Goal: Task Accomplishment & Management: Manage account settings

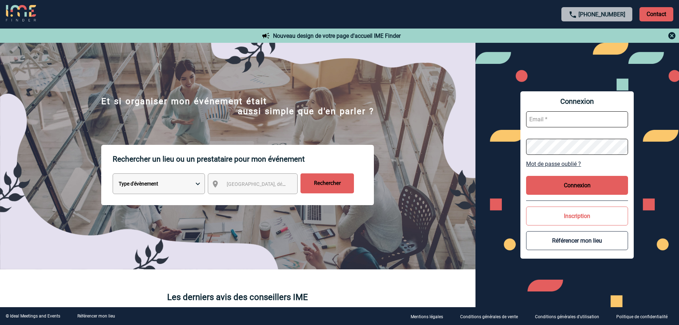
type input "fdelfondo@ime-groupe.com"
click at [573, 187] on button "Connexion" at bounding box center [577, 185] width 102 height 19
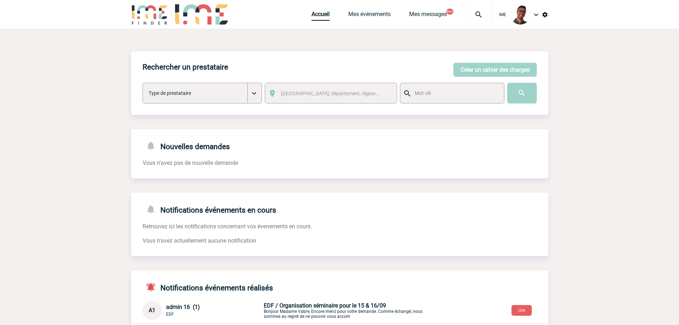
click at [154, 24] on img at bounding box center [149, 14] width 37 height 20
click at [359, 17] on link "Mes événements" at bounding box center [369, 16] width 42 height 10
click at [359, 18] on link "Mes événements" at bounding box center [369, 16] width 42 height 10
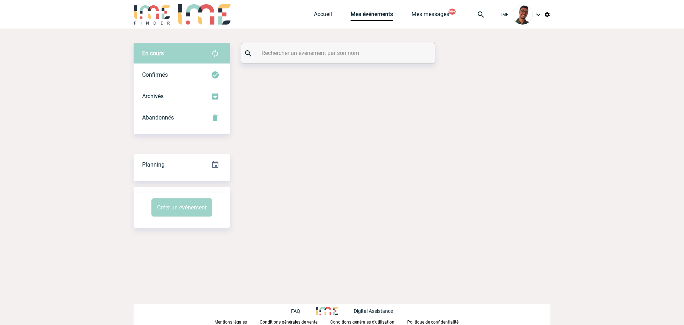
drag, startPoint x: 0, startPoint y: 0, endPoint x: 309, endPoint y: 60, distance: 314.4
click at [305, 68] on div "En cours En cours Confirmés Archivés Abandonnés En cours Confirmés Archivés Aba…" at bounding box center [342, 135] width 417 height 213
drag, startPoint x: 309, startPoint y: 60, endPoint x: 311, endPoint y: 55, distance: 5.4
click at [309, 59] on div at bounding box center [338, 53] width 194 height 20
click at [311, 55] on input "text" at bounding box center [339, 53] width 159 height 10
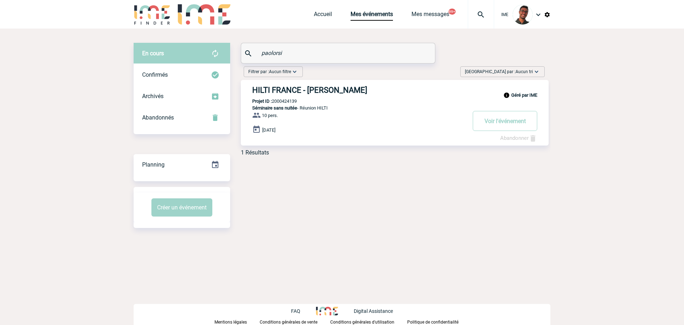
type input "paolorsi"
click at [141, 13] on img at bounding box center [152, 14] width 37 height 20
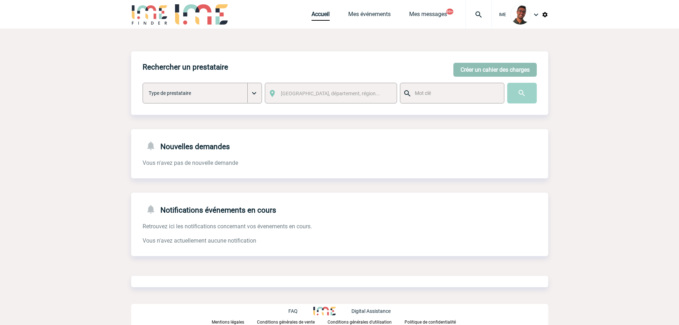
click at [520, 71] on button "Créer un cahier des charges" at bounding box center [494, 70] width 83 height 14
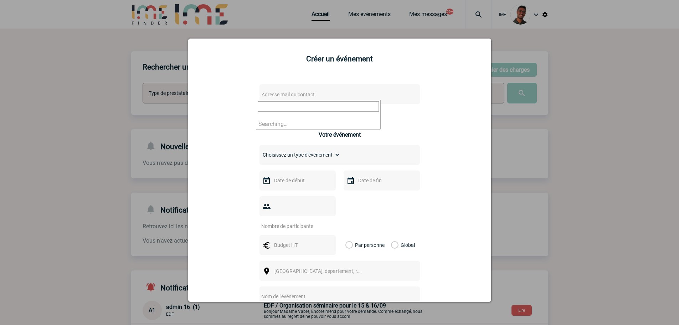
click at [349, 97] on span "Adresse mail du contact" at bounding box center [321, 94] width 125 height 10
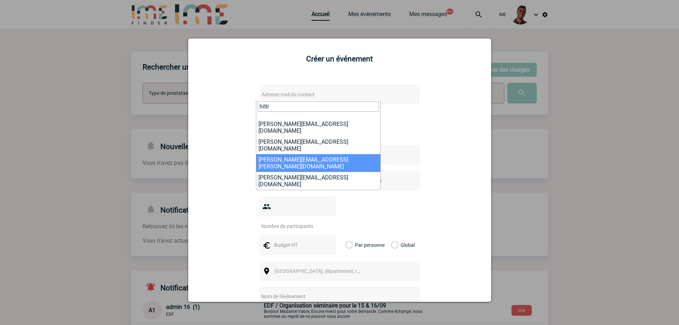
scroll to position [71, 0]
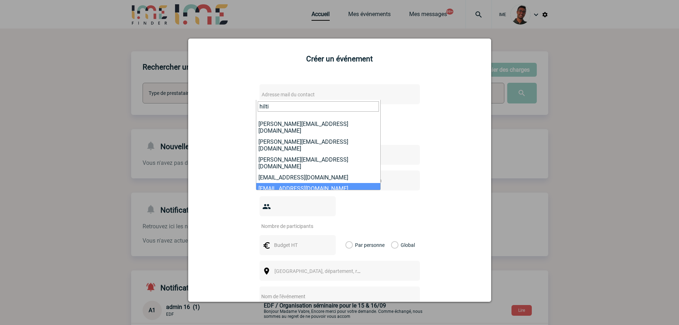
type input "hilti"
select select "132283"
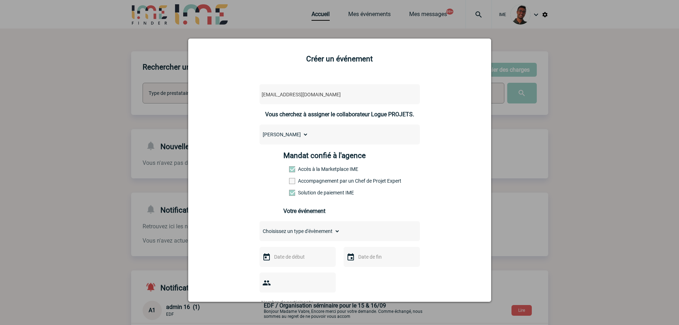
click at [295, 182] on label "Accompagnement par un Chef de Projet Expert" at bounding box center [304, 181] width 31 height 6
click at [0, 0] on input "Accompagnement par un Chef de Projet Expert" at bounding box center [0, 0] width 0 height 0
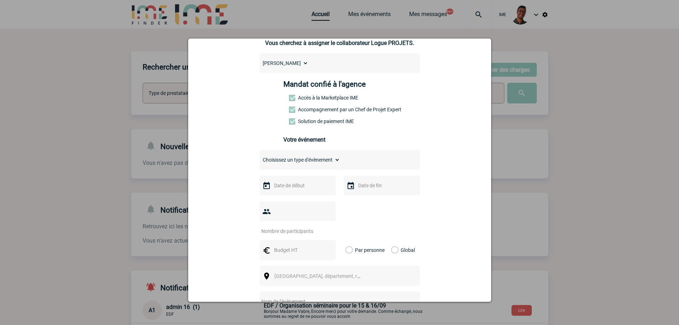
click at [298, 164] on select "Choisissez un type d'évènement Séminaire avec nuitée Séminaire sans nuitée Repa…" at bounding box center [299, 160] width 81 height 10
click at [297, 161] on select "Choisissez un type d'évènement Séminaire avec nuitée Séminaire sans nuitée Repa…" at bounding box center [299, 160] width 81 height 10
select select "2"
click at [259, 156] on select "Choisissez un type d'évènement Séminaire avec nuitée Séminaire sans nuitée Repa…" at bounding box center [299, 160] width 81 height 10
click at [294, 181] on div at bounding box center [297, 185] width 76 height 20
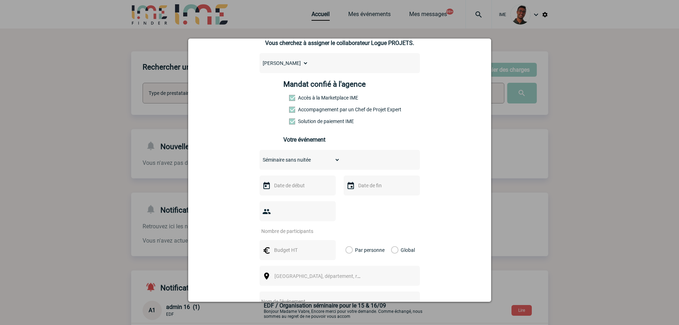
click at [295, 186] on input "text" at bounding box center [296, 185] width 49 height 9
click at [365, 201] on span "Suivant" at bounding box center [362, 200] width 6 height 6
click at [330, 225] on link "3" at bounding box center [333, 227] width 13 height 13
type input "03-10-2025"
drag, startPoint x: 367, startPoint y: 191, endPoint x: 371, endPoint y: 192, distance: 4.4
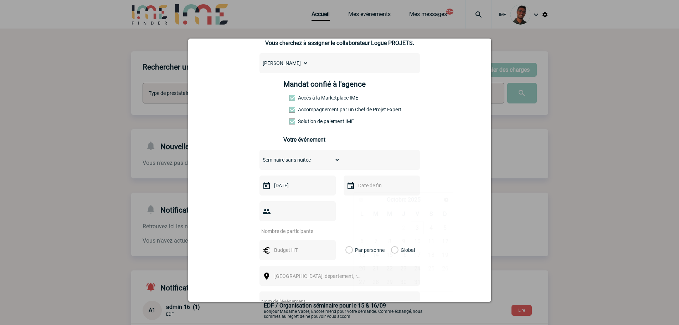
click at [367, 190] on input "text" at bounding box center [380, 185] width 49 height 9
drag, startPoint x: 415, startPoint y: 226, endPoint x: 388, endPoint y: 216, distance: 28.9
click at [416, 225] on link "3" at bounding box center [417, 227] width 13 height 13
type input "03-10-2025"
click at [309, 226] on input "number" at bounding box center [292, 230] width 67 height 9
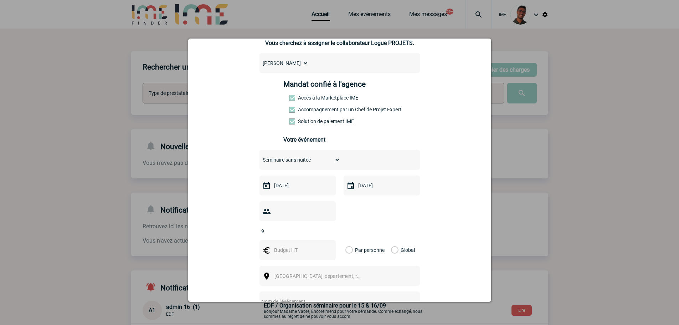
type input "9"
click at [286, 245] on input "text" at bounding box center [296, 249] width 49 height 9
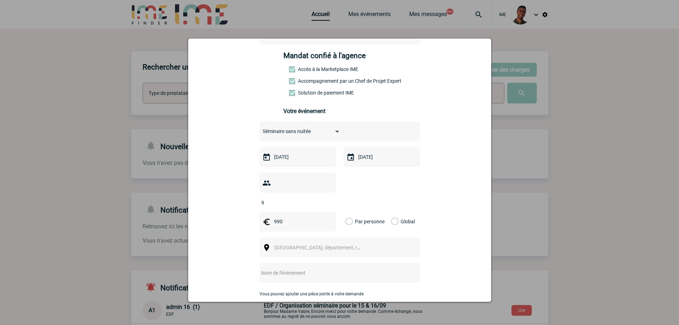
scroll to position [143, 0]
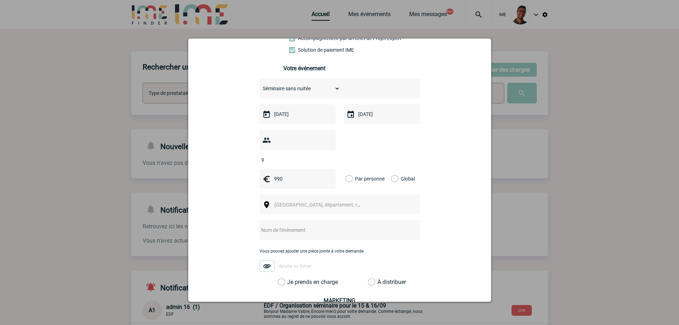
type input "990"
click at [391, 169] on label "Global" at bounding box center [393, 179] width 5 height 20
click at [0, 0] on input "Global" at bounding box center [0, 0] width 0 height 0
click at [352, 194] on div "Ville, département, région..." at bounding box center [339, 204] width 160 height 20
click at [346, 200] on span "Ville, département, région..." at bounding box center [321, 205] width 98 height 10
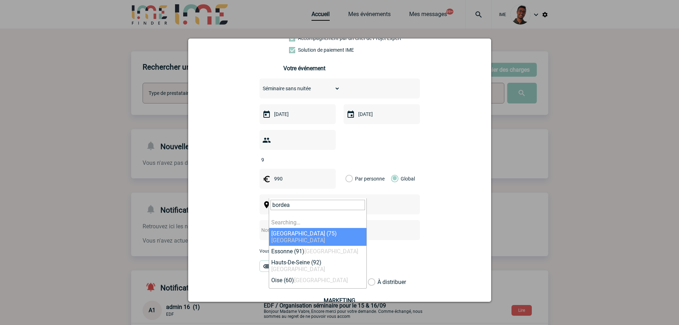
type input "bordeau"
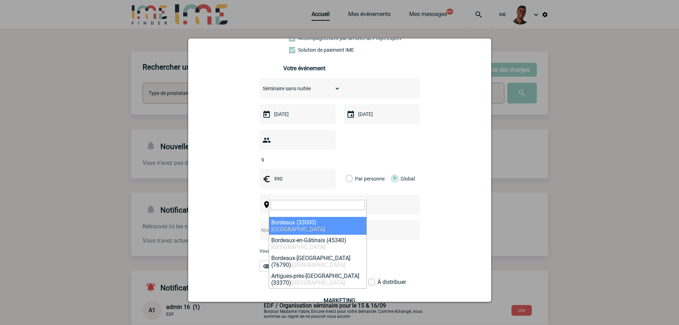
select select "24433"
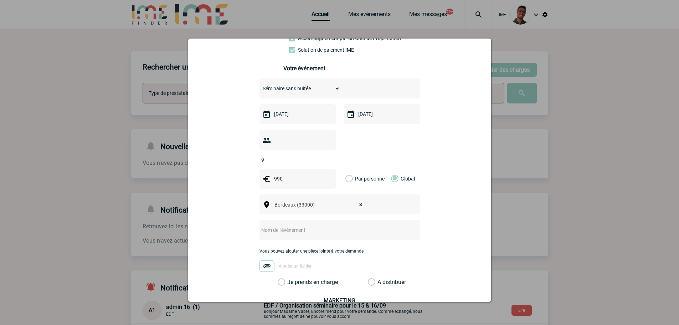
click at [316, 220] on div at bounding box center [339, 230] width 160 height 20
click at [303, 225] on input "text" at bounding box center [329, 229] width 141 height 9
type input "Réunion régionale Hilti Bordeaux"
drag, startPoint x: 299, startPoint y: 269, endPoint x: 305, endPoint y: 270, distance: 6.5
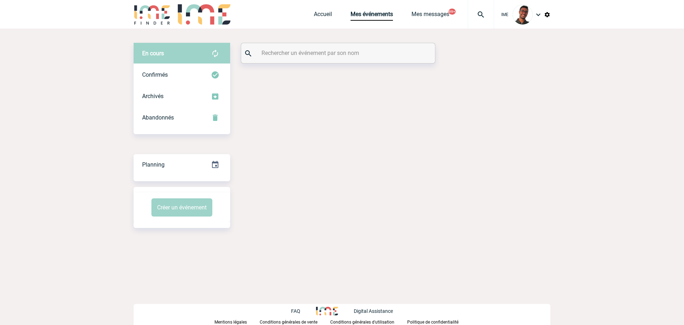
click at [333, 50] on input "text" at bounding box center [339, 53] width 159 height 10
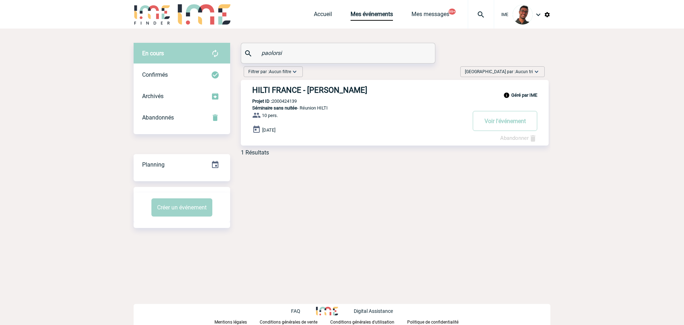
type input "paolorsi"
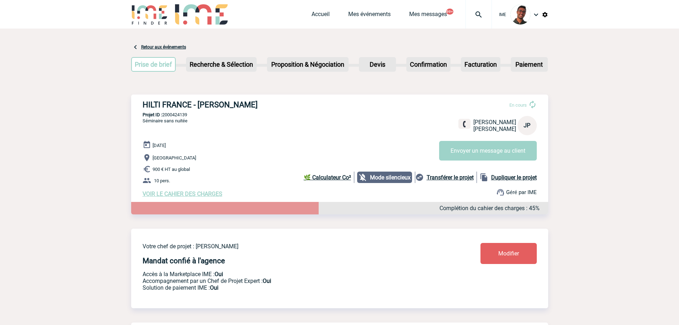
click at [158, 17] on img at bounding box center [149, 14] width 37 height 20
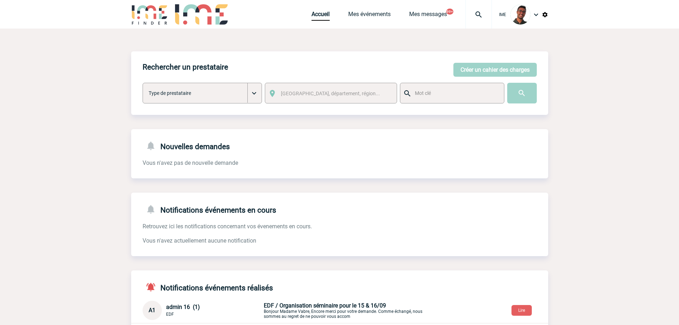
click at [381, 6] on div "Accueil Mes événements Mes messages 99+ Projet, client Projet, client" at bounding box center [401, 14] width 180 height 29
click at [377, 11] on link "Mes événements" at bounding box center [369, 16] width 42 height 10
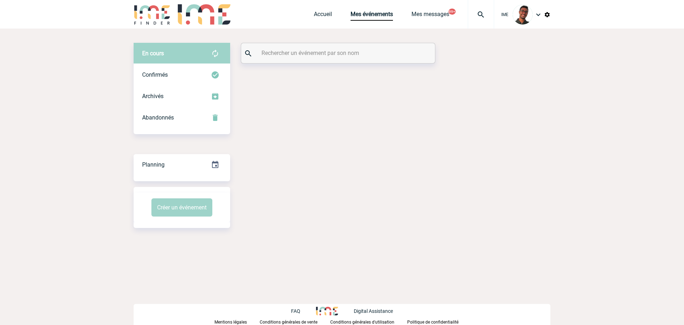
drag, startPoint x: 0, startPoint y: 0, endPoint x: 346, endPoint y: 57, distance: 350.3
click at [346, 57] on input "text" at bounding box center [339, 53] width 159 height 10
drag, startPoint x: 299, startPoint y: 51, endPoint x: 241, endPoint y: 51, distance: 58.1
click at [241, 51] on div "En cours En cours Confirmés Archivés Abandonnés En cours Confirmés Archivés Aba…" at bounding box center [342, 68] width 417 height 50
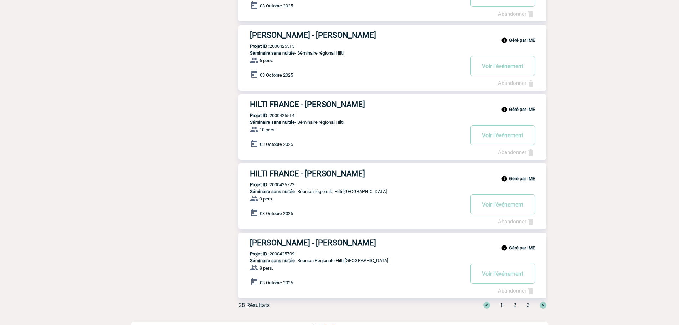
scroll to position [487, 0]
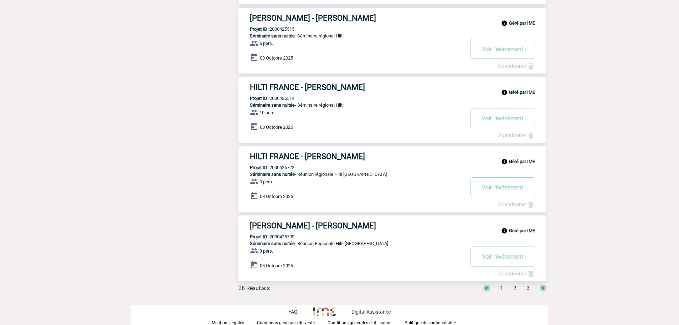
type input "hilti"
click at [514, 289] on span "2" at bounding box center [514, 287] width 3 height 7
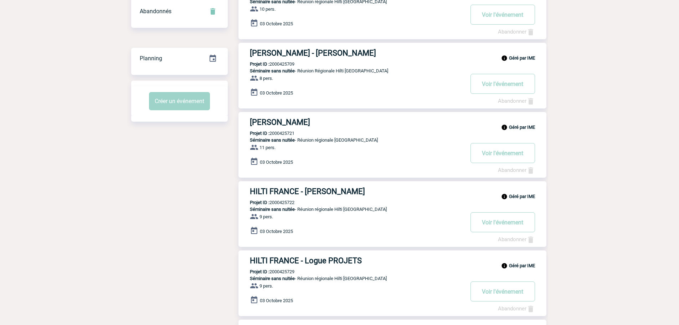
scroll to position [107, 0]
click at [324, 259] on h3 "HILTI FRANCE - Logue PROJETS" at bounding box center [357, 259] width 214 height 9
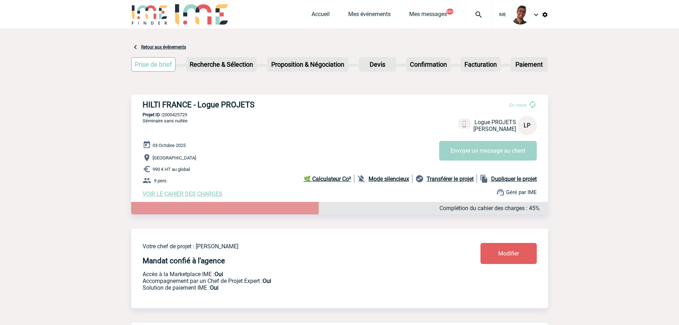
click at [365, 182] on div "Mode silencieux" at bounding box center [384, 178] width 55 height 9
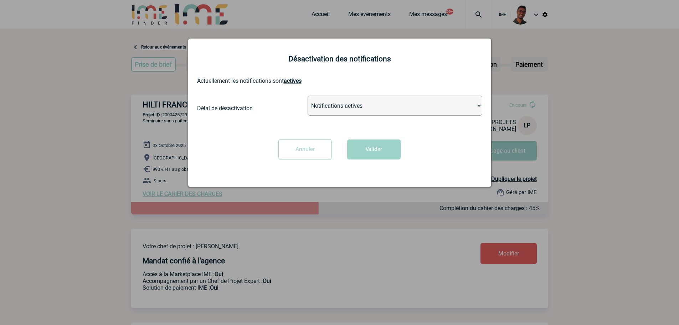
drag, startPoint x: 344, startPoint y: 108, endPoint x: 348, endPoint y: 115, distance: 8.3
click at [346, 109] on select "Notifications actives Désactiver pour 2 heures Désactiver pour 1 semaines Désac…" at bounding box center [395, 106] width 175 height 20
select select "infinite"
click at [308, 96] on select "Notifications actives Désactiver pour 2 heures Désactiver pour 1 semaines Désac…" at bounding box center [395, 106] width 175 height 20
click at [366, 146] on button "Valider" at bounding box center [373, 149] width 53 height 20
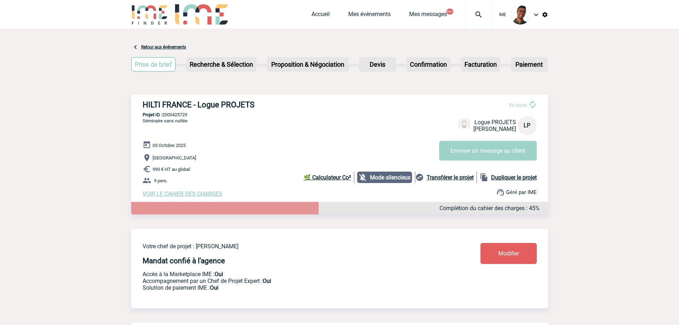
click at [175, 191] on div "03 Octobre 2025 Bordeaux 990 € HT au global 9 pers. VOIR LE CAHIER DES CHARGES …" at bounding box center [346, 168] width 406 height 57
click at [174, 193] on span "VOIR LE CAHIER DES CHARGES" at bounding box center [183, 193] width 80 height 7
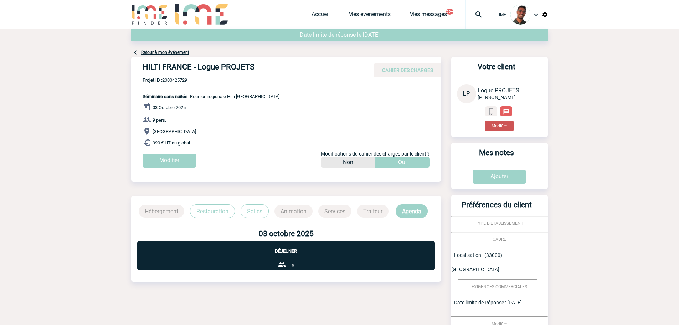
click at [503, 127] on button "Modifier" at bounding box center [499, 125] width 29 height 11
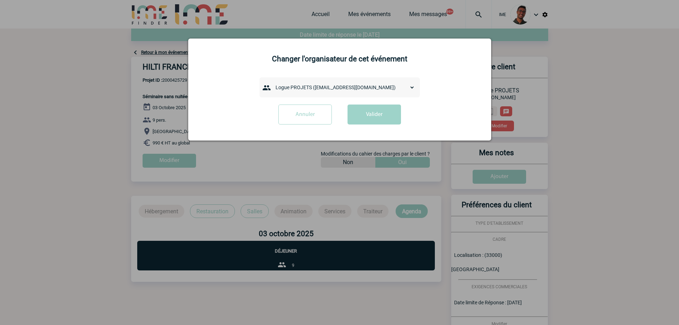
click at [376, 83] on div "admin 7068 (7068@ime-finder.com) Adrien DAVID (adrien.david@hilti.com) Adrien R…" at bounding box center [339, 87] width 160 height 20
click at [376, 84] on select "admin 7068 (7068@ime-finder.com) Adrien DAVID (adrien.david@hilti.com) Adrien R…" at bounding box center [343, 87] width 143 height 10
select select "132273"
click at [272, 83] on select "admin 7068 (7068@ime-finder.com) Adrien DAVID (adrien.david@hilti.com) Adrien R…" at bounding box center [343, 87] width 143 height 10
click at [372, 124] on button "Valider" at bounding box center [373, 114] width 53 height 20
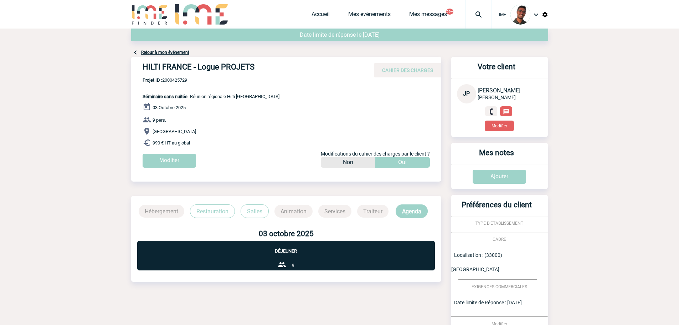
click at [163, 51] on link "Retour à mon événement" at bounding box center [165, 52] width 48 height 5
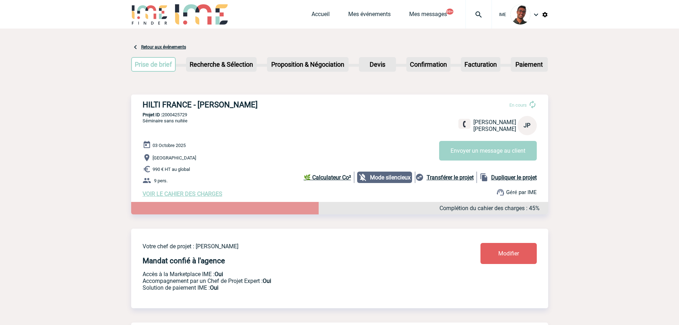
click at [503, 248] on link "Modifier" at bounding box center [508, 253] width 56 height 21
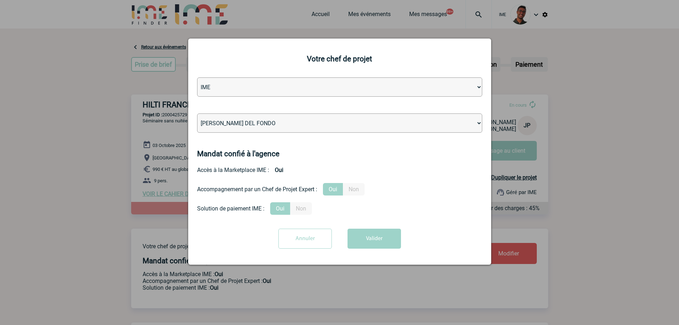
click at [326, 125] on select "Léa PITTIGLIO Yanis DE CLERCQ Victor KALB Jean-Chris NTAMACK Stefan MILADINOVIC…" at bounding box center [339, 122] width 285 height 19
select select "101028"
click at [197, 114] on select "Léa PITTIGLIO Yanis DE CLERCQ Victor KALB Jean-Chris NTAMACK Stefan MILADINOVIC…" at bounding box center [339, 122] width 285 height 19
click at [340, 239] on div "Annuler Valider" at bounding box center [339, 240] width 285 height 25
click at [347, 239] on button "Valider" at bounding box center [373, 238] width 53 height 20
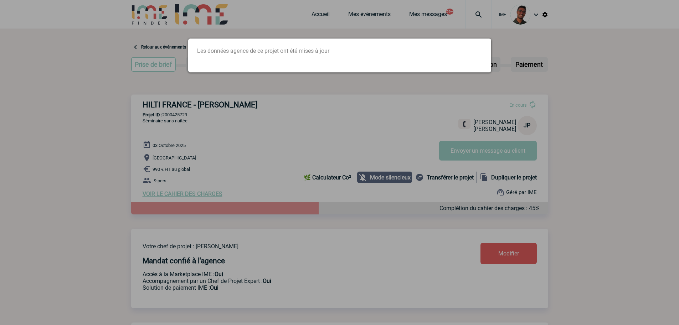
click at [172, 120] on div at bounding box center [339, 162] width 679 height 325
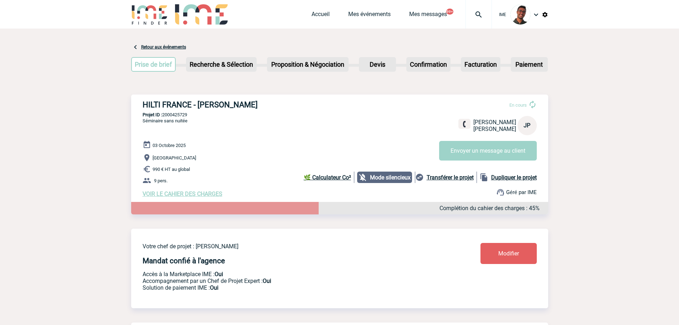
click at [171, 114] on p "Projet ID : 2000425729" at bounding box center [339, 114] width 417 height 5
copy p "2000425729"
click at [255, 130] on div "HILTI FRANCE - Jérôme PAOLORSI En cours Jérôme PAOLORSI HILTI FRANCE JP Envoyer…" at bounding box center [339, 148] width 417 height 108
click at [362, 14] on link "Mes événements" at bounding box center [369, 16] width 42 height 10
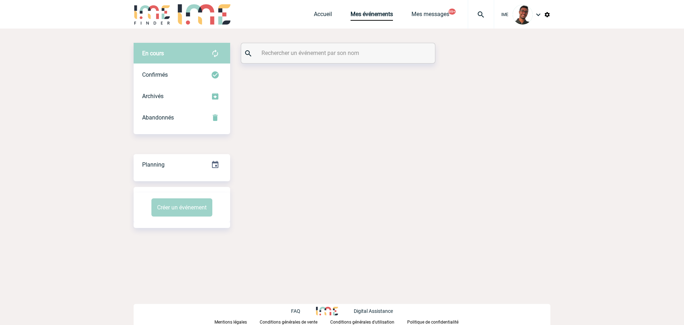
click at [299, 57] on input "text" at bounding box center [339, 53] width 159 height 10
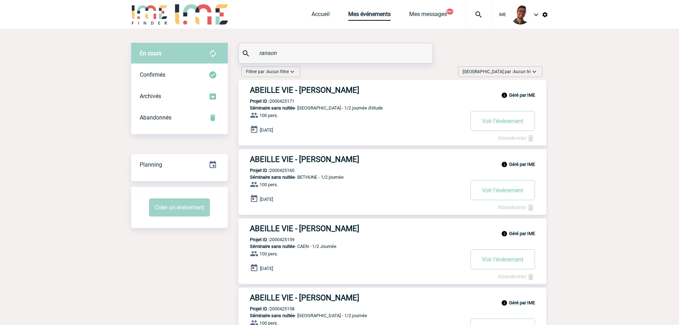
type input "ranson"
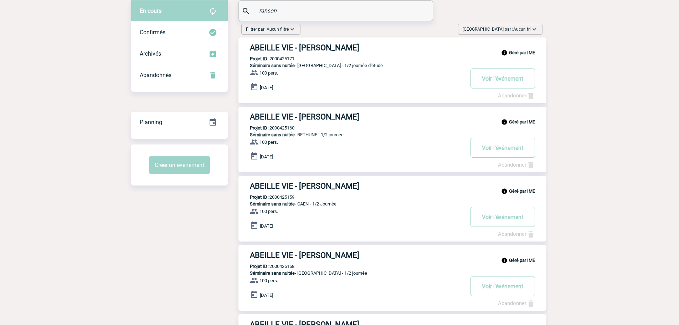
scroll to position [40, 0]
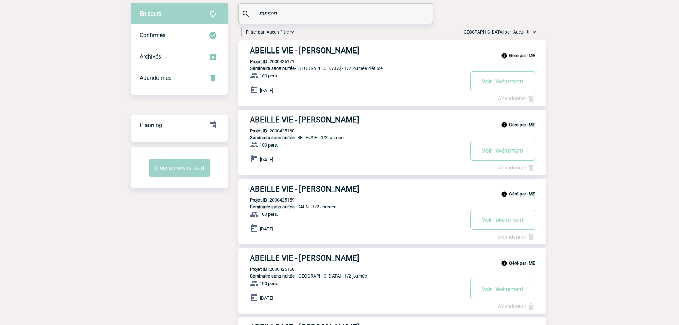
drag, startPoint x: 313, startPoint y: 121, endPoint x: 282, endPoint y: 130, distance: 33.0
click at [282, 130] on p "Projet ID : 2000425160" at bounding box center [266, 130] width 56 height 5
copy p "2000425160"
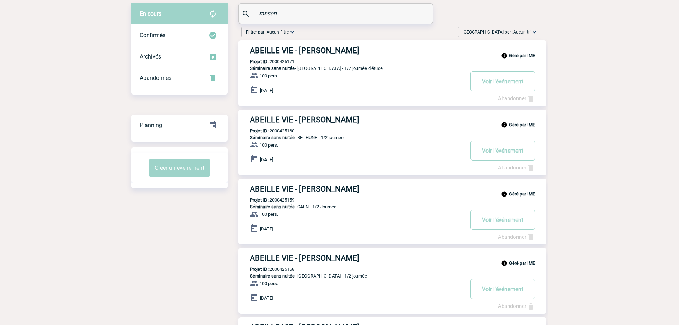
scroll to position [0, 0]
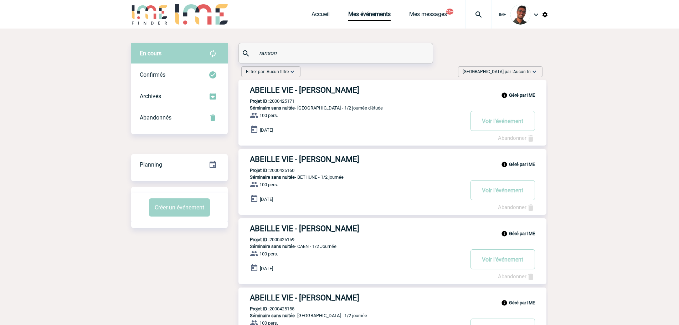
click at [150, 16] on img at bounding box center [149, 14] width 37 height 20
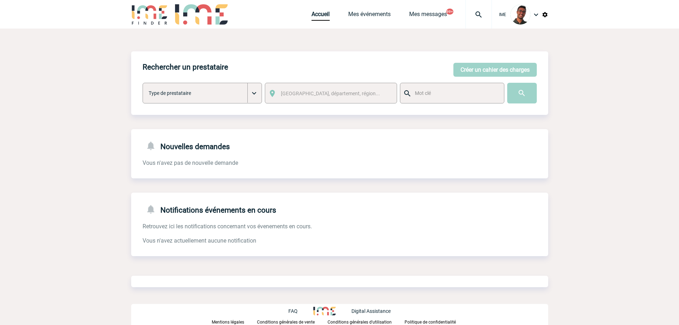
click at [499, 77] on div "Rechercher un prestataire [PERSON_NAME] un cahier des charges [PERSON_NAME] un …" at bounding box center [339, 82] width 417 height 63
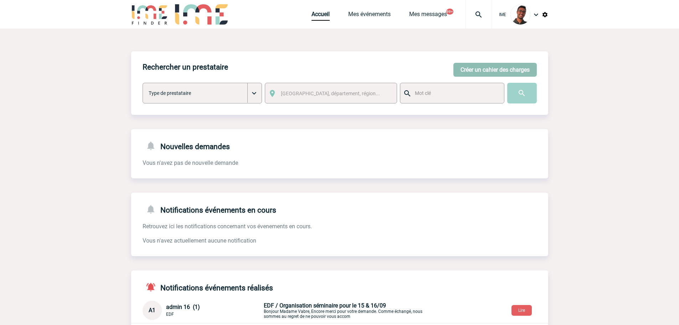
click at [500, 71] on button "Créer un cahier des charges" at bounding box center [494, 70] width 83 height 14
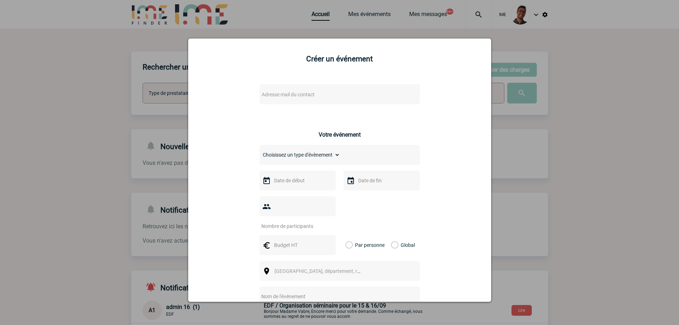
click at [331, 87] on div "Adresse mail du contact" at bounding box center [339, 94] width 160 height 20
click at [331, 89] on div "Adresse mail du contact" at bounding box center [339, 94] width 160 height 20
click at [330, 91] on span "Adresse mail du contact" at bounding box center [321, 94] width 125 height 10
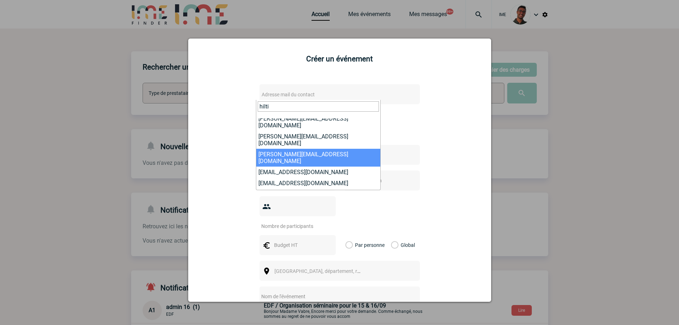
scroll to position [71, 0]
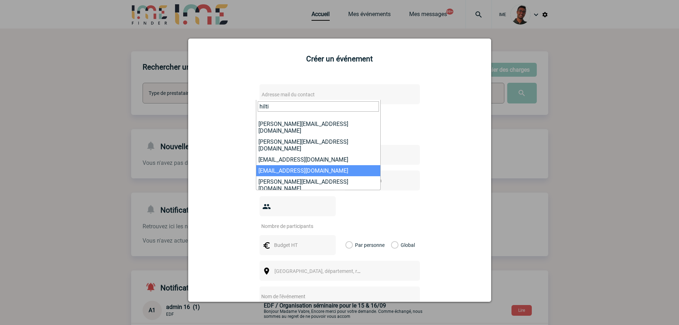
type input "hilti"
select select "132283"
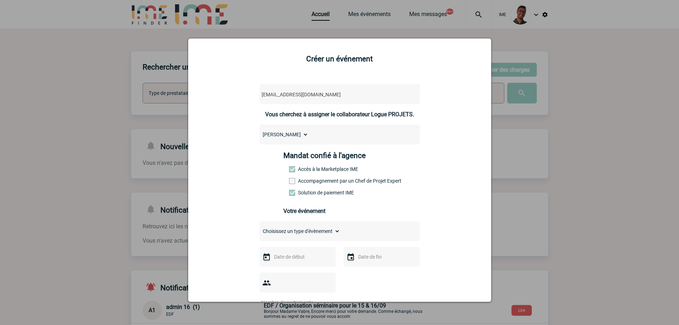
click at [306, 174] on div "Mandat confié à l'agence Accès à la Marketplace IME Accompagnement par un Chef …" at bounding box center [339, 176] width 112 height 50
click at [306, 180] on label "Accompagnement par un Chef de Projet Expert" at bounding box center [304, 181] width 31 height 6
click at [0, 0] on input "Accompagnement par un Chef de Projet Expert" at bounding box center [0, 0] width 0 height 0
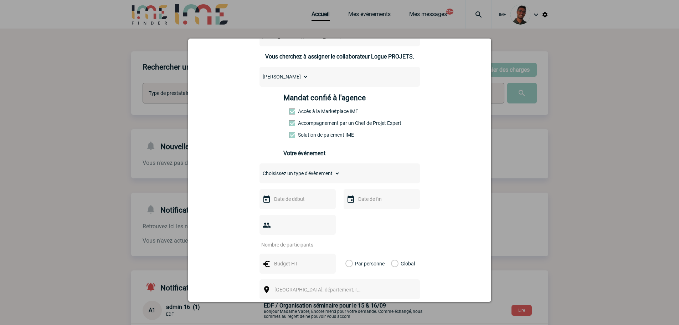
scroll to position [107, 0]
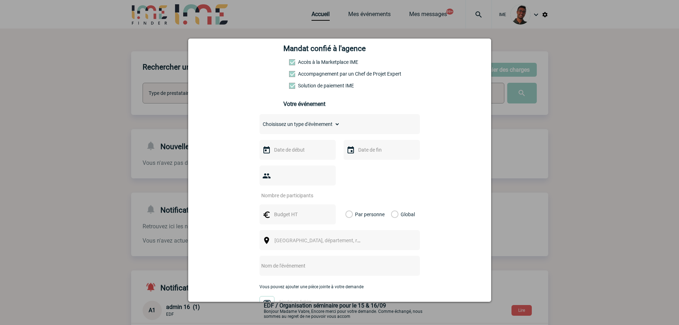
click at [318, 129] on select "Choisissez un type d'évènement Séminaire avec nuitée Séminaire sans nuitée Repa…" at bounding box center [299, 124] width 81 height 10
select select "2"
click at [259, 121] on select "Choisissez un type d'évènement Séminaire avec nuitée Séminaire sans nuitée Repa…" at bounding box center [299, 124] width 81 height 10
click at [290, 151] on input "text" at bounding box center [296, 149] width 49 height 9
click at [367, 162] on div "Précédent Suivant Septembre 2025" at bounding box center [319, 164] width 97 height 12
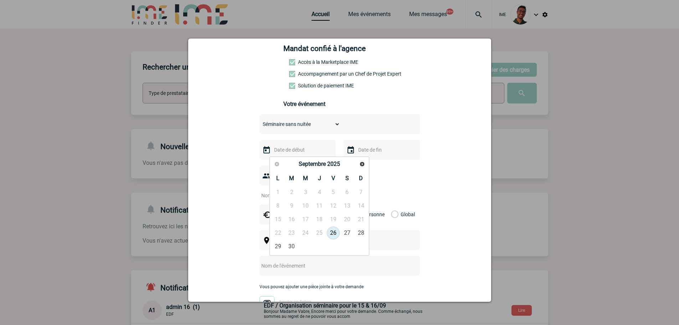
click at [360, 165] on span "Suivant" at bounding box center [362, 164] width 6 height 6
click at [333, 191] on link "3" at bounding box center [333, 192] width 13 height 13
type input "03-10-2025"
click at [373, 151] on input "text" at bounding box center [380, 149] width 49 height 9
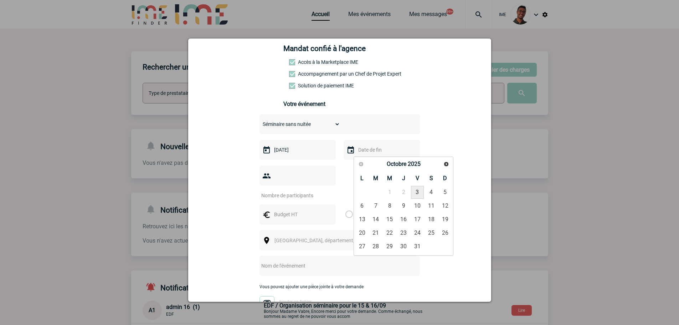
click at [415, 192] on link "3" at bounding box center [417, 192] width 13 height 13
type input "03-10-2025"
click at [304, 191] on input "number" at bounding box center [292, 195] width 67 height 9
type input "8"
click at [294, 204] on div at bounding box center [297, 214] width 76 height 20
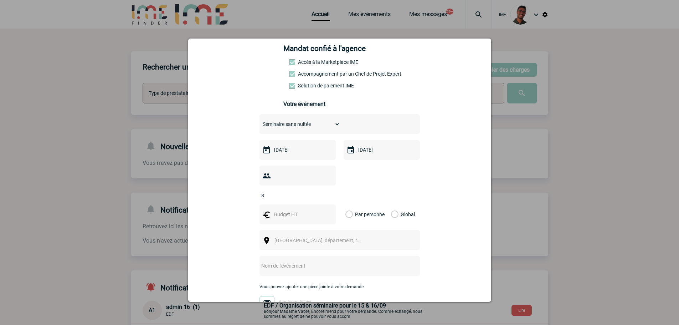
click at [293, 210] on input "text" at bounding box center [296, 214] width 49 height 9
type input "480"
click at [391, 204] on label "Global" at bounding box center [393, 214] width 5 height 20
click at [0, 0] on input "Global" at bounding box center [0, 0] width 0 height 0
click at [346, 235] on span "Ville, département, région..." at bounding box center [321, 240] width 98 height 10
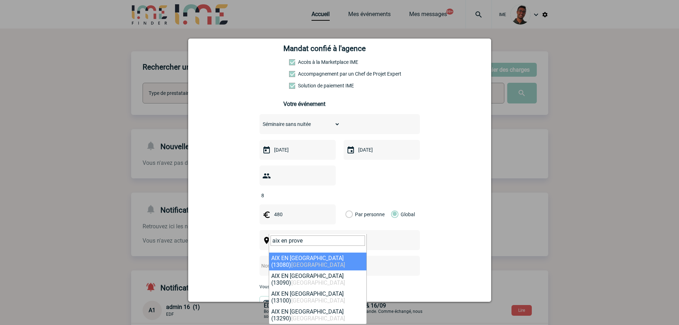
type input "aix en prove"
select select "7194"
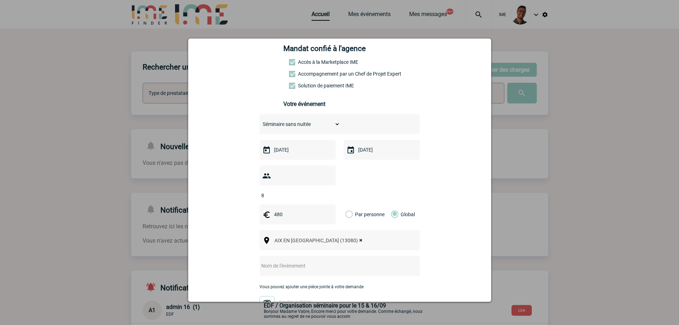
click at [319, 262] on div at bounding box center [339, 266] width 160 height 20
click at [319, 261] on input "text" at bounding box center [329, 265] width 141 height 9
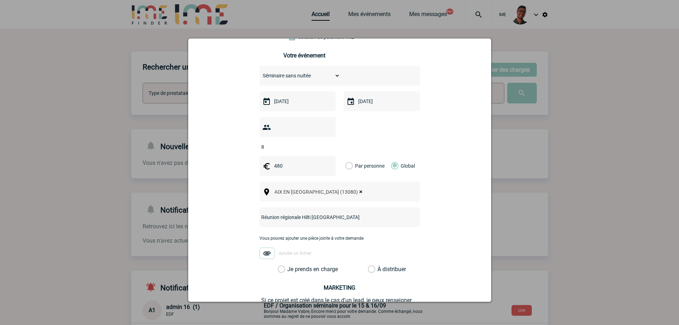
scroll to position [156, 0]
type input "Réunion régionale Hilti Aix en Provence"
click at [290, 265] on label "Je prends en charge" at bounding box center [284, 268] width 12 height 7
click at [0, 0] on input "Je prends en charge" at bounding box center [0, 0] width 0 height 0
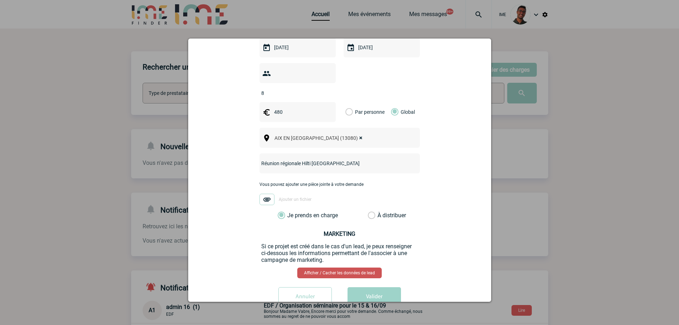
scroll to position [216, 0]
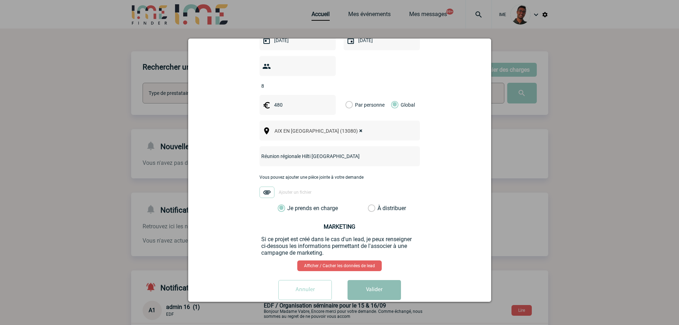
click at [365, 280] on button "Valider" at bounding box center [373, 290] width 53 height 20
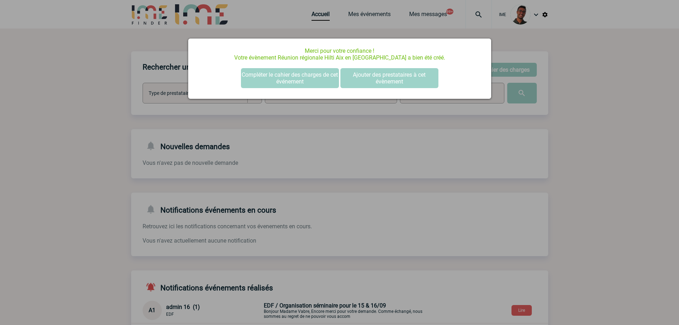
scroll to position [0, 0]
click at [127, 154] on div at bounding box center [339, 162] width 679 height 325
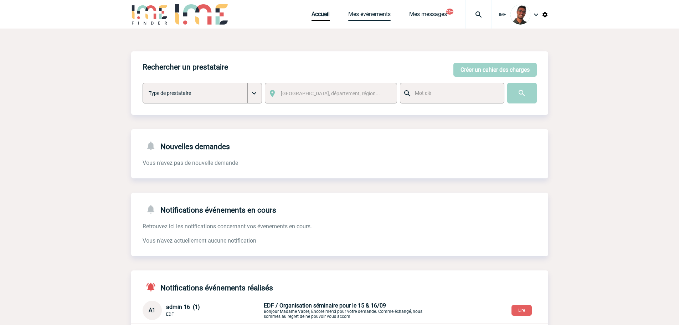
click at [360, 14] on link "Mes événements" at bounding box center [369, 16] width 42 height 10
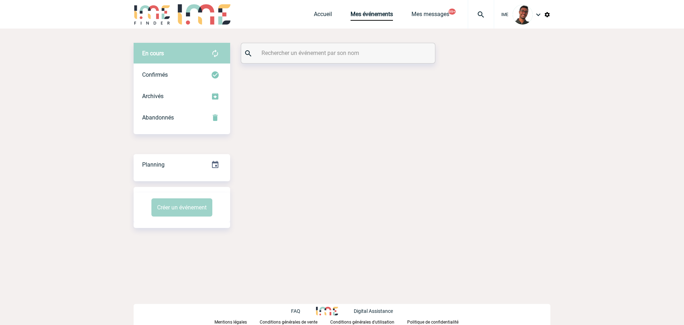
click at [326, 54] on input "text" at bounding box center [339, 53] width 159 height 10
click at [191, 72] on div "Confirmés" at bounding box center [182, 74] width 97 height 21
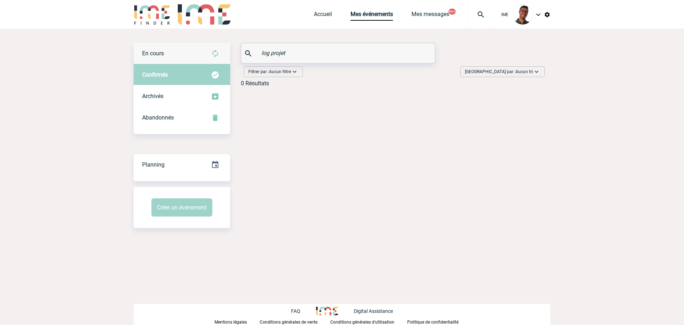
click at [196, 56] on div "En cours" at bounding box center [182, 53] width 97 height 21
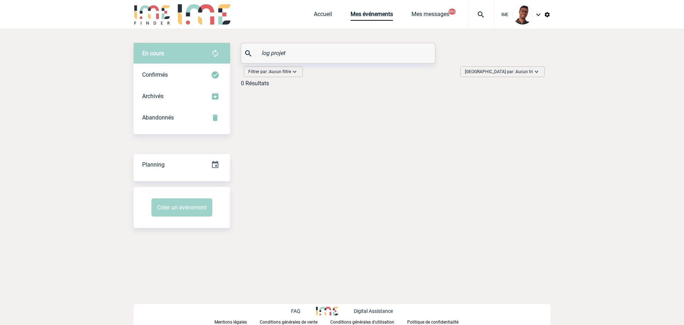
click at [273, 52] on input "log projet" at bounding box center [339, 53] width 159 height 10
click at [273, 52] on input "log-projet" at bounding box center [339, 53] width 159 height 10
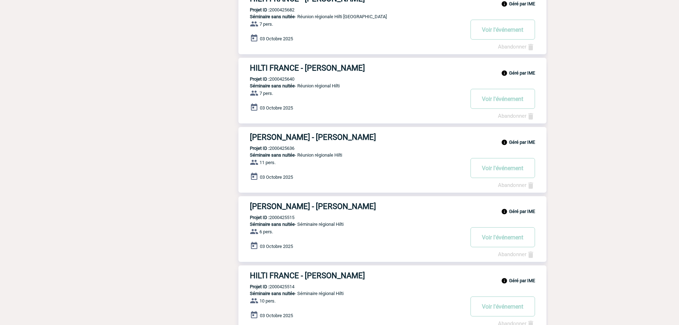
scroll to position [487, 0]
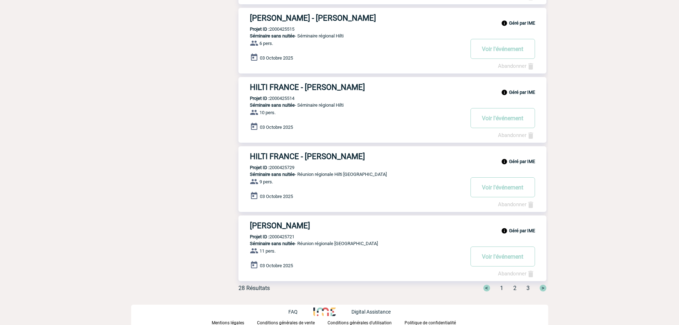
type input "hilti"
click at [516, 284] on div "< 1 2 3 >" at bounding box center [511, 287] width 72 height 7
click at [515, 286] on span "2" at bounding box center [514, 287] width 3 height 7
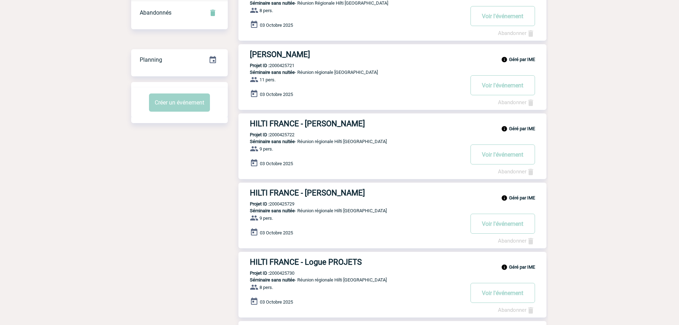
scroll to position [0, 0]
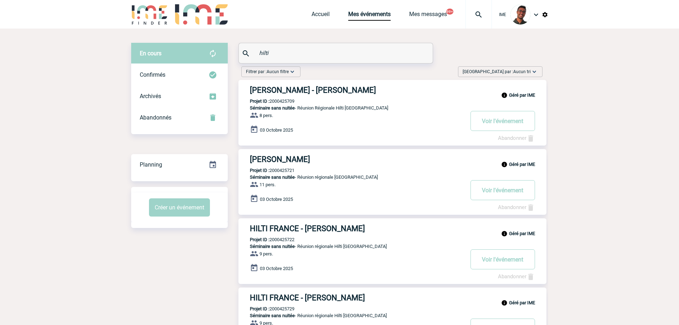
click at [161, 18] on img at bounding box center [149, 14] width 37 height 20
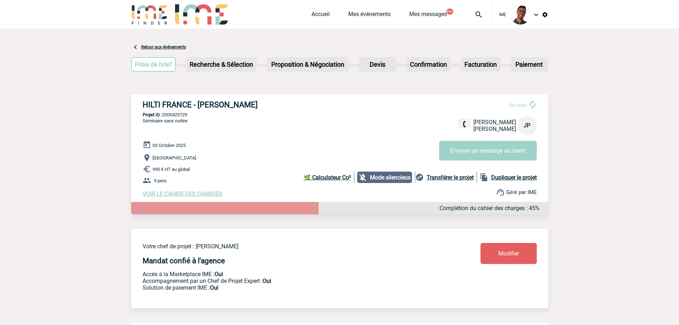
click at [176, 119] on div "HILTI FRANCE - [PERSON_NAME] En cours [PERSON_NAME] JP Envoyer un message au cl…" at bounding box center [339, 148] width 417 height 108
click at [179, 116] on p "Projet ID : 2000425729" at bounding box center [339, 114] width 417 height 5
copy p "2000425729"
click at [171, 113] on p "Projet ID : 2000425729" at bounding box center [339, 114] width 417 height 5
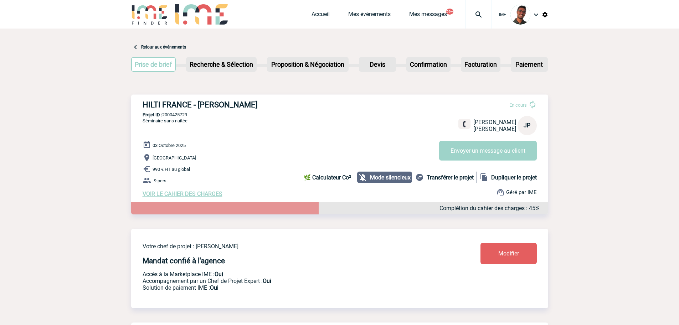
click at [171, 113] on p "Projet ID : 2000425729" at bounding box center [339, 114] width 417 height 5
click at [395, 178] on b "Mode silencieux" at bounding box center [388, 178] width 41 height 7
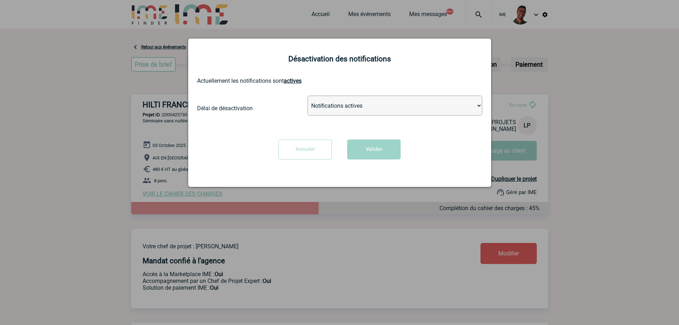
click at [347, 93] on div "Désactivation des notifications Actuellement les notifications sont actives Dél…" at bounding box center [339, 112] width 303 height 148
drag, startPoint x: 344, startPoint y: 100, endPoint x: 341, endPoint y: 114, distance: 14.2
click at [344, 100] on select "Notifications actives Désactiver pour 2 heures Désactiver pour 1 semaines Désac…" at bounding box center [395, 106] width 175 height 20
select select "infinite"
click at [308, 96] on select "Notifications actives Désactiver pour 2 heures Désactiver pour 1 semaines Désac…" at bounding box center [395, 106] width 175 height 20
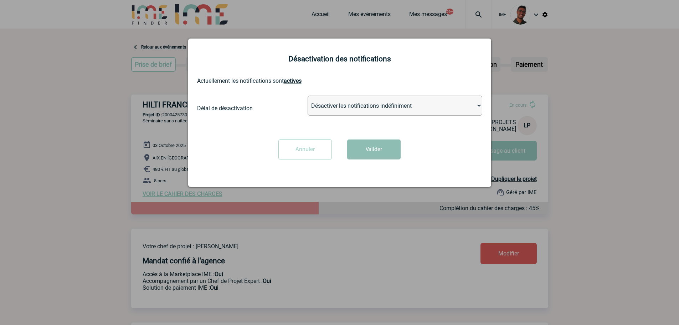
click at [368, 151] on button "Valider" at bounding box center [373, 149] width 53 height 20
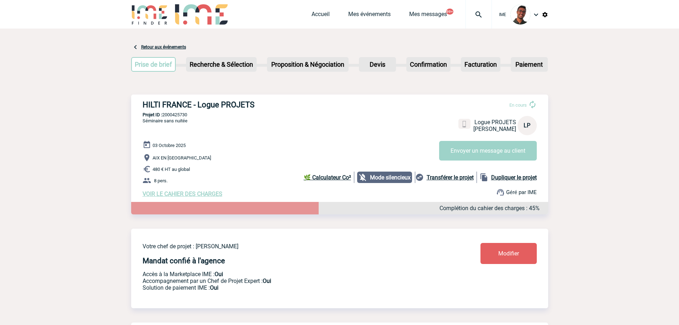
click at [176, 195] on span "VOIR LE CAHIER DES CHARGES" at bounding box center [183, 193] width 80 height 7
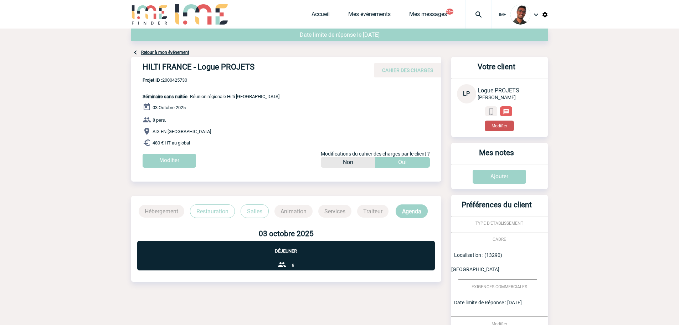
click at [489, 130] on button "Modifier" at bounding box center [499, 125] width 29 height 11
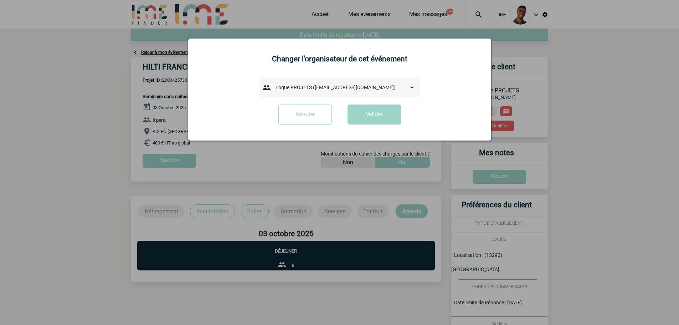
click at [328, 92] on select "admin 7068 ([EMAIL_ADDRESS][DOMAIN_NAME]) [PERSON_NAME] ([PERSON_NAME][EMAIL_AD…" at bounding box center [343, 87] width 143 height 10
select select "132275"
click at [272, 83] on select "admin 7068 ([EMAIL_ADDRESS][DOMAIN_NAME]) [PERSON_NAME] ([PERSON_NAME][EMAIL_AD…" at bounding box center [343, 87] width 143 height 10
click at [371, 124] on button "Valider" at bounding box center [373, 114] width 53 height 20
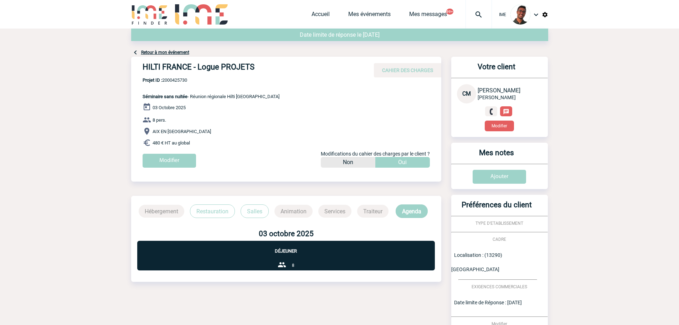
click at [162, 52] on link "Retour à mon événement" at bounding box center [165, 52] width 48 height 5
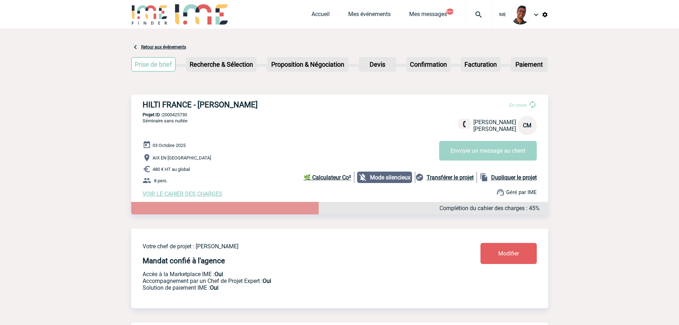
click at [498, 247] on link "Modifier" at bounding box center [508, 253] width 56 height 21
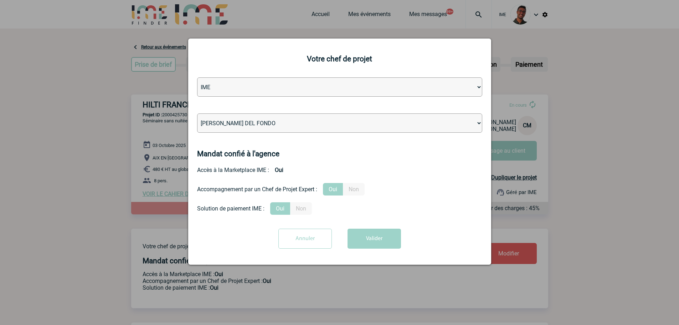
click at [334, 123] on select "[PERSON_NAME] [PERSON_NAME] [PERSON_NAME] [PERSON_NAME] [PERSON_NAME] [PERSON_N…" at bounding box center [339, 122] width 285 height 19
select select "101028"
click at [197, 114] on select "[PERSON_NAME] [PERSON_NAME] [PERSON_NAME] [PERSON_NAME] [PERSON_NAME] [PERSON_N…" at bounding box center [339, 122] width 285 height 19
click at [393, 266] on div at bounding box center [339, 162] width 679 height 325
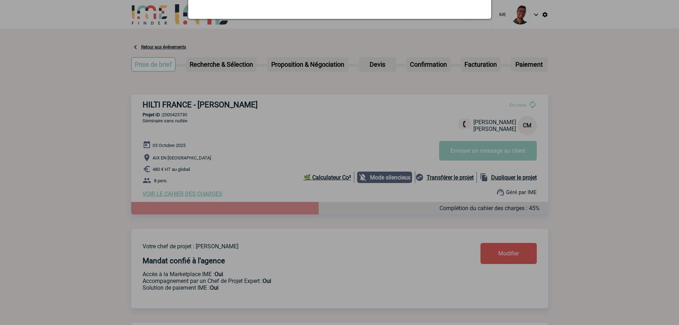
click at [392, 249] on div at bounding box center [339, 162] width 679 height 325
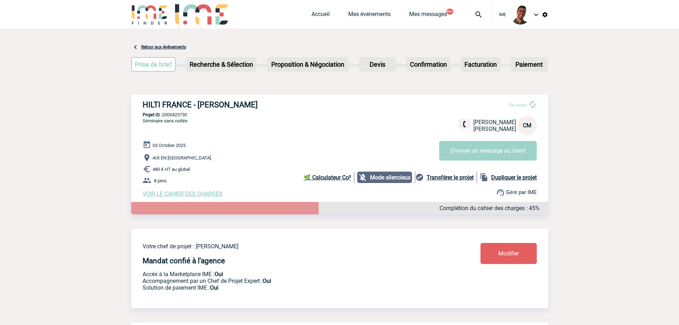
click at [486, 249] on link "Modifier" at bounding box center [508, 253] width 56 height 21
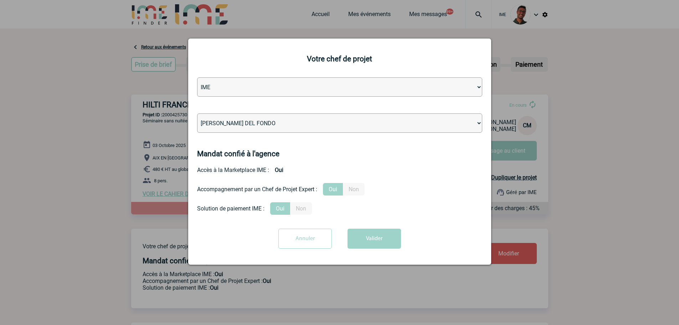
click at [351, 123] on select "Léa PITTIGLIO Yanis DE CLERCQ Victor KALB Jean-Chris NTAMACK Stefan MILADINOVIC…" at bounding box center [339, 122] width 285 height 19
select select "101028"
click at [197, 114] on select "Léa PITTIGLIO Yanis DE CLERCQ Victor KALB Jean-Chris NTAMACK Stefan MILADINOVIC…" at bounding box center [339, 122] width 285 height 19
click at [378, 240] on button "Valider" at bounding box center [373, 238] width 53 height 20
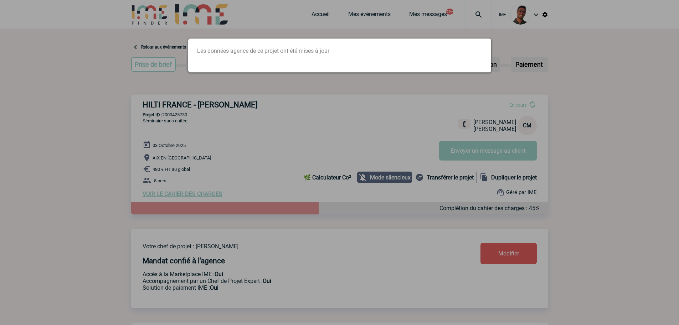
click at [238, 132] on div at bounding box center [339, 162] width 679 height 325
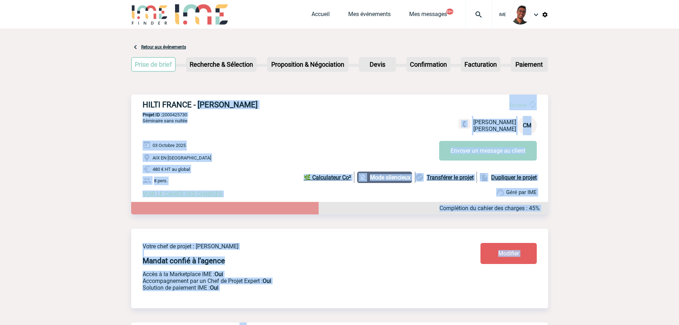
drag, startPoint x: 266, startPoint y: 103, endPoint x: 198, endPoint y: 101, distance: 67.7
click at [198, 101] on h3 "HILTI FRANCE - Cyrille MAGGIORE" at bounding box center [250, 104] width 214 height 9
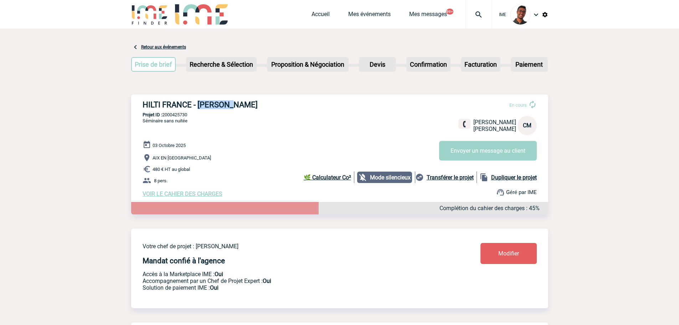
click at [198, 101] on h3 "HILTI FRANCE - Cyrille MAGGIORE" at bounding box center [250, 104] width 214 height 9
click at [245, 104] on h3 "HILTI FRANCE - Cyrille MAGGIORE" at bounding box center [250, 104] width 214 height 9
copy h3 "MAGGIORE"
click at [172, 113] on p "Projet ID : 2000425730" at bounding box center [339, 114] width 417 height 5
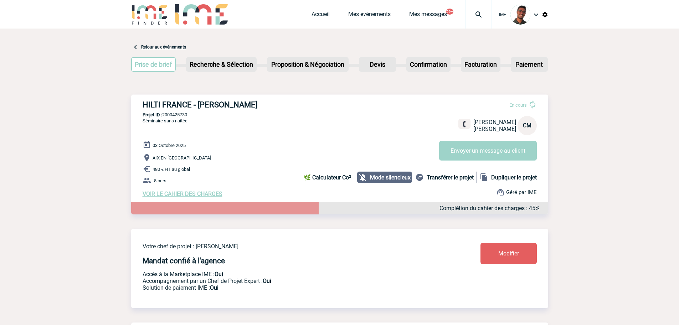
click at [172, 113] on p "Projet ID : 2000425730" at bounding box center [339, 114] width 417 height 5
copy p "2000425730"
click at [172, 117] on p "Projet ID : 2000425730" at bounding box center [339, 114] width 417 height 5
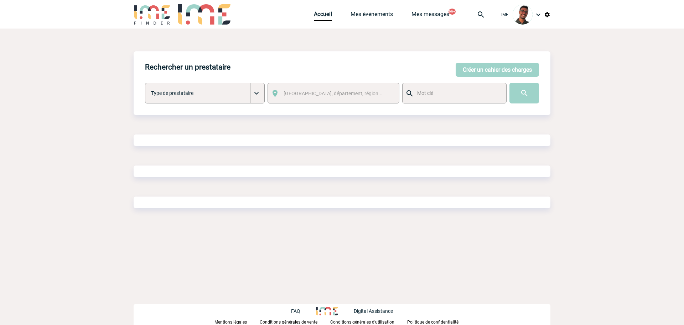
click at [506, 70] on button "Créer un cahier des charges" at bounding box center [497, 70] width 83 height 14
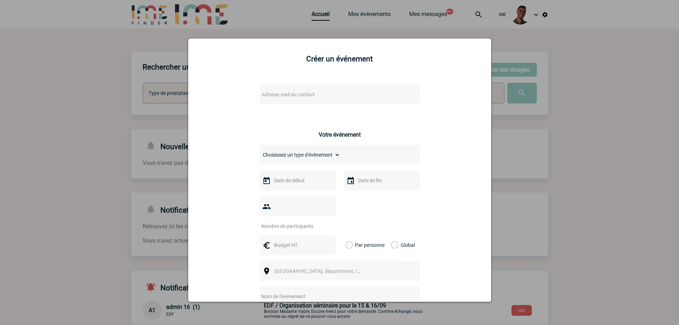
click at [323, 94] on span "Adresse mail du contact" at bounding box center [321, 94] width 125 height 10
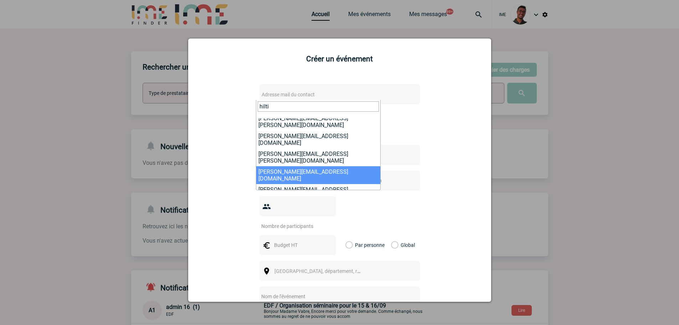
scroll to position [36, 0]
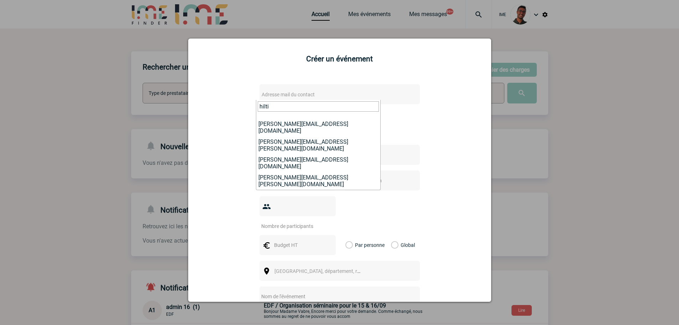
type input "hilti"
select select "132283"
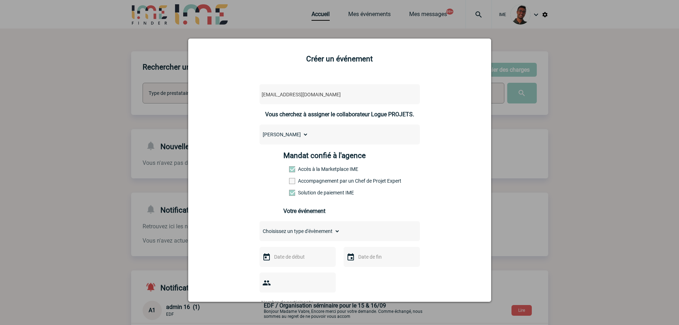
click at [308, 184] on label "Accompagnement par un Chef de Projet Expert" at bounding box center [304, 181] width 31 height 6
click at [0, 0] on input "Accompagnement par un Chef de Projet Expert" at bounding box center [0, 0] width 0 height 0
click at [295, 232] on select "Choisissez un type d'évènement Séminaire avec nuitée Séminaire sans nuitée Repa…" at bounding box center [299, 231] width 81 height 10
select select "2"
click at [259, 228] on select "Choisissez un type d'évènement Séminaire avec nuitée Séminaire sans nuitée Repa…" at bounding box center [299, 231] width 81 height 10
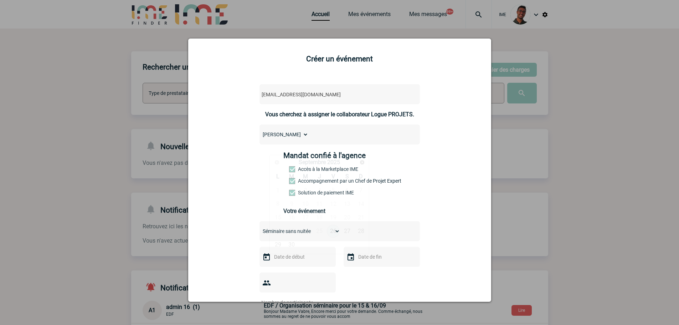
click at [289, 259] on input "text" at bounding box center [296, 256] width 49 height 9
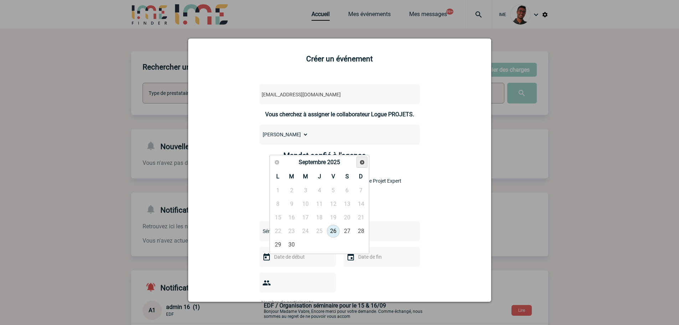
click at [361, 162] on span "Suivant" at bounding box center [362, 162] width 6 height 6
click at [323, 192] on link "2" at bounding box center [319, 190] width 13 height 13
type input "02-10-2025"
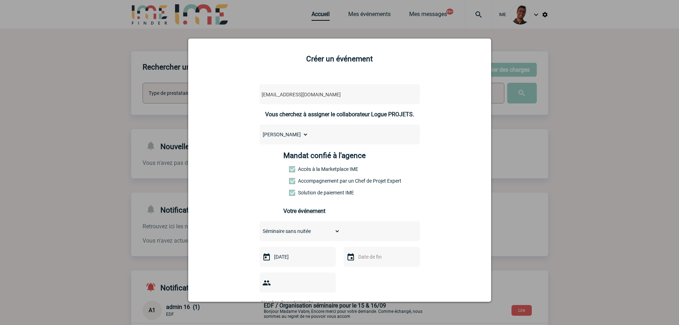
click at [371, 261] on input "text" at bounding box center [380, 256] width 49 height 9
click at [398, 187] on link "2" at bounding box center [403, 190] width 13 height 13
type input "02-10-2025"
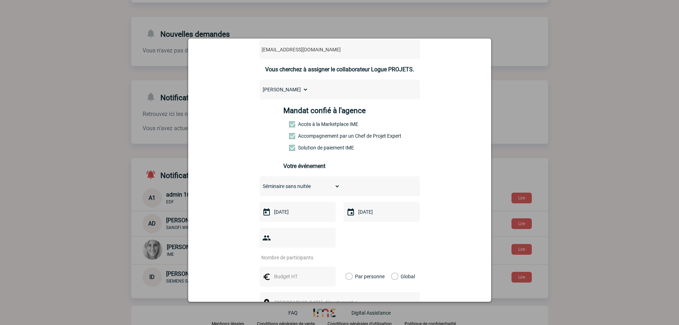
scroll to position [107, 0]
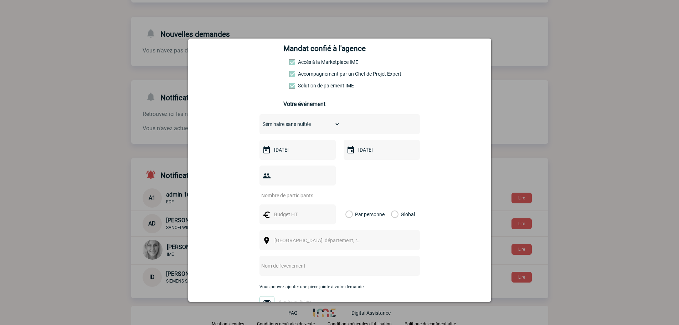
click at [310, 191] on input "number" at bounding box center [292, 195] width 67 height 9
type input "5"
click at [297, 210] on input "text" at bounding box center [296, 214] width 49 height 9
type input "300"
click at [392, 204] on label "Global" at bounding box center [393, 214] width 5 height 20
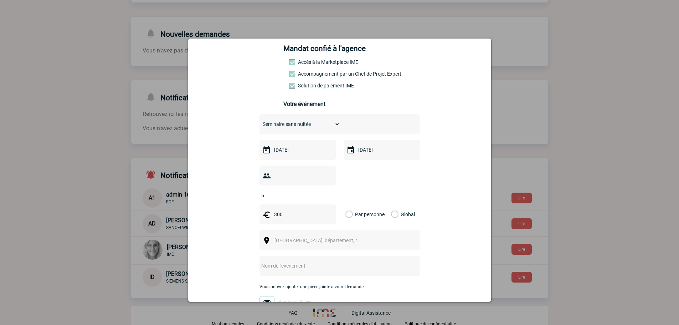
click at [0, 0] on input "Global" at bounding box center [0, 0] width 0 height 0
click at [347, 235] on span "Ville, département, région..." at bounding box center [321, 240] width 98 height 10
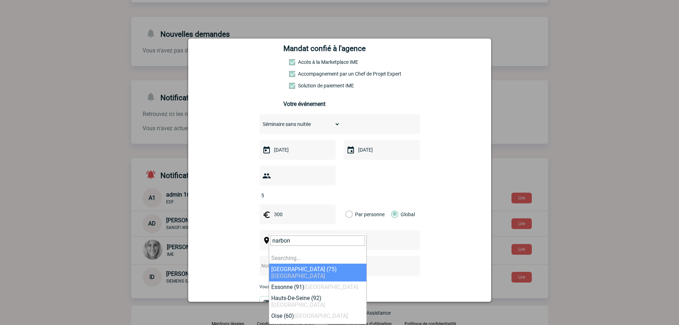
type input "narbonn"
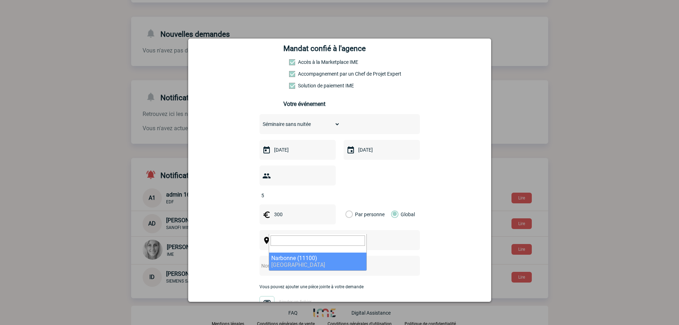
select select "28597"
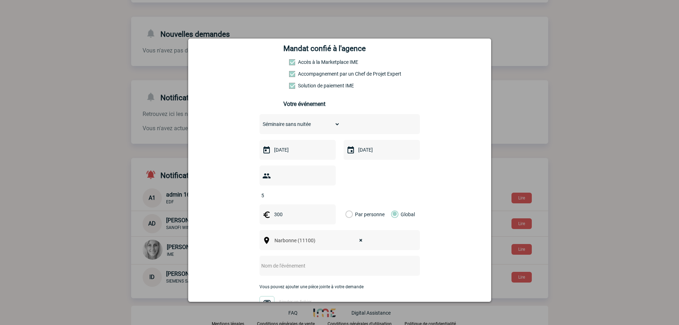
click at [285, 261] on input "text" at bounding box center [329, 265] width 141 height 9
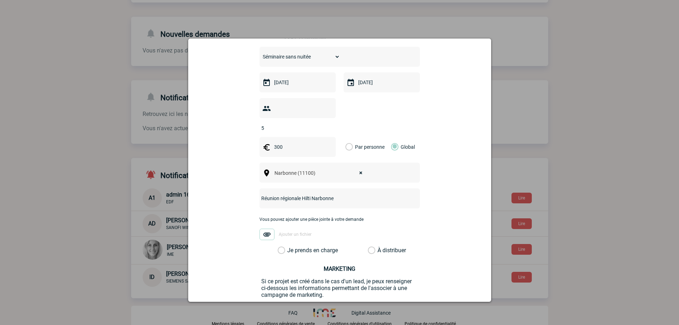
type input "Réunion régionale Hilti Narbonne"
click at [290, 247] on label "Je prends en charge" at bounding box center [284, 250] width 12 height 7
click at [0, 0] on input "Je prends en charge" at bounding box center [0, 0] width 0 height 0
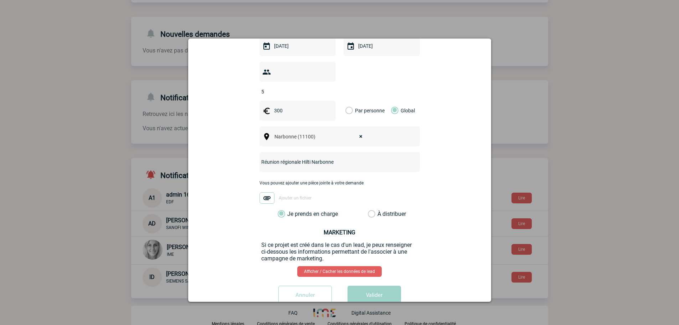
scroll to position [219, 0]
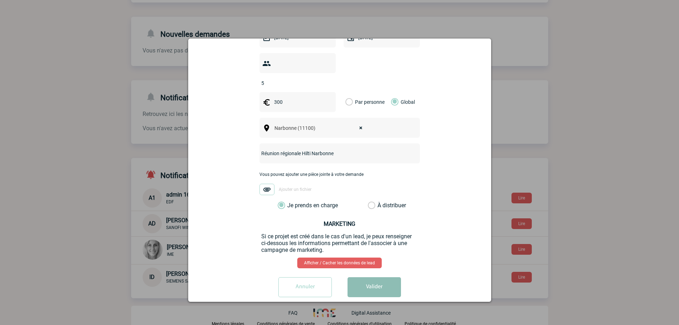
click at [356, 277] on button "Valider" at bounding box center [373, 287] width 53 height 20
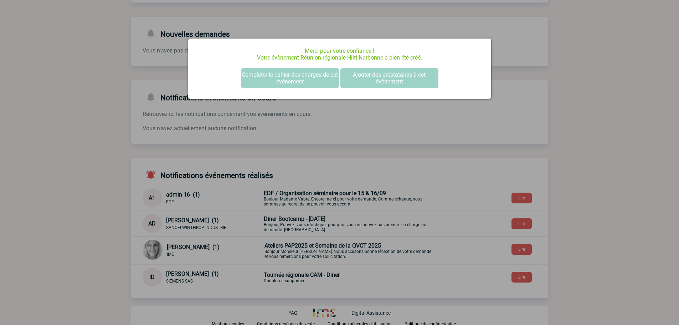
click at [102, 113] on div at bounding box center [339, 162] width 679 height 325
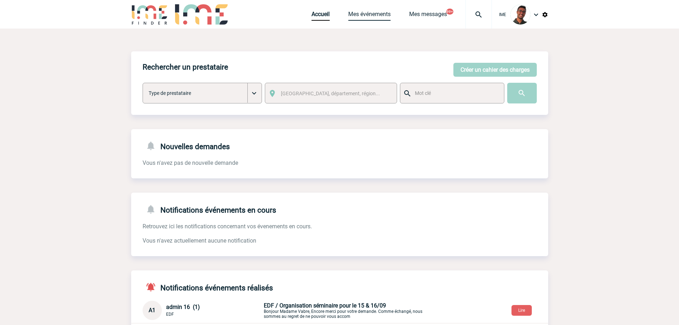
click at [353, 18] on link "Mes événements" at bounding box center [369, 16] width 42 height 10
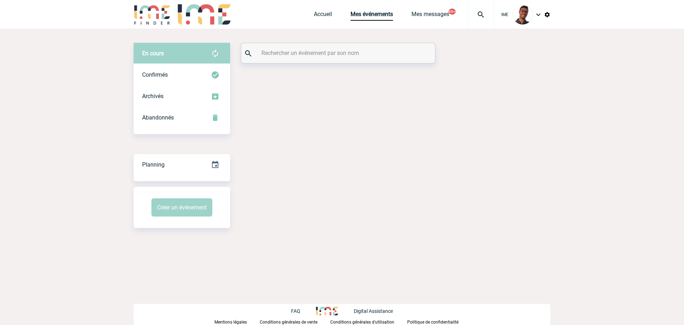
click at [323, 53] on input "text" at bounding box center [339, 53] width 159 height 10
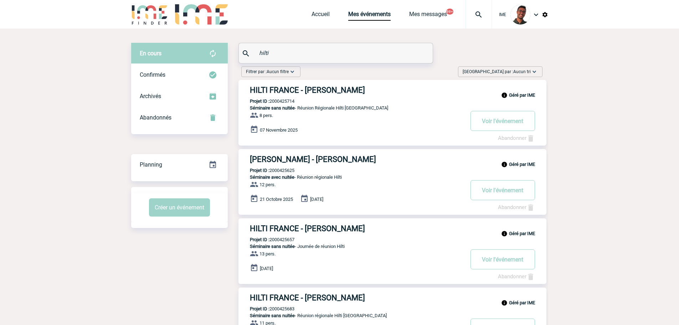
drag, startPoint x: 280, startPoint y: 55, endPoint x: 202, endPoint y: 54, distance: 77.3
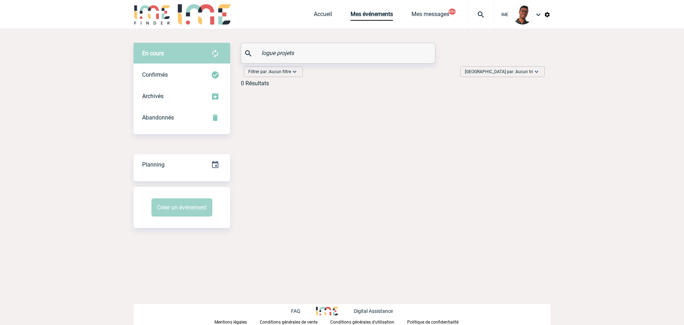
click at [305, 56] on input "logue projets" at bounding box center [339, 53] width 159 height 10
drag, startPoint x: 301, startPoint y: 53, endPoint x: 276, endPoint y: 50, distance: 25.2
click at [276, 50] on input "logue projets" at bounding box center [339, 53] width 159 height 10
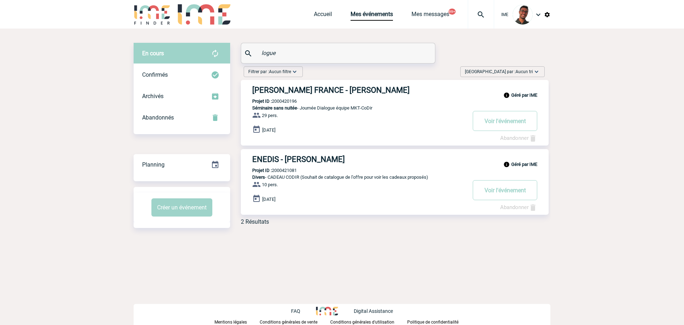
drag, startPoint x: 286, startPoint y: 53, endPoint x: 236, endPoint y: 48, distance: 50.2
click at [234, 50] on div "En cours En cours Confirmés Archivés Abandonnés En cours Confirmés Archivés Aba…" at bounding box center [342, 137] width 417 height 188
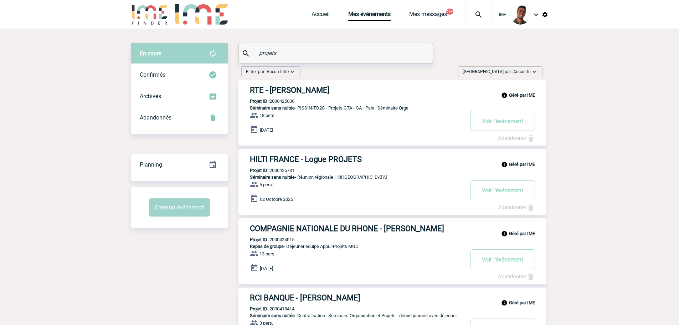
type input "projets"
click at [302, 158] on h3 "HILTI FRANCE - Logue PROJETS" at bounding box center [357, 159] width 214 height 9
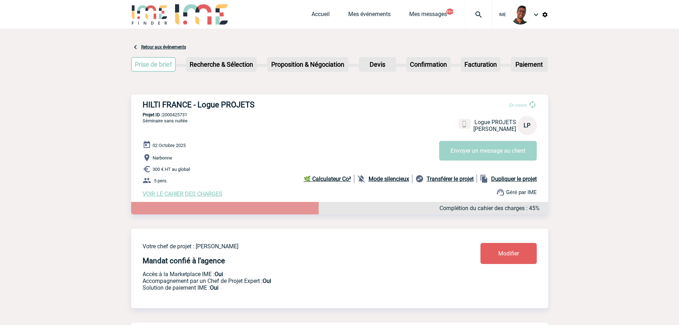
click at [393, 176] on div "[DATE] [GEOGRAPHIC_DATA] 300 € HT au global 5 pers. VOIR LE CAHIER DES CHARGES …" at bounding box center [346, 168] width 406 height 57
click at [391, 178] on b "Mode silencieux" at bounding box center [388, 178] width 41 height 7
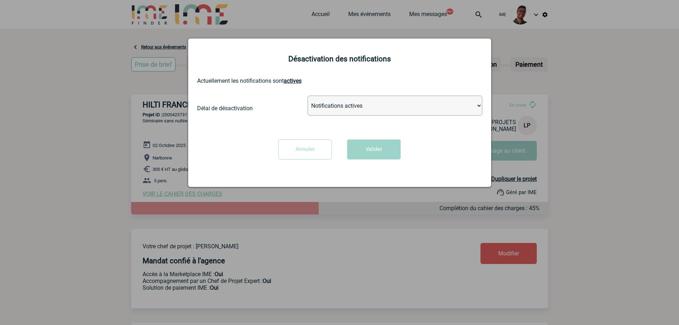
click at [340, 114] on select "Notifications actives Désactiver pour 2 heures Désactiver pour 1 semaines Désac…" at bounding box center [395, 106] width 175 height 20
select select "infinite"
click at [308, 96] on select "Notifications actives Désactiver pour 2 heures Désactiver pour 1 semaines Désac…" at bounding box center [395, 106] width 175 height 20
click at [372, 150] on button "Valider" at bounding box center [373, 149] width 53 height 20
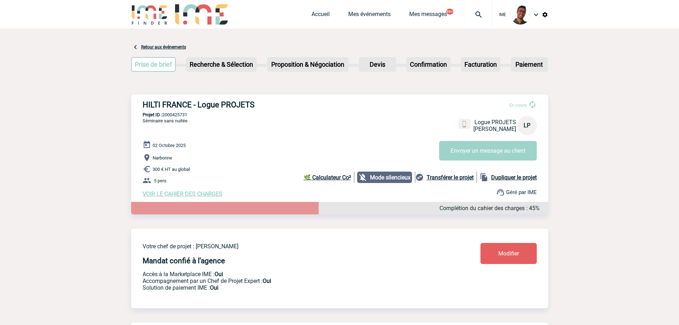
click at [182, 194] on span "VOIR LE CAHIER DES CHARGES" at bounding box center [183, 193] width 80 height 7
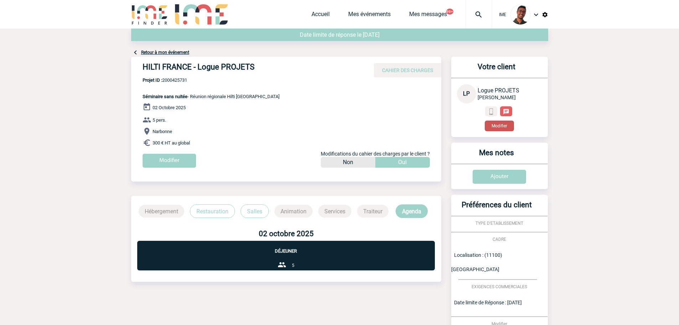
click at [499, 122] on button "Modifier" at bounding box center [499, 125] width 29 height 11
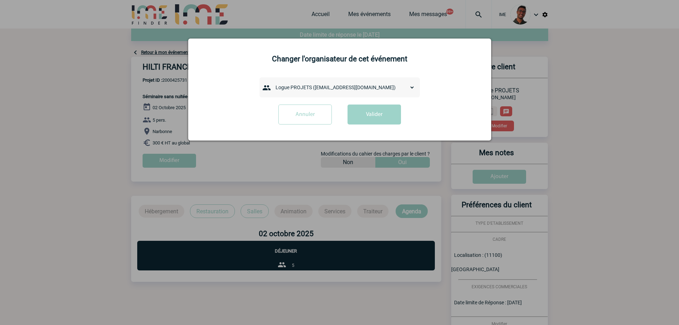
click at [331, 97] on div "admin 7068 ([EMAIL_ADDRESS][DOMAIN_NAME]) [PERSON_NAME] ([PERSON_NAME][EMAIL_AD…" at bounding box center [339, 87] width 160 height 20
click at [334, 91] on select "admin 7068 ([EMAIL_ADDRESS][DOMAIN_NAME]) [PERSON_NAME] ([PERSON_NAME][EMAIL_AD…" at bounding box center [343, 87] width 143 height 10
select select "132275"
click at [272, 83] on select "admin 7068 ([EMAIL_ADDRESS][DOMAIN_NAME]) [PERSON_NAME] ([PERSON_NAME][EMAIL_AD…" at bounding box center [343, 87] width 143 height 10
click at [368, 120] on button "Valider" at bounding box center [373, 114] width 53 height 20
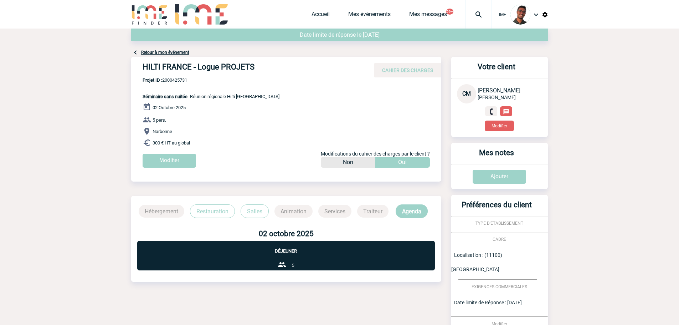
click at [172, 52] on link "Retour à mon événement" at bounding box center [165, 52] width 48 height 5
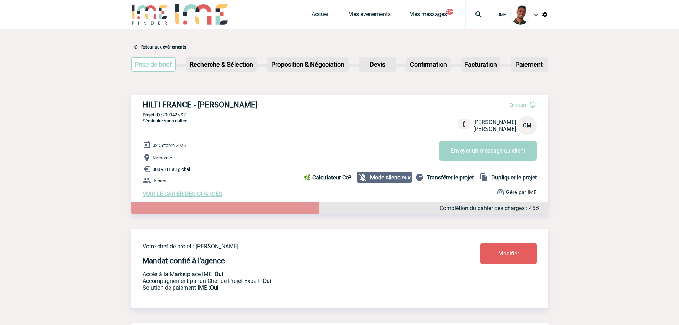
click at [477, 251] on div "Modifier" at bounding box center [487, 253] width 99 height 21
click at [488, 251] on link "Modifier" at bounding box center [508, 253] width 56 height 21
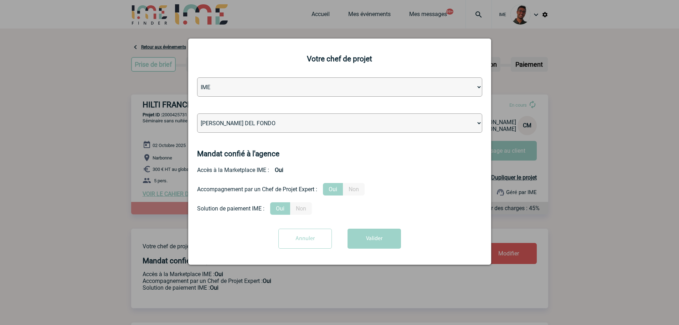
click at [349, 127] on select "Léa PITTIGLIO Yanis DE CLERCQ Victor KALB Jean-Chris NTAMACK Stefan MILADINOVIC…" at bounding box center [339, 122] width 285 height 19
select select "101028"
click at [197, 114] on select "Léa PITTIGLIO Yanis DE CLERCQ Victor KALB Jean-Chris NTAMACK Stefan MILADINOVIC…" at bounding box center [339, 122] width 285 height 19
click at [363, 230] on button "Valider" at bounding box center [373, 238] width 53 height 20
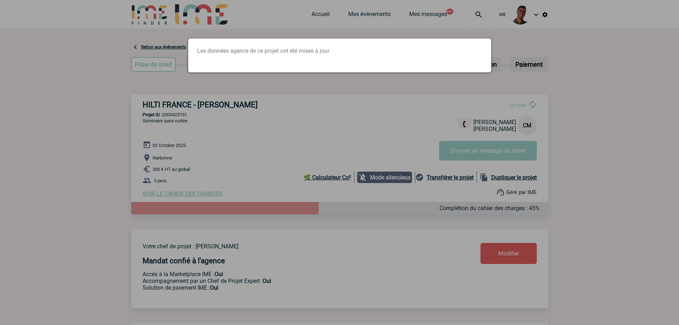
click at [170, 115] on div at bounding box center [339, 162] width 679 height 325
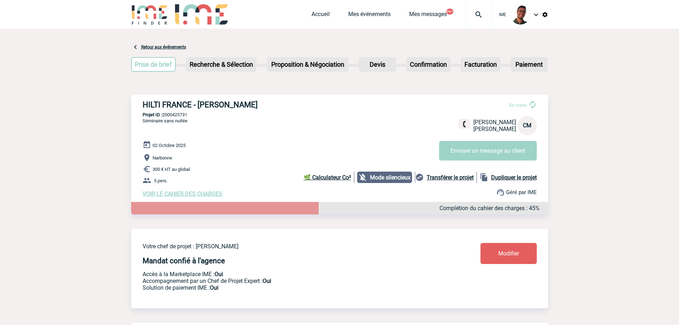
click at [174, 115] on p "Projet ID : 2000425731" at bounding box center [339, 114] width 417 height 5
copy p "2000425731"
click at [220, 115] on p "Projet ID : 2000425731" at bounding box center [339, 114] width 417 height 5
click at [170, 116] on p "Projet ID : 2000425731" at bounding box center [339, 114] width 417 height 5
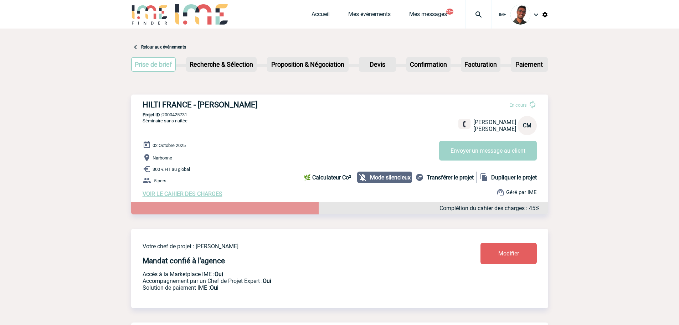
click at [170, 116] on p "Projet ID : 2000425731" at bounding box center [339, 114] width 417 height 5
copy p "2000425731"
click at [176, 118] on div "HILTI FRANCE - Cyrille MAGGIORE En cours Cyrille MAGGIORE HILTI FRANCE CM Envoy…" at bounding box center [339, 148] width 417 height 108
click at [297, 184] on p "5 pers." at bounding box center [346, 180] width 406 height 9
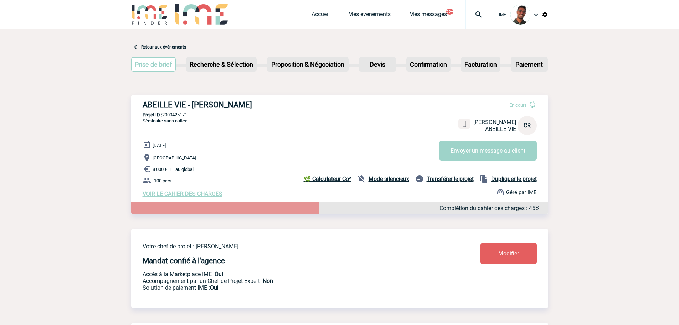
click at [154, 14] on img at bounding box center [149, 14] width 37 height 20
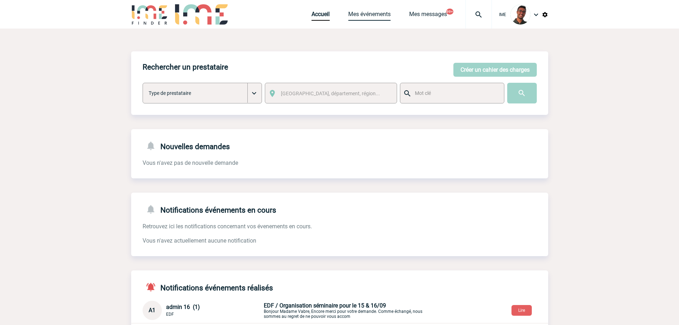
click at [372, 17] on link "Mes événements" at bounding box center [369, 16] width 42 height 10
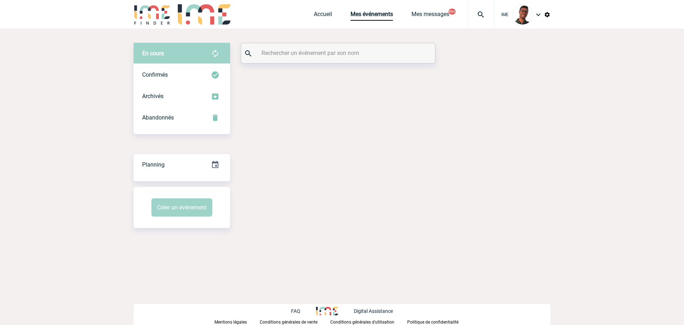
click at [304, 50] on input "text" at bounding box center [339, 53] width 159 height 10
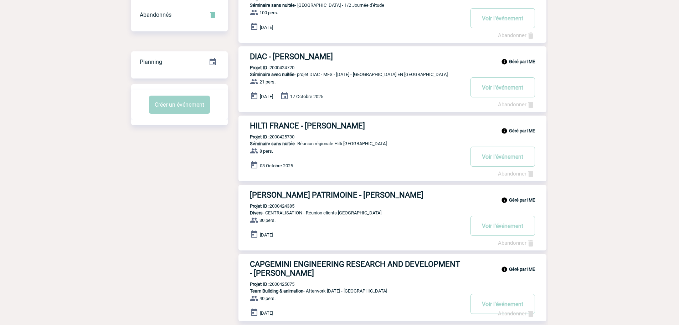
scroll to position [107, 0]
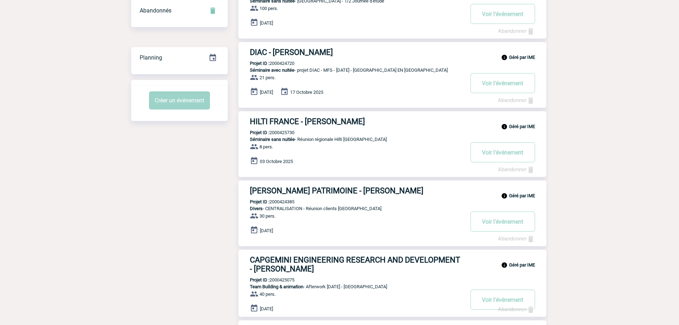
type input "aix en prove"
click at [279, 132] on p "Projet ID : 2000425730" at bounding box center [266, 132] width 56 height 5
copy p "2000425730"
click at [290, 130] on p "Projet ID : 2000425730" at bounding box center [266, 132] width 56 height 5
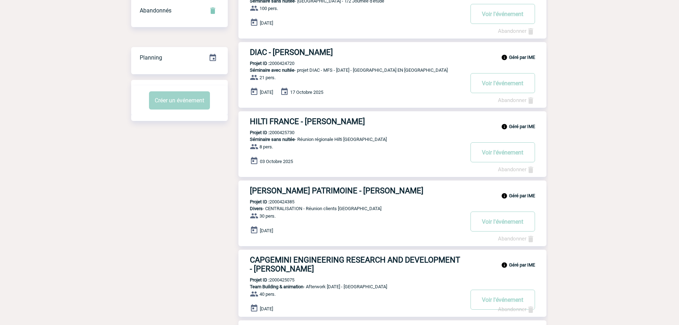
click at [290, 130] on p "Projet ID : 2000425730" at bounding box center [266, 132] width 56 height 5
copy p "2000425730"
click at [591, 130] on body "IME Accueil Mes événements" at bounding box center [339, 300] width 679 height 815
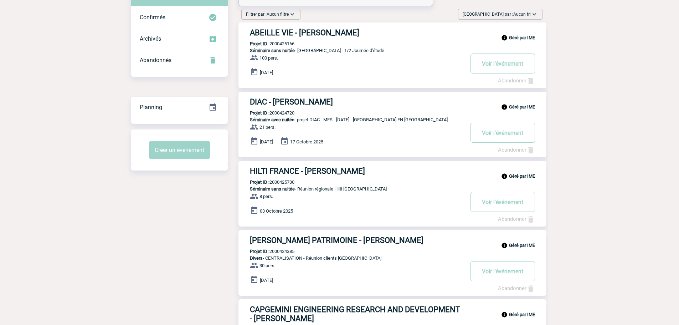
scroll to position [0, 0]
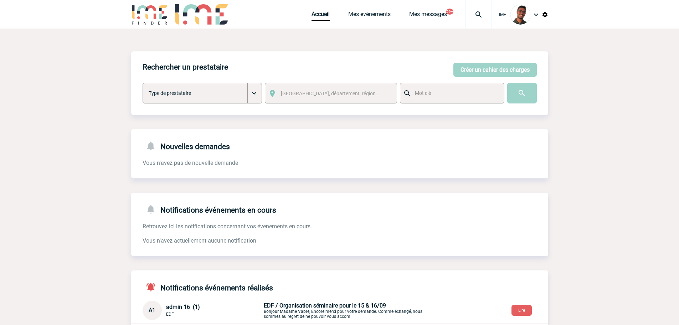
click at [472, 14] on img at bounding box center [479, 14] width 26 height 9
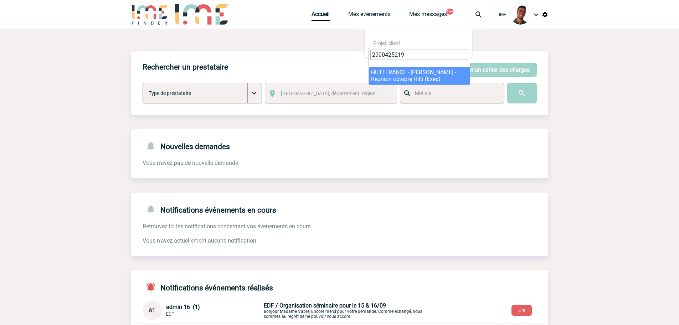
type input "2000425219"
select select "24720"
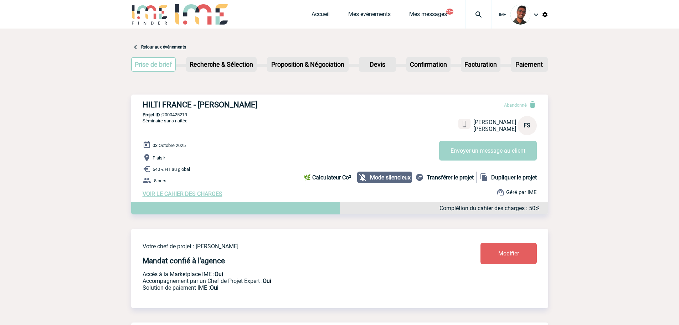
click at [472, 24] on div at bounding box center [478, 14] width 26 height 29
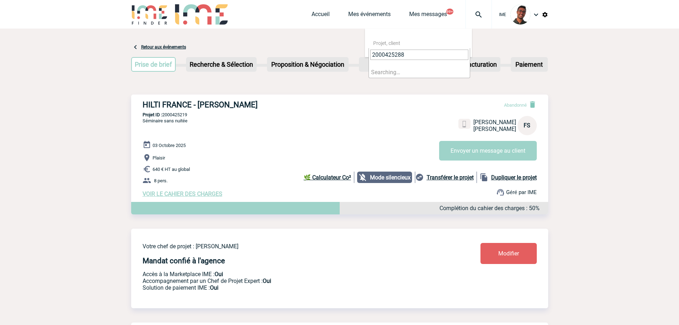
type input "2000425288"
click at [397, 74] on li "Searching…" at bounding box center [419, 72] width 101 height 11
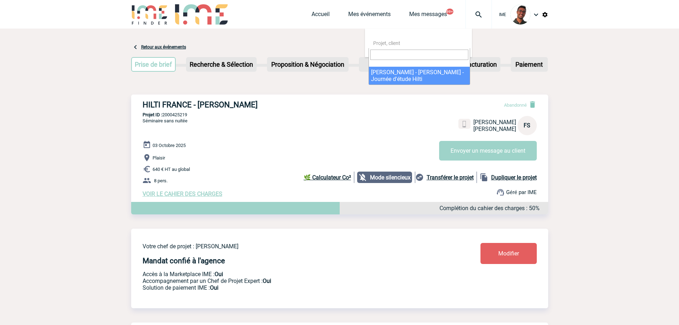
select select "24789"
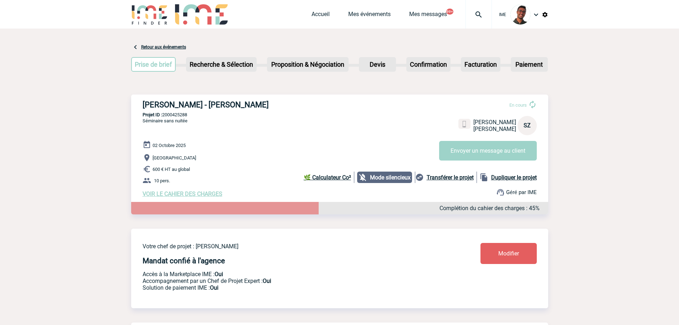
click at [476, 16] on img at bounding box center [479, 14] width 26 height 9
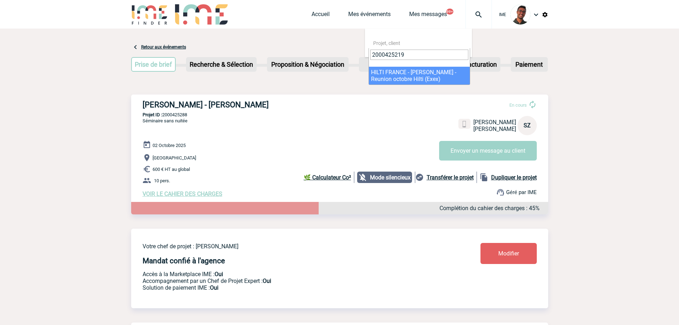
type input "2000425219"
select select "24720"
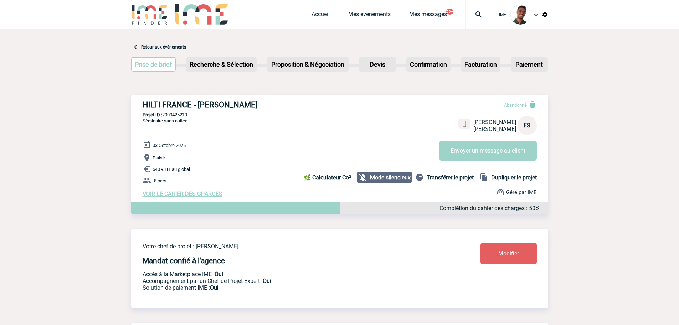
click at [477, 16] on img at bounding box center [479, 14] width 26 height 9
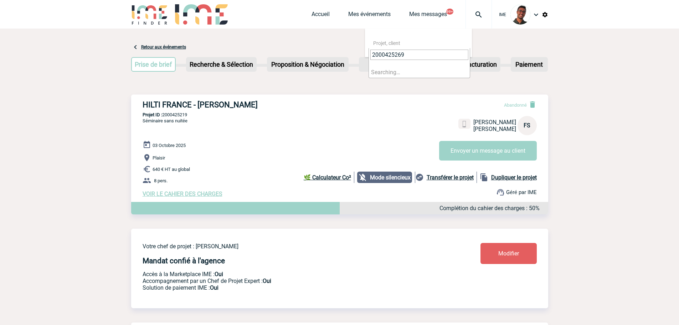
type input "2000425269"
click at [411, 80] on div "Prise de brief Etape suivante Recherche & Sélection Etape suivante Devis" at bounding box center [339, 65] width 417 height 29
click at [473, 18] on img at bounding box center [479, 14] width 26 height 9
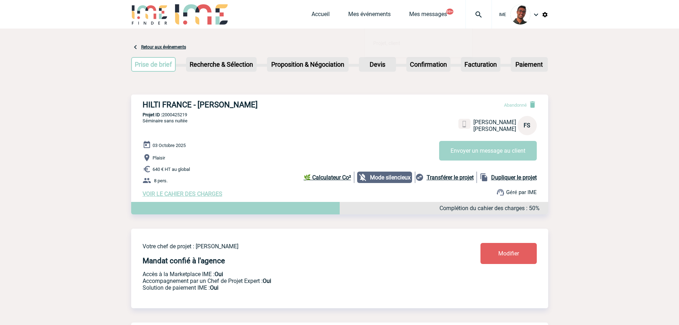
click at [477, 13] on img at bounding box center [479, 14] width 26 height 9
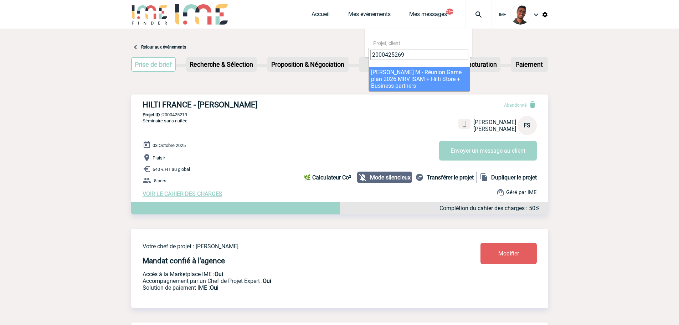
type input "2000425269"
select select "24770"
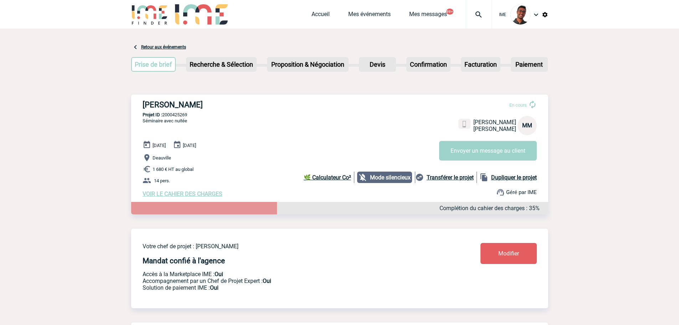
click at [480, 28] on div at bounding box center [478, 14] width 26 height 29
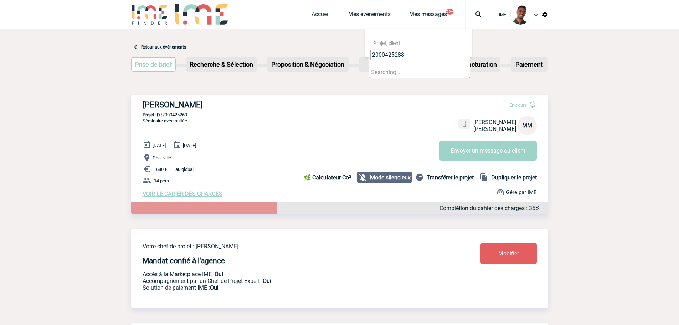
type input "2000425288"
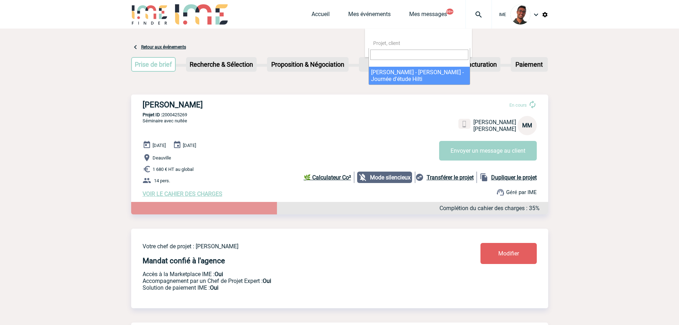
select select "24789"
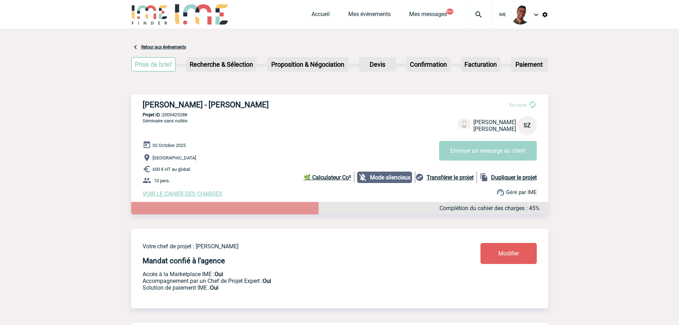
click at [478, 24] on div at bounding box center [478, 14] width 26 height 29
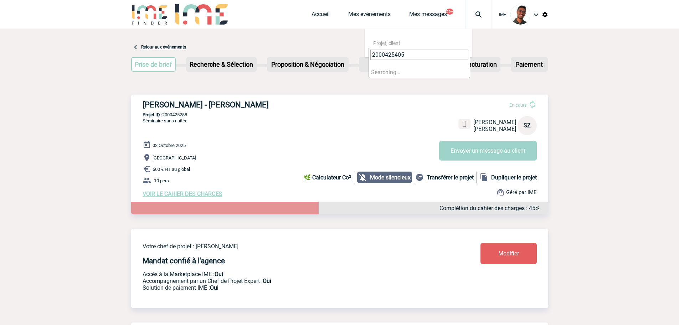
type input "2000425405"
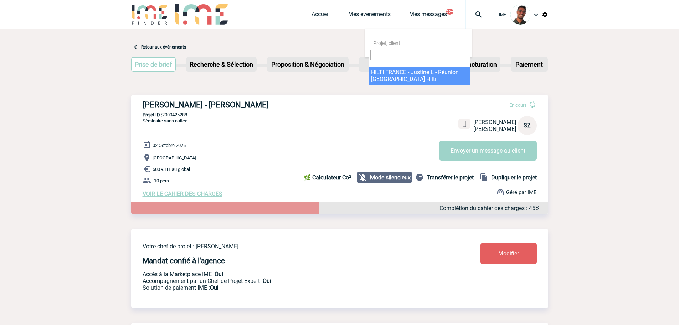
select select "24906"
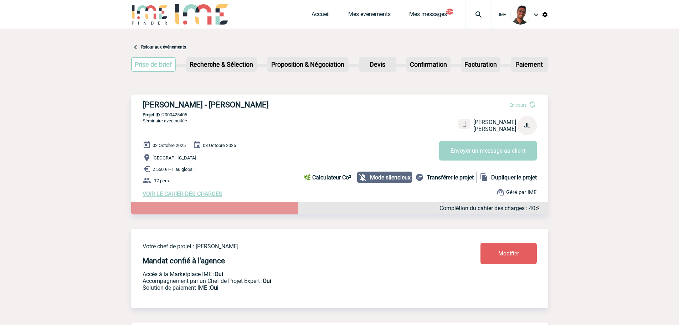
click at [476, 5] on div at bounding box center [478, 14] width 26 height 29
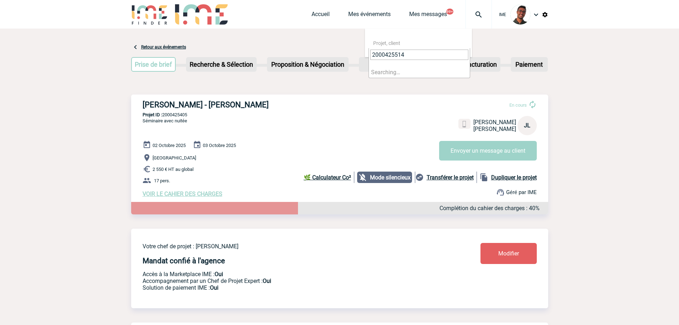
type input "2000425514"
select select "25015"
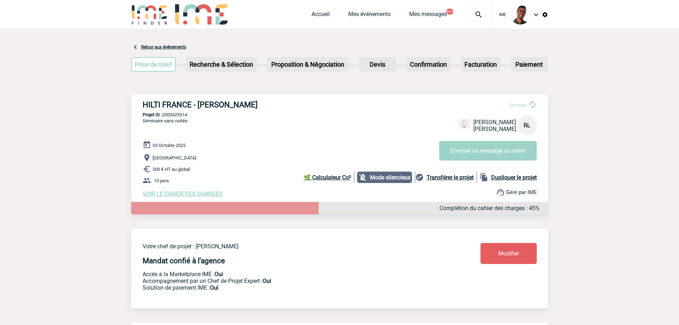
click at [470, 25] on div at bounding box center [478, 14] width 26 height 29
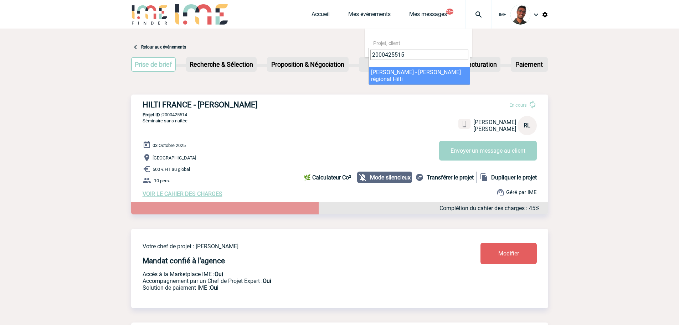
type input "2000425515"
select select "25016"
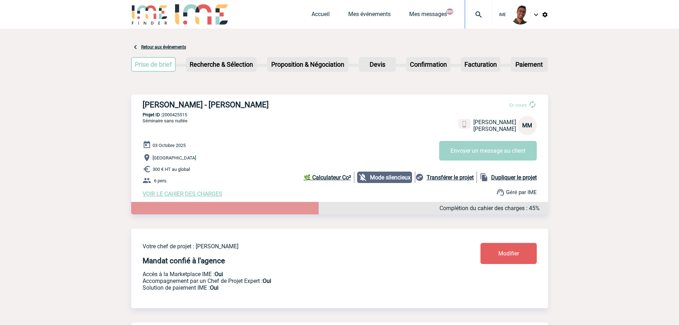
drag, startPoint x: 463, startPoint y: 25, endPoint x: 467, endPoint y: 22, distance: 4.8
click at [467, 22] on div "Accueil Mes événements Mes messages 99+ Projet, client Projet, client" at bounding box center [401, 14] width 180 height 29
click at [467, 22] on div at bounding box center [478, 14] width 26 height 29
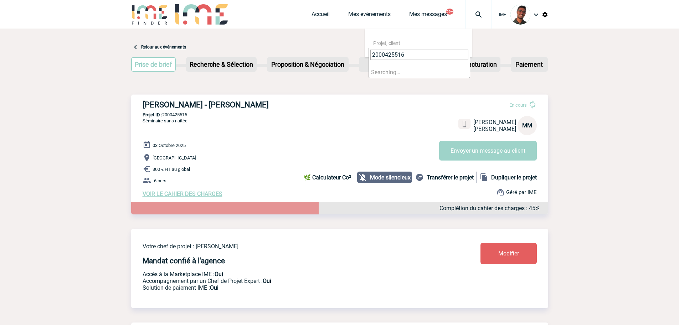
type input "2000425516"
select select "25017"
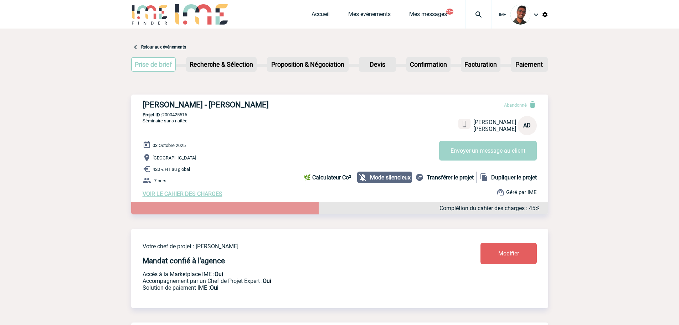
click at [480, 11] on img at bounding box center [479, 14] width 26 height 9
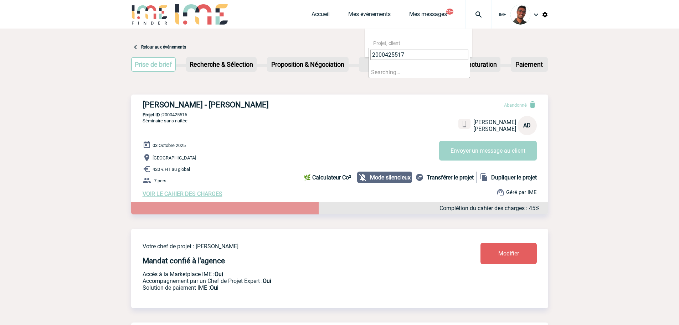
type input "2000425517"
select select "25018"
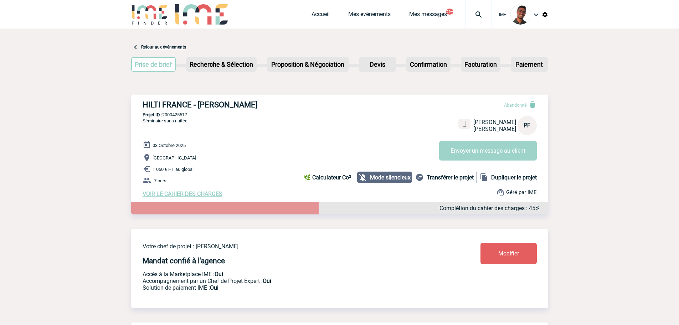
click at [470, 22] on div at bounding box center [478, 14] width 26 height 29
paste input "2000425532"
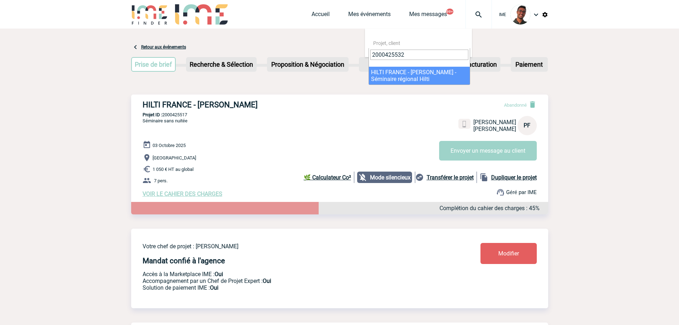
type input "2000425532"
select select "25033"
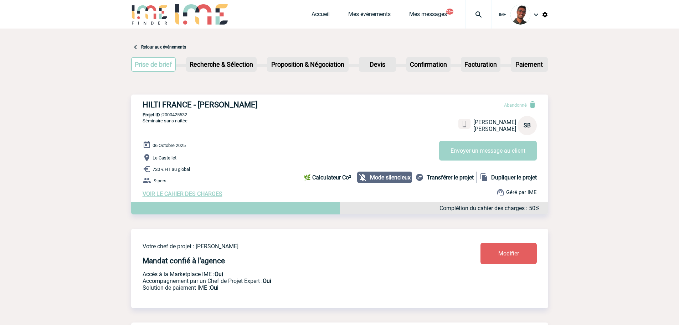
click at [486, 13] on img at bounding box center [479, 14] width 26 height 9
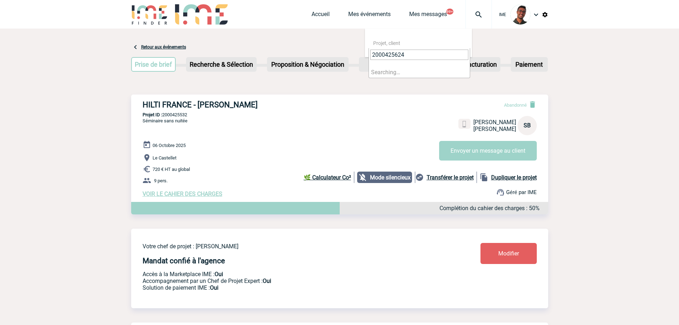
type input "2000425624"
select select "25125"
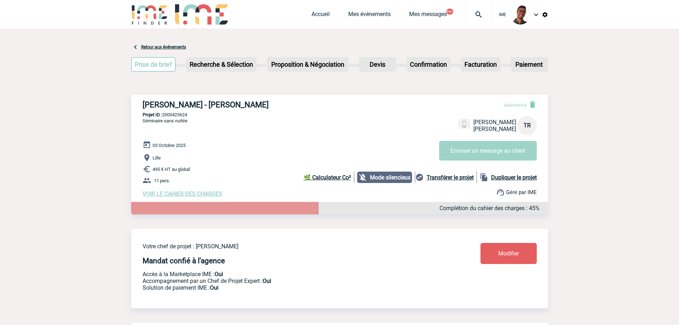
click at [472, 5] on div at bounding box center [478, 14] width 26 height 29
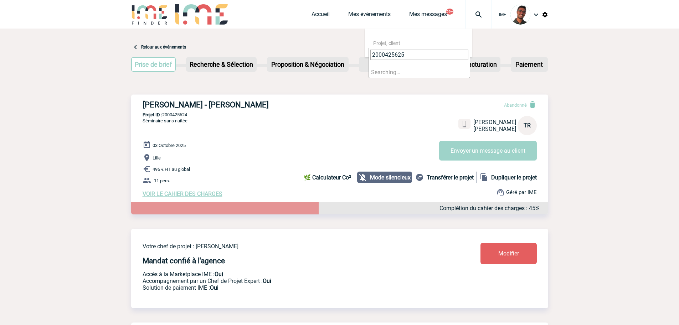
type input "2000425625"
select select "25126"
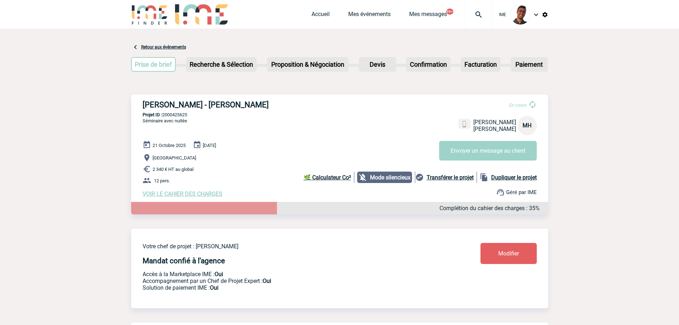
click at [481, 14] on img at bounding box center [479, 14] width 26 height 9
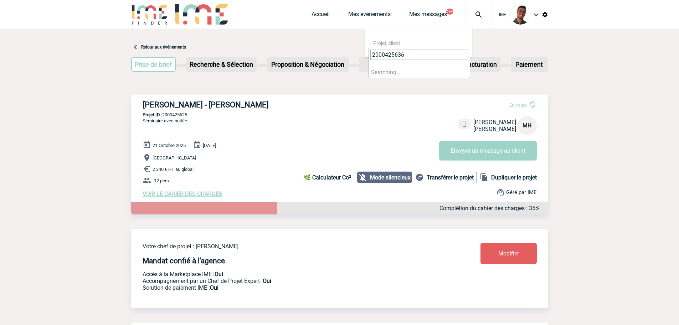
type input "2000425636"
click at [397, 75] on li "Searching…" at bounding box center [419, 72] width 101 height 11
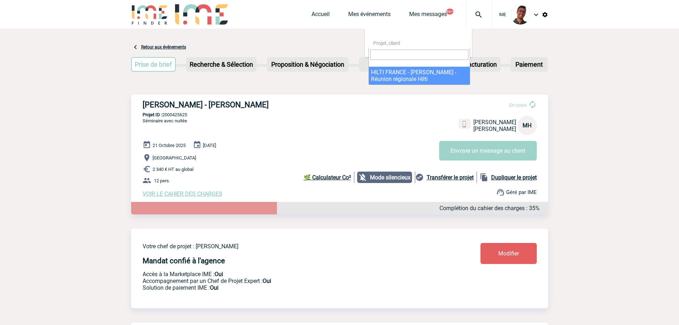
select select "25137"
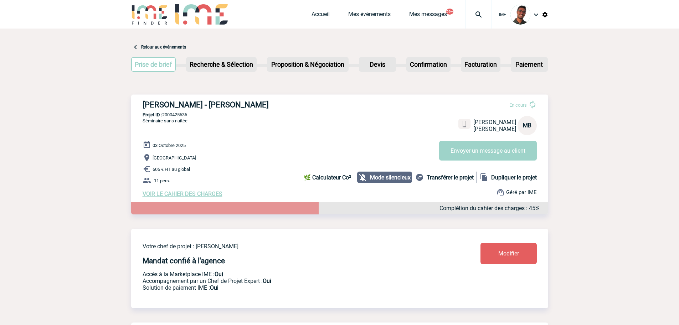
click at [465, 11] on span "Mes messages" at bounding box center [437, 14] width 56 height 7
click at [469, 12] on img at bounding box center [479, 14] width 26 height 9
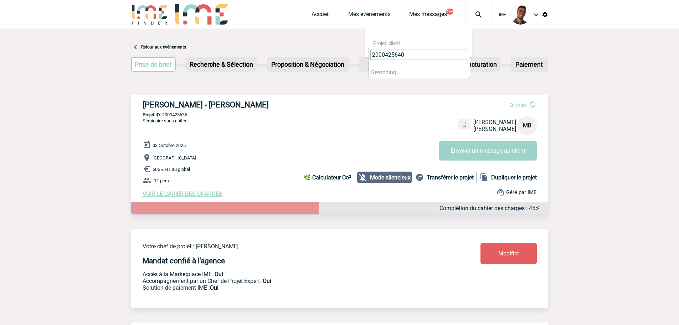
type input "2000425640"
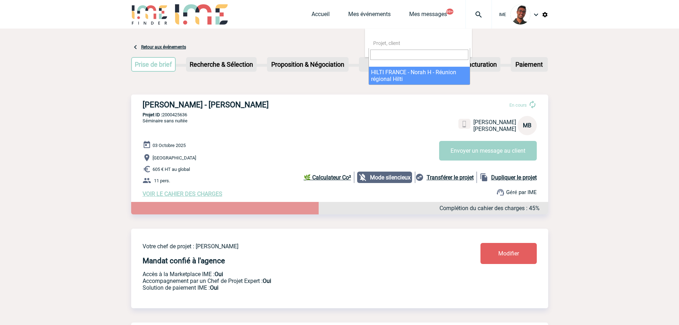
select select "25141"
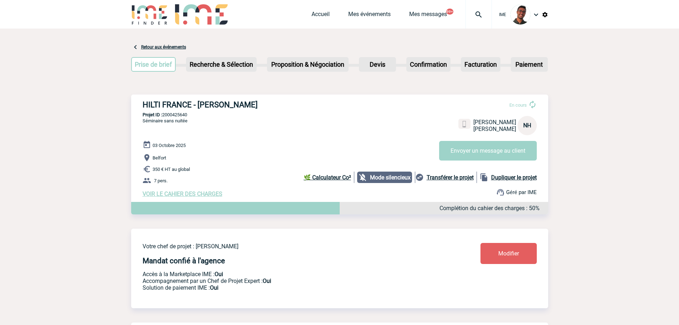
click at [479, 19] on div at bounding box center [478, 14] width 26 height 29
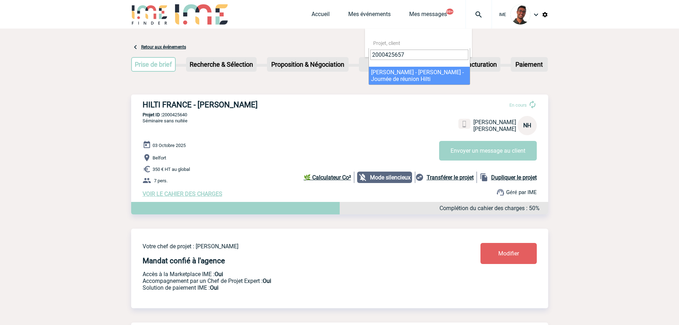
type input "2000425657"
select select "25158"
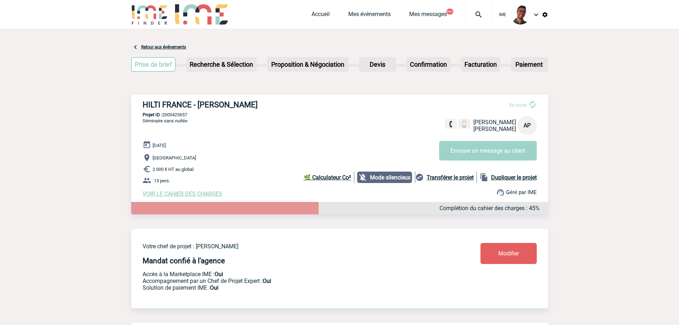
click at [469, 12] on img at bounding box center [479, 14] width 26 height 9
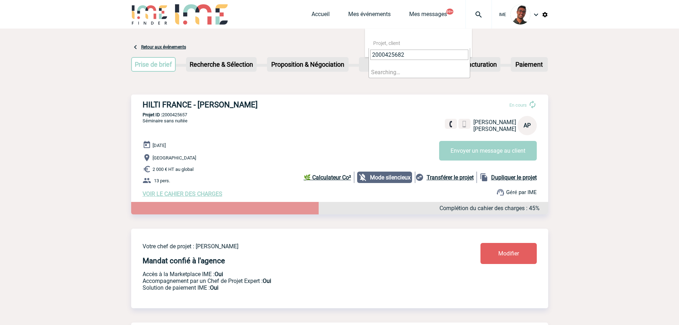
type input "2000425682"
select select "25183"
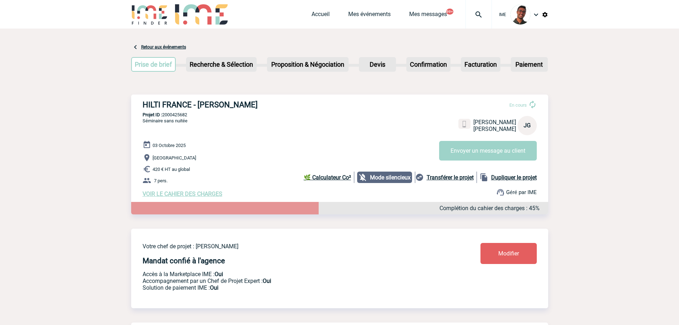
click at [470, 12] on img at bounding box center [479, 14] width 26 height 9
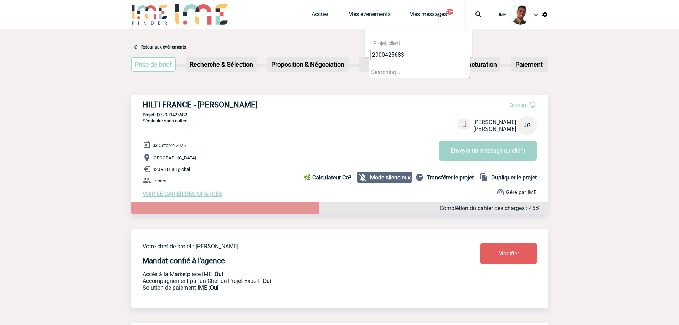
type input "2000425683"
select select "25184"
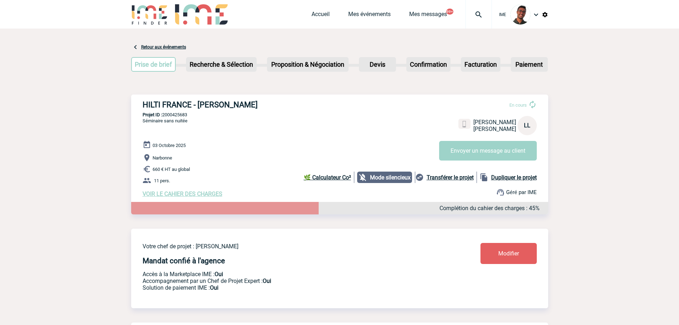
click at [158, 8] on img at bounding box center [149, 14] width 37 height 20
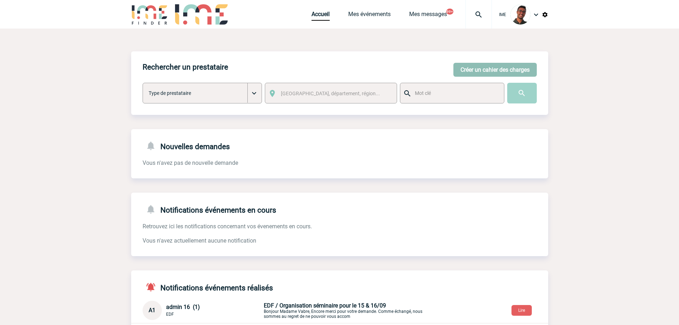
click at [482, 75] on button "Créer un cahier des charges" at bounding box center [494, 70] width 83 height 14
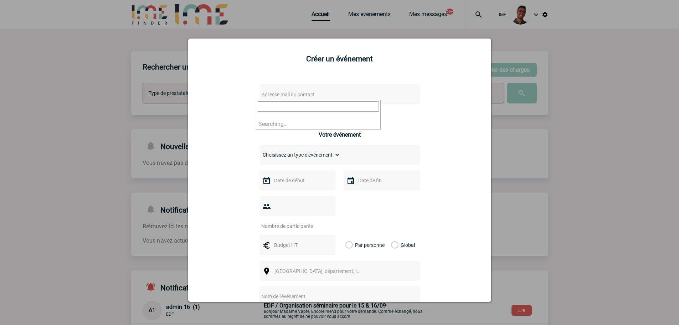
click at [313, 94] on span "Adresse mail du contact" at bounding box center [321, 94] width 125 height 10
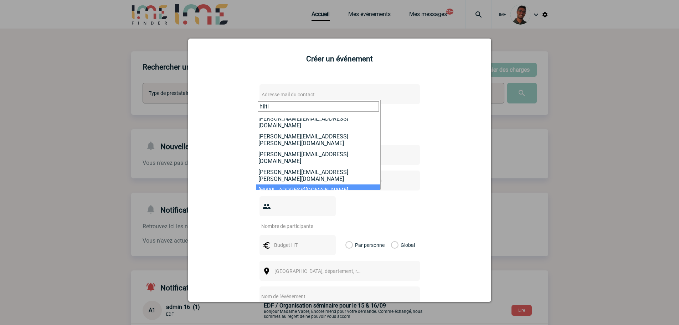
scroll to position [71, 0]
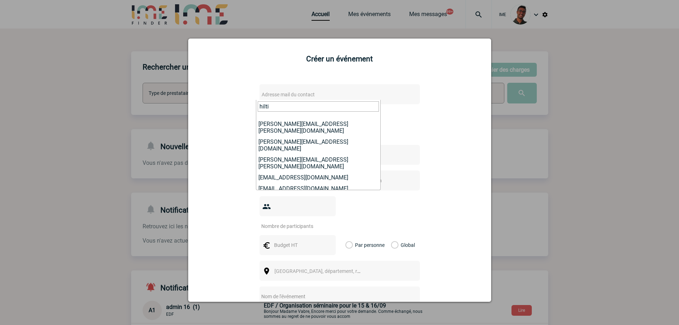
type input "hilti"
select select "132283"
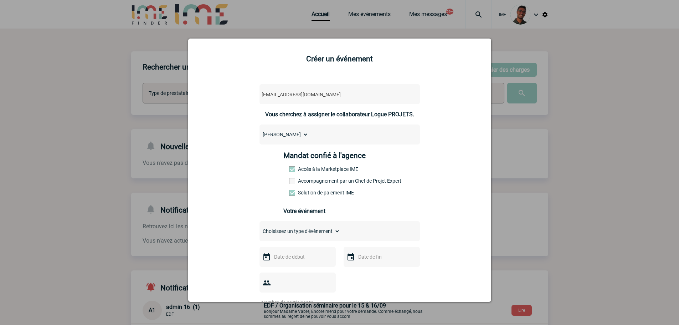
click at [299, 181] on label "Accompagnement par un Chef de Projet Expert" at bounding box center [304, 181] width 31 height 6
click at [0, 0] on input "Accompagnement par un Chef de Projet Expert" at bounding box center [0, 0] width 0 height 0
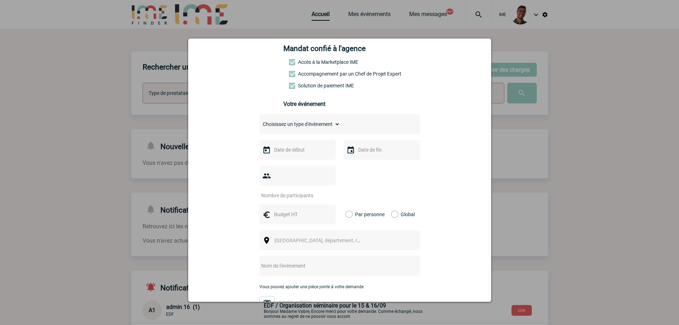
click at [312, 131] on div "Choisissez un type d'évènement Séminaire avec nuitée Séminaire sans nuitée Repa…" at bounding box center [339, 124] width 160 height 20
click at [313, 128] on select "Choisissez un type d'évènement Séminaire avec nuitée Séminaire sans nuitée Repa…" at bounding box center [299, 124] width 81 height 10
click at [259, 121] on select "Choisissez un type d'évènement Séminaire avec nuitée Séminaire sans nuitée Repa…" at bounding box center [299, 124] width 81 height 10
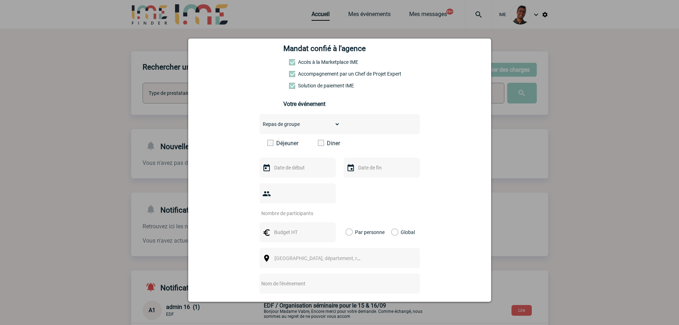
click at [305, 127] on select "Choisissez un type d'évènement Séminaire avec nuitée Séminaire sans nuitée Repa…" at bounding box center [299, 124] width 81 height 10
select select "2"
click at [259, 121] on select "Choisissez un type d'évènement Séminaire avec nuitée Séminaire sans nuitée Repa…" at bounding box center [299, 124] width 81 height 10
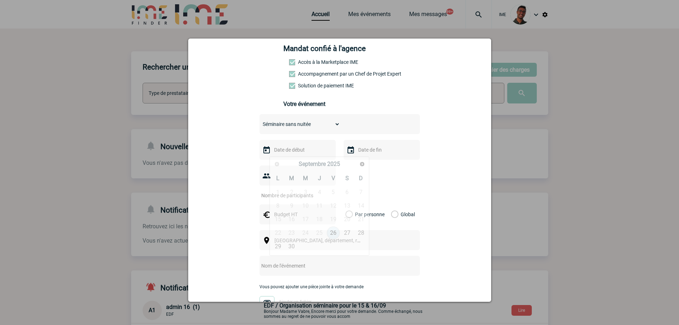
click at [289, 154] on input "text" at bounding box center [296, 149] width 49 height 9
click at [360, 167] on link "Suivant" at bounding box center [361, 163] width 11 height 11
click at [333, 191] on link "3" at bounding box center [333, 192] width 13 height 13
type input "03-10-2025"
click at [364, 156] on div at bounding box center [382, 150] width 76 height 20
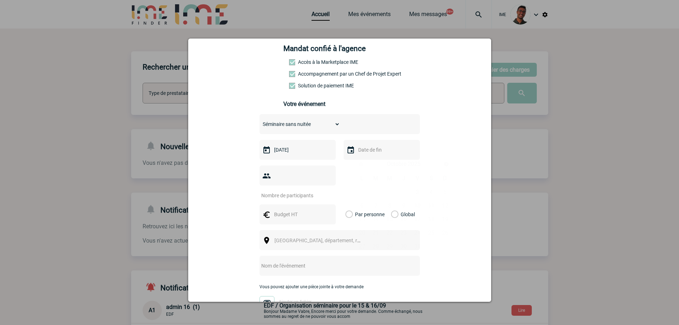
click at [366, 153] on input "text" at bounding box center [380, 149] width 49 height 9
click at [413, 192] on link "3" at bounding box center [417, 192] width 13 height 13
type input "03-10-2025"
click at [282, 191] on input "number" at bounding box center [292, 195] width 67 height 9
type input "11"
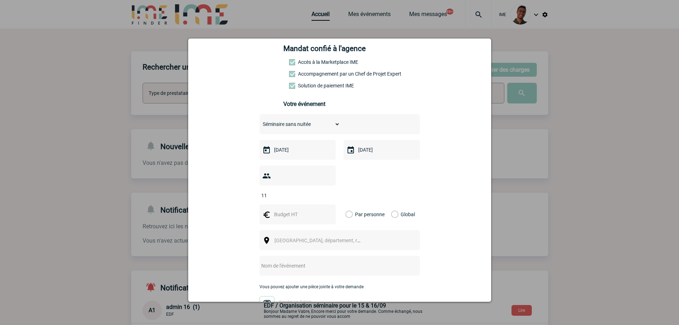
click at [280, 210] on input "text" at bounding box center [296, 214] width 49 height 9
type input "880"
click at [391, 207] on label "Global" at bounding box center [393, 214] width 5 height 20
click at [0, 0] on input "Global" at bounding box center [0, 0] width 0 height 0
click at [354, 235] on span "[GEOGRAPHIC_DATA], département, région..." at bounding box center [321, 240] width 98 height 10
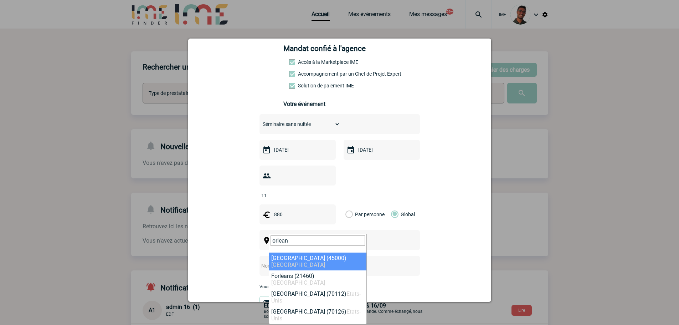
type input "orlean"
select select "4336"
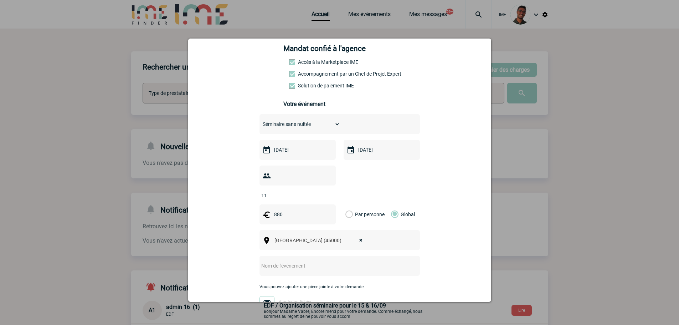
click at [307, 261] on input "text" at bounding box center [329, 265] width 141 height 9
type input "S"
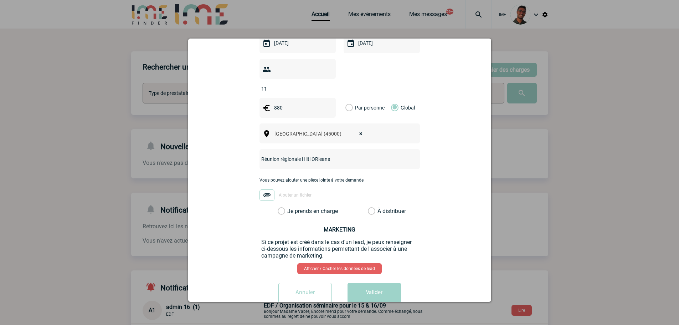
scroll to position [214, 0]
click at [313, 154] on input "Réunion régionale Hilti ORleans" at bounding box center [329, 158] width 141 height 9
type input "Réunion régionale Hilti Orleans"
drag, startPoint x: 310, startPoint y: 201, endPoint x: 334, endPoint y: 241, distance: 46.8
click at [290, 207] on label "Je prends en charge" at bounding box center [284, 210] width 12 height 7
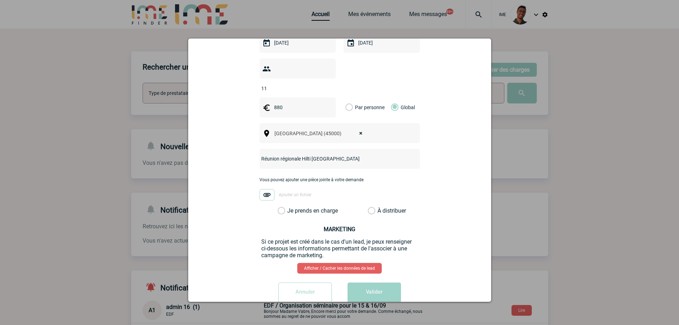
click at [0, 0] on input "Je prends en charge" at bounding box center [0, 0] width 0 height 0
click at [361, 268] on div "log-projet@hilti-finder.com log-projet@hilti-finder.com Vous cherchez à assigne…" at bounding box center [339, 86] width 285 height 444
click at [361, 282] on button "Valider" at bounding box center [373, 292] width 53 height 20
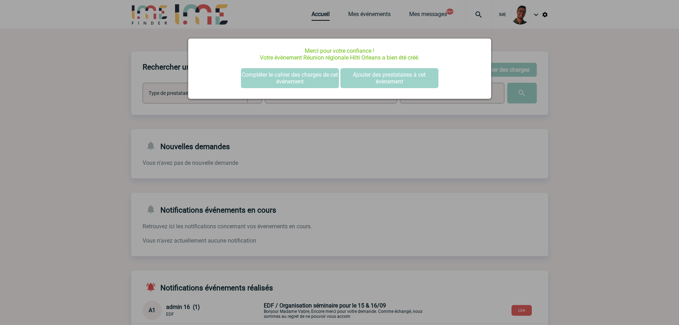
click at [119, 126] on div at bounding box center [339, 162] width 679 height 325
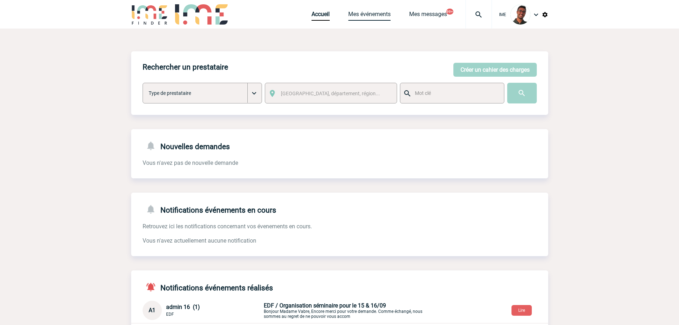
click at [371, 13] on link "Mes événements" at bounding box center [369, 16] width 42 height 10
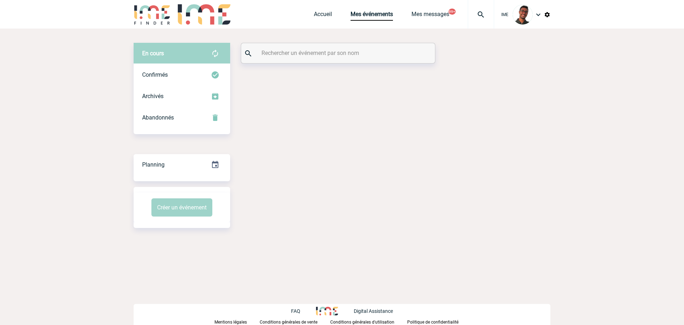
click at [321, 57] on input "text" at bounding box center [339, 53] width 159 height 10
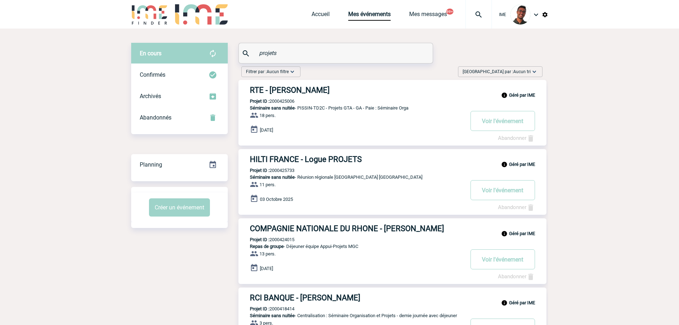
type input "projets"
click at [304, 160] on h3 "HILTI FRANCE - Logue PROJETS" at bounding box center [357, 159] width 214 height 9
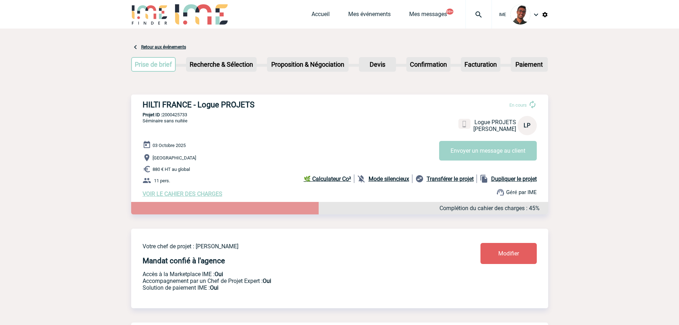
click at [382, 179] on b "Mode silencieux" at bounding box center [388, 178] width 41 height 7
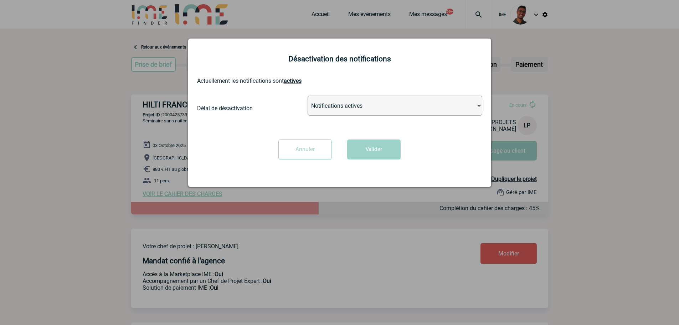
click at [366, 102] on select "Notifications actives Désactiver pour 2 heures Désactiver pour 1 semaines Désac…" at bounding box center [395, 106] width 175 height 20
select select "infinite"
click at [308, 96] on select "Notifications actives Désactiver pour 2 heures Désactiver pour 1 semaines Désac…" at bounding box center [395, 106] width 175 height 20
drag, startPoint x: 374, startPoint y: 153, endPoint x: 368, endPoint y: 156, distance: 6.9
click at [375, 153] on button "Valider" at bounding box center [373, 149] width 53 height 20
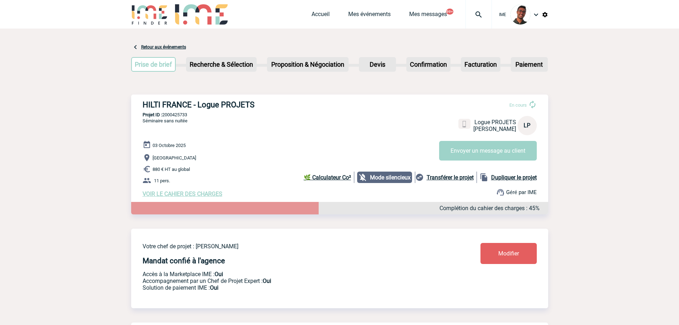
click at [191, 196] on span "VOIR LE CAHIER DES CHARGES" at bounding box center [183, 193] width 80 height 7
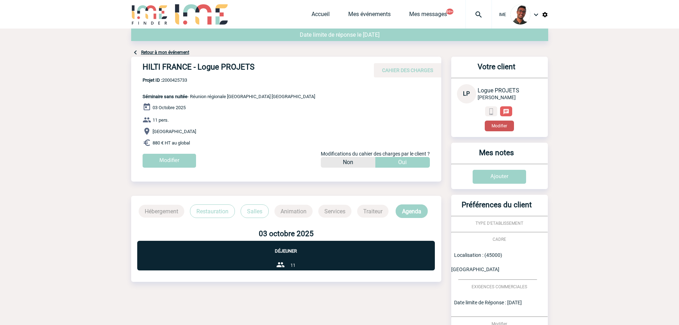
click at [507, 126] on button "Modifier" at bounding box center [499, 125] width 29 height 11
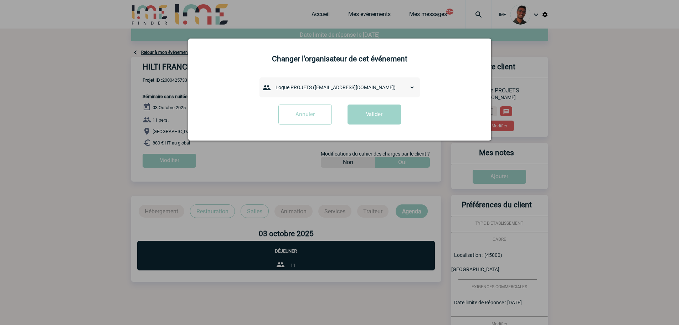
click at [345, 92] on select "admin 7068 (7068@ime-finder.com) Adrien DAVID (adrien.david@hilti.com) Adrien R…" at bounding box center [343, 87] width 143 height 10
click at [345, 89] on select "admin 7068 (7068@ime-finder.com) Adrien DAVID (adrien.david@hilti.com) Adrien R…" at bounding box center [343, 87] width 143 height 10
click at [325, 108] on input "Annuler" at bounding box center [304, 114] width 53 height 20
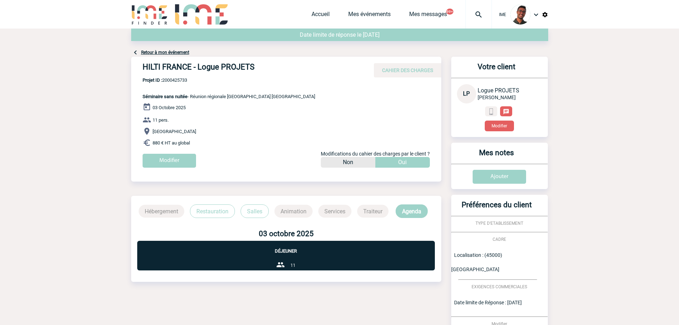
click at [181, 76] on div "HILTI FRANCE - Logue PROJETS CAHIER DES CHARGES" at bounding box center [286, 67] width 310 height 21
copy h4 "FRANCE"
click at [181, 78] on span "Projet ID : 2000425733" at bounding box center [229, 79] width 172 height 5
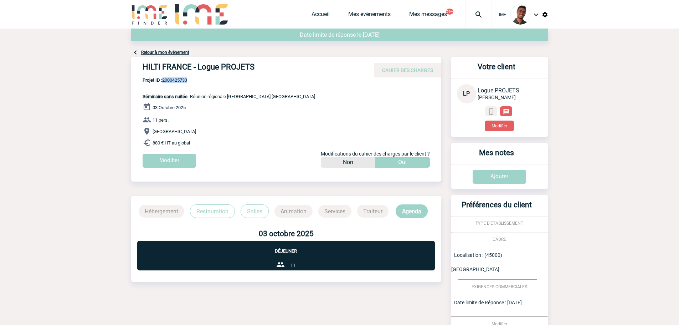
copy span "2000425733"
click at [84, 76] on body "IME Accueil Mes événements" at bounding box center [339, 212] width 679 height 424
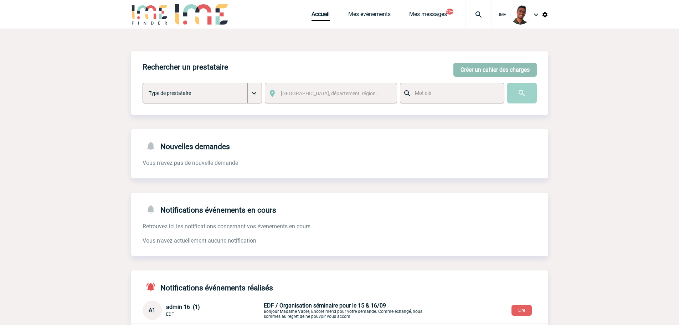
click at [501, 72] on button "Créer un cahier des charges" at bounding box center [494, 70] width 83 height 14
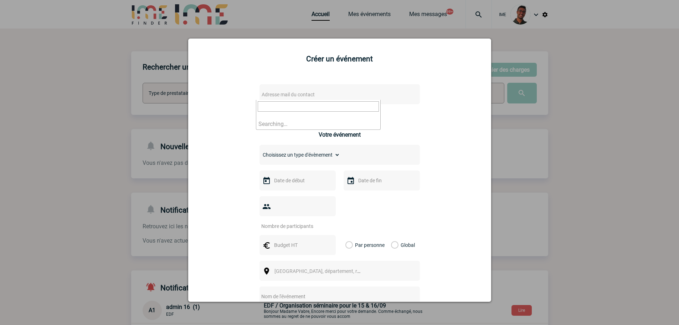
click at [290, 95] on span "Adresse mail du contact" at bounding box center [288, 95] width 53 height 6
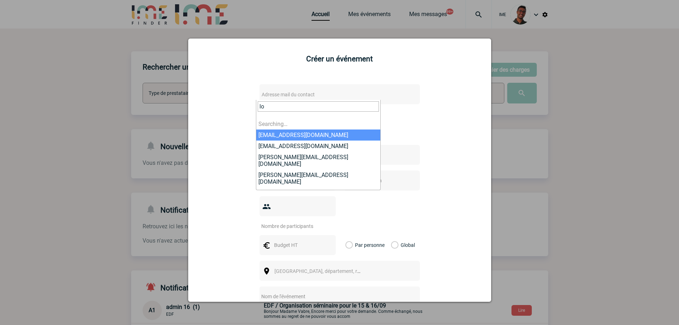
type input "l"
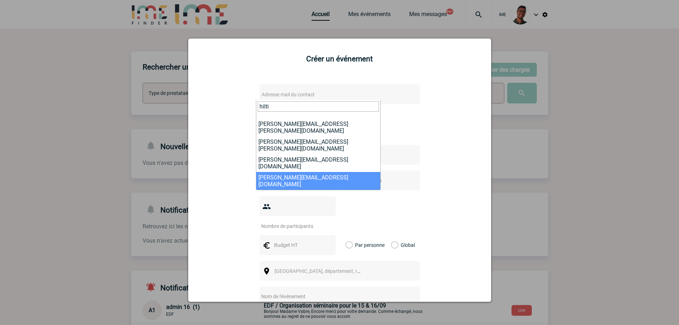
scroll to position [71, 0]
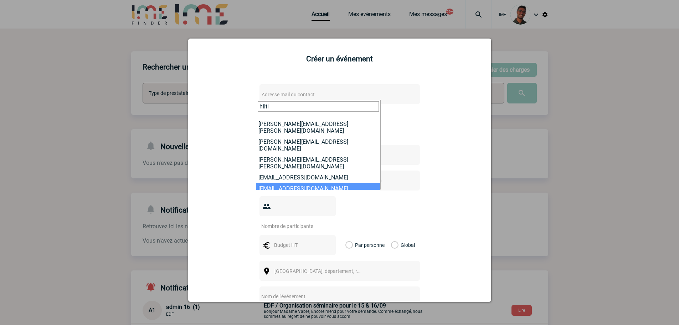
type input "hilti"
select select "132283"
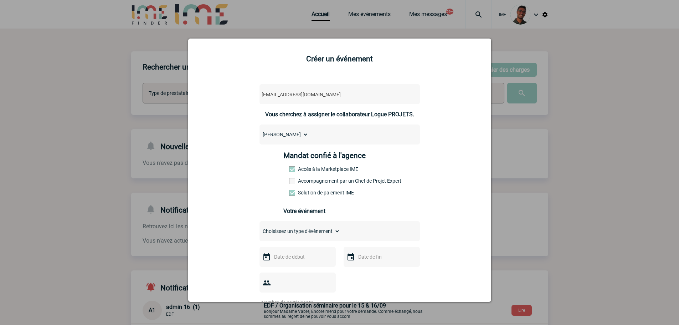
click at [306, 183] on label "Accompagnement par un Chef de Projet Expert" at bounding box center [304, 181] width 31 height 6
click at [0, 0] on input "Accompagnement par un Chef de Projet Expert" at bounding box center [0, 0] width 0 height 0
click at [309, 230] on select "Choisissez un type d'évènement Séminaire avec nuitée Séminaire sans nuitée Repa…" at bounding box center [299, 231] width 81 height 10
select select "1"
click at [259, 228] on select "Choisissez un type d'évènement Séminaire avec nuitée Séminaire sans nuitée Repa…" at bounding box center [299, 231] width 81 height 10
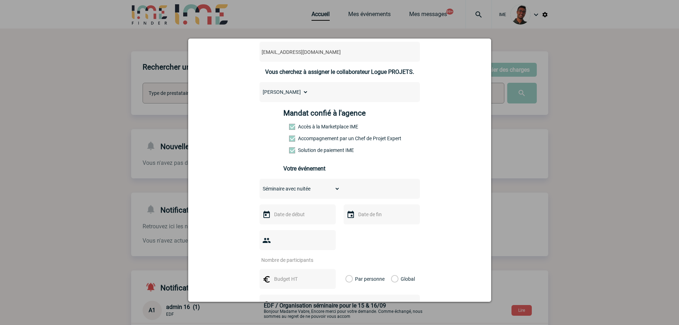
scroll to position [107, 0]
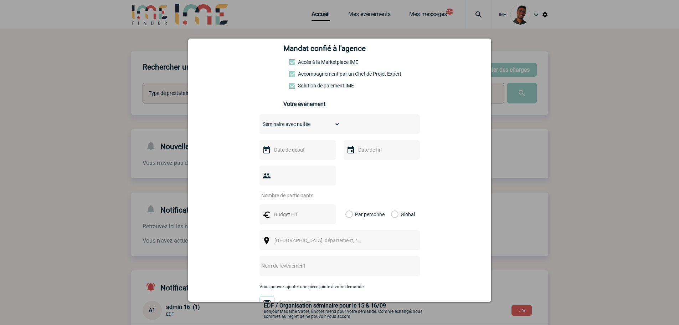
click at [295, 157] on div at bounding box center [297, 150] width 76 height 20
click at [297, 154] on input "text" at bounding box center [296, 149] width 49 height 9
click at [356, 166] on div "Précédent Suivant Septembre 2025" at bounding box center [319, 164] width 97 height 12
click at [358, 164] on link "Suivant" at bounding box center [361, 163] width 11 height 11
click at [318, 202] on link "6" at bounding box center [319, 205] width 13 height 13
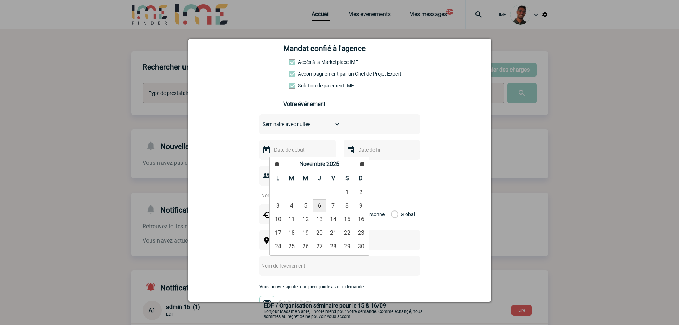
type input "06-11-2025"
click at [376, 153] on input "text" at bounding box center [380, 149] width 49 height 9
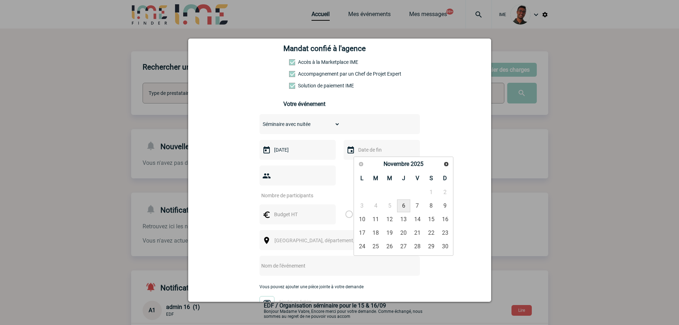
click at [407, 206] on link "6" at bounding box center [403, 205] width 13 height 13
type input "06-11-2025"
click at [310, 191] on input "number" at bounding box center [292, 195] width 67 height 9
type input "13"
click at [285, 210] on input "text" at bounding box center [296, 214] width 49 height 9
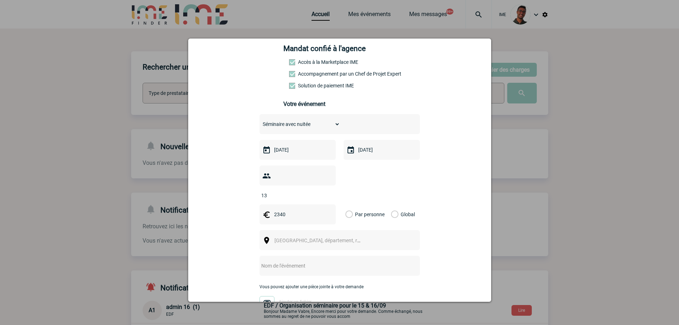
type input "2340"
click at [391, 204] on label "Global" at bounding box center [393, 214] width 5 height 20
click at [0, 0] on input "Global" at bounding box center [0, 0] width 0 height 0
click at [356, 230] on div "Ville, département, région..." at bounding box center [339, 240] width 160 height 20
click at [327, 237] on span "Ville, département, région..." at bounding box center [323, 240] width 99 height 6
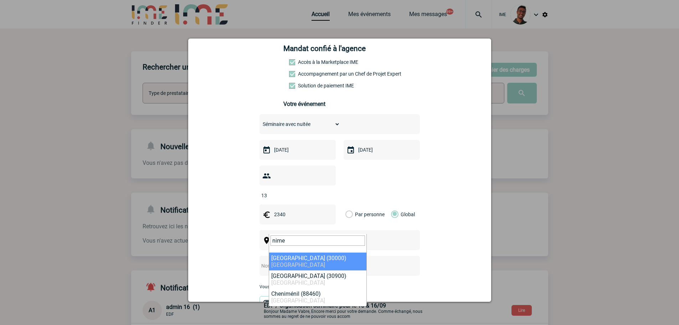
type input "nime"
select select "28961"
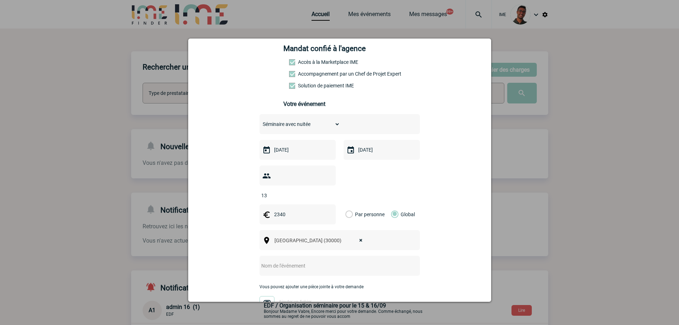
click at [299, 261] on input "text" at bounding box center [329, 265] width 141 height 9
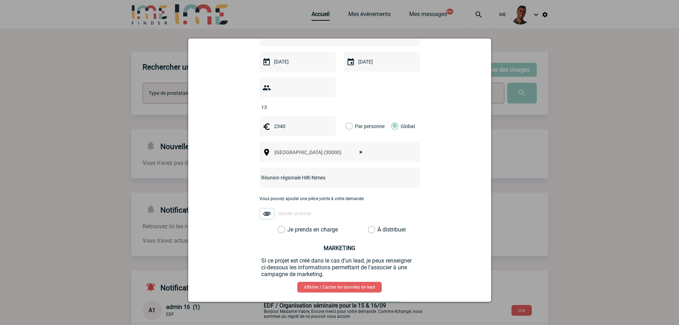
type input "Réunion régionale Hilti Nimes"
click at [290, 226] on label "Je prends en charge" at bounding box center [284, 229] width 12 height 7
click at [0, 0] on input "Je prends en charge" at bounding box center [0, 0] width 0 height 0
click at [360, 301] on button "Valider" at bounding box center [373, 311] width 53 height 20
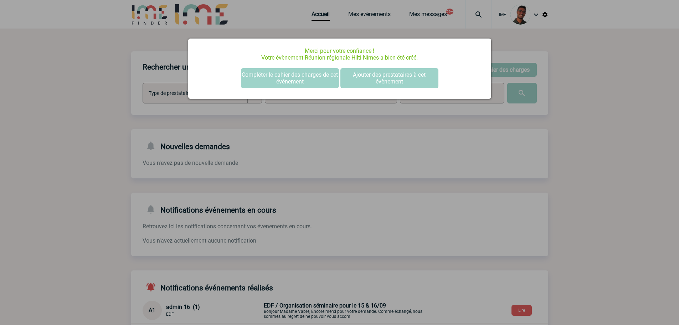
click at [161, 76] on div at bounding box center [339, 162] width 679 height 325
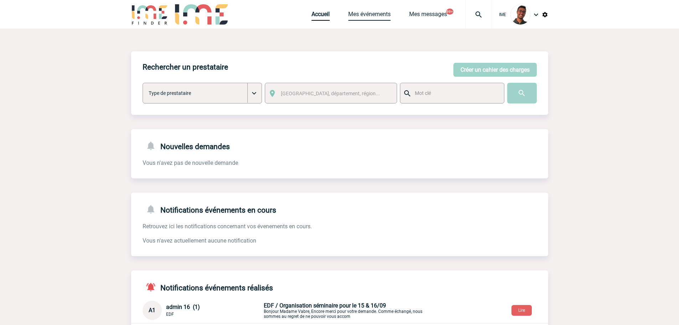
click at [368, 15] on link "Mes événements" at bounding box center [369, 16] width 42 height 10
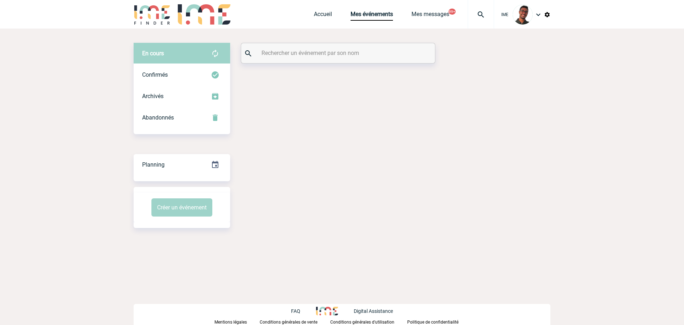
click at [339, 52] on input "text" at bounding box center [339, 53] width 159 height 10
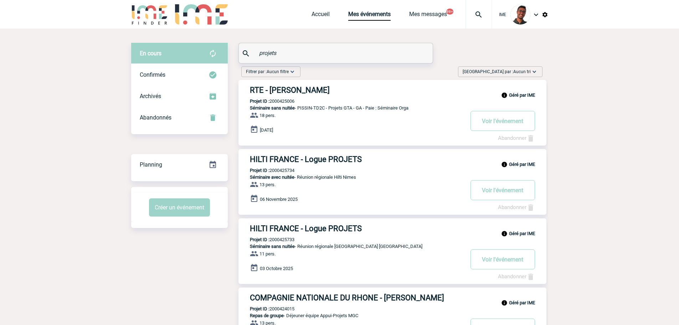
type input "projets"
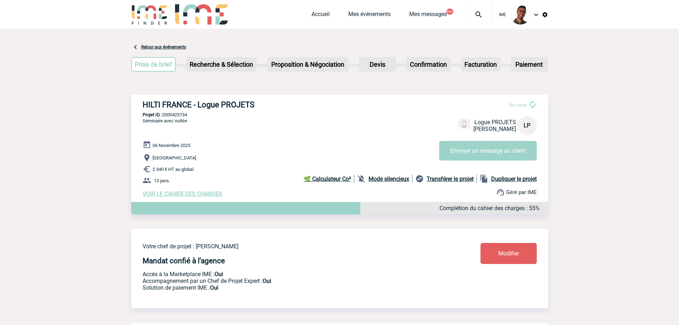
click at [175, 112] on div "HILTI FRANCE - Logue PROJETS En cours Logue PROJETS HILTI FRANCE LP Envoyer un …" at bounding box center [339, 148] width 417 height 108
copy p "2000425734"
click at [397, 177] on b "Mode silencieux" at bounding box center [388, 178] width 41 height 7
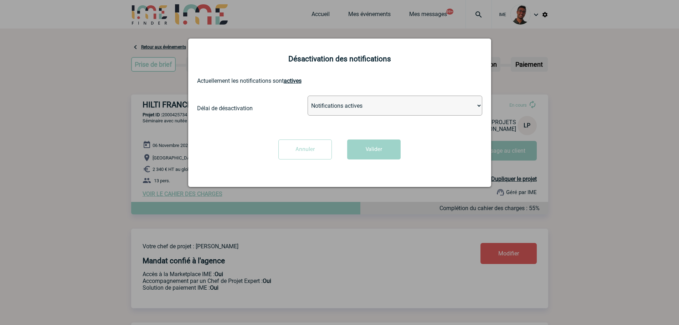
click at [355, 104] on select "Notifications actives Désactiver pour 2 heures Désactiver pour 1 semaines Désac…" at bounding box center [395, 106] width 175 height 20
select select "infinite"
click at [308, 96] on select "Notifications actives Désactiver pour 2 heures Désactiver pour 1 semaines Désac…" at bounding box center [395, 106] width 175 height 20
click at [370, 154] on button "Valider" at bounding box center [373, 149] width 53 height 20
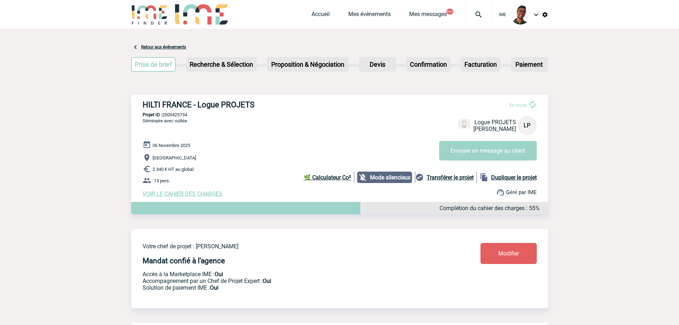
click at [161, 195] on span "VOIR LE CAHIER DES CHARGES" at bounding box center [183, 193] width 80 height 7
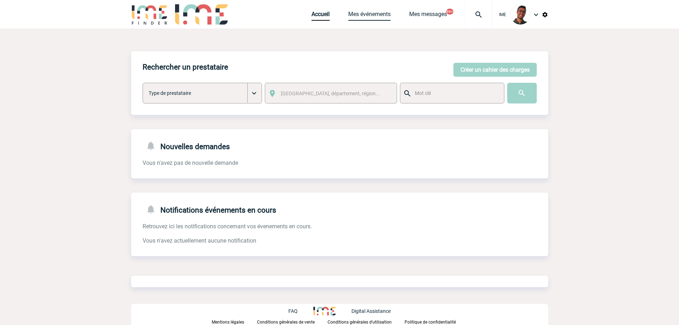
click at [356, 20] on link "Mes événements" at bounding box center [369, 16] width 42 height 10
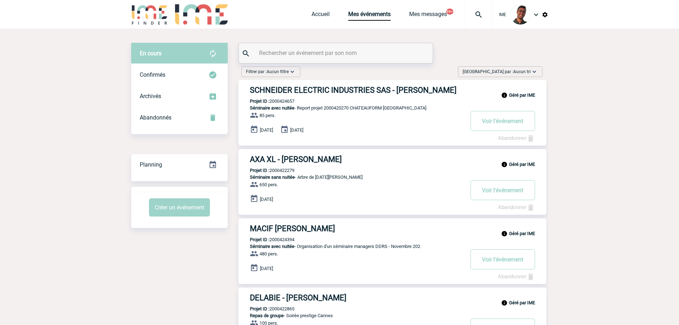
click at [324, 72] on div "Filtrer par : Aucun filtre Aucun filtre Prise de brief Recherche & Sélection Pr…" at bounding box center [391, 73] width 307 height 14
click at [296, 55] on input "text" at bounding box center [336, 53] width 159 height 10
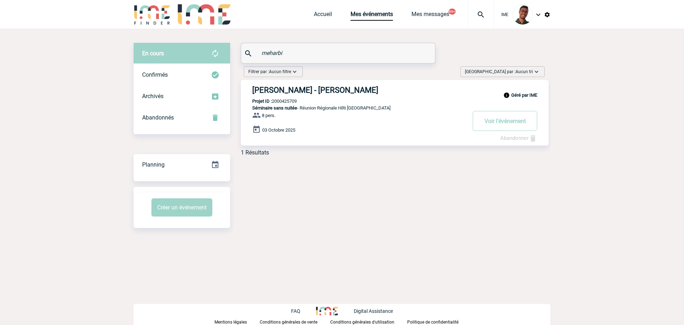
click at [293, 100] on p "Projet ID : 2000425709" at bounding box center [269, 100] width 56 height 5
click at [288, 159] on div "Filtrer par : Aucun filtre Aucun filtre Prise de brief Recherche & Sélection Pr…" at bounding box center [390, 112] width 320 height 98
drag, startPoint x: 320, startPoint y: 54, endPoint x: 232, endPoint y: 56, distance: 88.4
click at [232, 56] on div "En cours En cours Confirmés Archivés Abandonnés En cours Confirmés Archivés Aba…" at bounding box center [342, 102] width 417 height 119
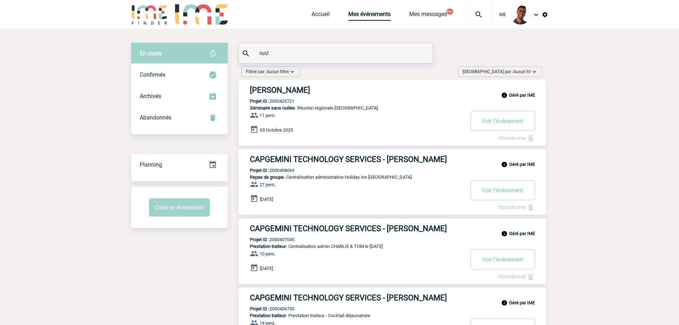
type input "ruiz"
drag, startPoint x: 292, startPoint y: 55, endPoint x: 237, endPoint y: 53, distance: 54.9
click at [237, 53] on div "En cours En cours Confirmés Archivés Abandonnés En cours Confirmés Archivés Aba…" at bounding box center [339, 240] width 417 height 395
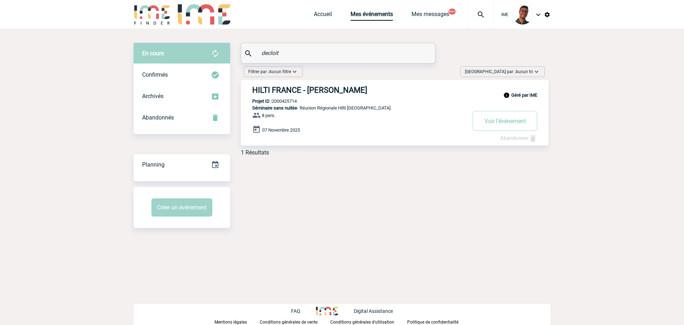
type input "decloit"
drag, startPoint x: 287, startPoint y: 53, endPoint x: 241, endPoint y: 57, distance: 46.1
click at [241, 57] on div "En cours En cours Confirmés Archivés Abandonnés En cours Confirmés Archivés Aba…" at bounding box center [342, 102] width 417 height 119
type input "="
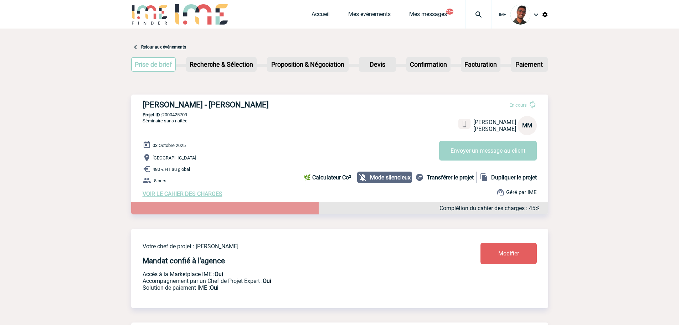
click at [175, 116] on p "Projet ID : 2000425709" at bounding box center [339, 114] width 417 height 5
copy p "2000425709"
click at [207, 134] on div "[PERSON_NAME] - [PERSON_NAME] En cours [PERSON_NAME] MM Envoyer un message au c…" at bounding box center [339, 148] width 417 height 108
click at [275, 136] on div "HILTI FRANCE - Mathieu MEHARBI En cours Mathieu MEHARBI HILTI FRANCE MM Envoyer…" at bounding box center [339, 148] width 417 height 108
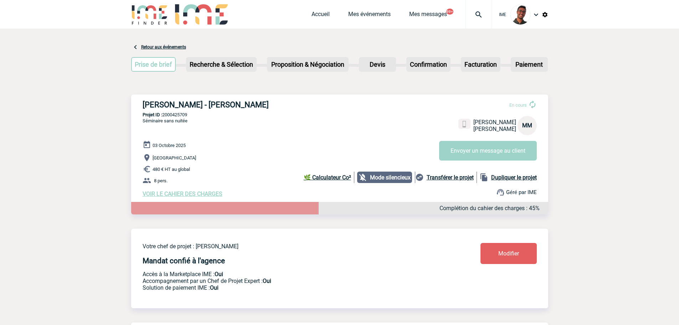
click at [167, 116] on p "Projet ID : 2000425709" at bounding box center [339, 114] width 417 height 5
drag, startPoint x: 264, startPoint y: 105, endPoint x: 197, endPoint y: 105, distance: 67.0
click at [197, 105] on h3 "HILTI FRANCE - Mathieu MEHARBI" at bounding box center [250, 104] width 214 height 9
copy h3 "Mathieu MEHARBI"
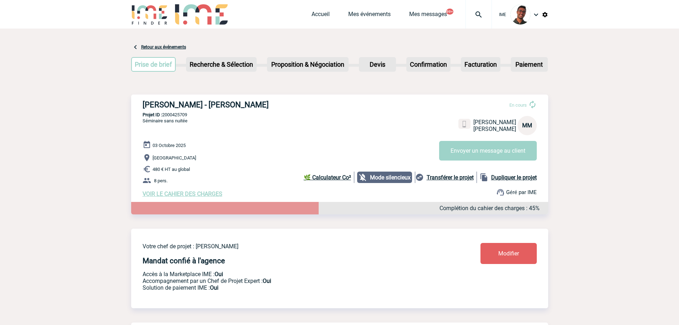
click at [180, 114] on p "Projet ID : 2000425709" at bounding box center [339, 114] width 417 height 5
copy p "2000425709"
click at [250, 180] on p "8 pers." at bounding box center [346, 180] width 406 height 9
click at [233, 122] on div "HILTI FRANCE - [PERSON_NAME] En cours [PERSON_NAME] HILTI FRANCE LD Envoyer un …" at bounding box center [339, 148] width 417 height 108
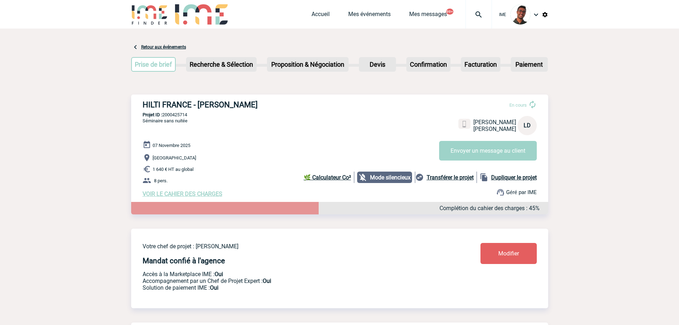
click at [167, 114] on p "Projet ID : 2000425714" at bounding box center [339, 114] width 417 height 5
copy p "2000425714"
click at [240, 136] on div "HILTI FRANCE - Lucas DECLOITRE En cours Lucas DECLOITRE HILTI FRANCE LD Envoyer…" at bounding box center [339, 148] width 417 height 108
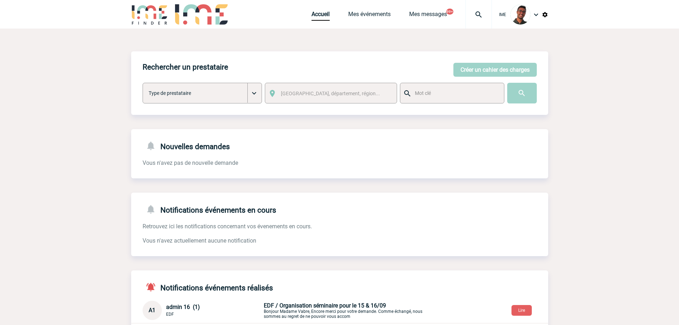
click at [481, 20] on div at bounding box center [478, 14] width 26 height 29
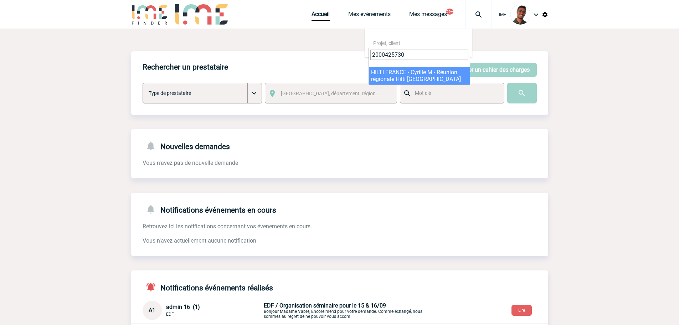
type input "2000425730"
select select "25231"
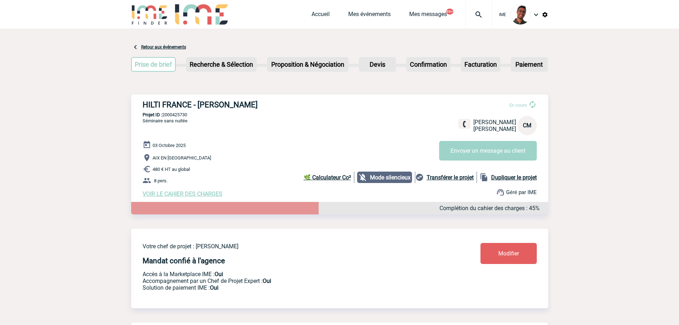
click at [235, 109] on h3 "HILTI FRANCE - [PERSON_NAME]" at bounding box center [250, 104] width 214 height 9
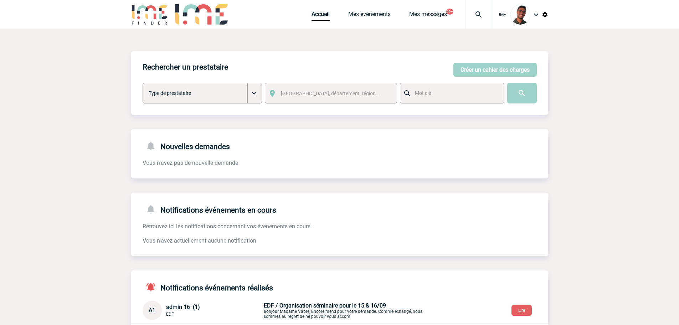
click at [478, 19] on div at bounding box center [478, 14] width 26 height 29
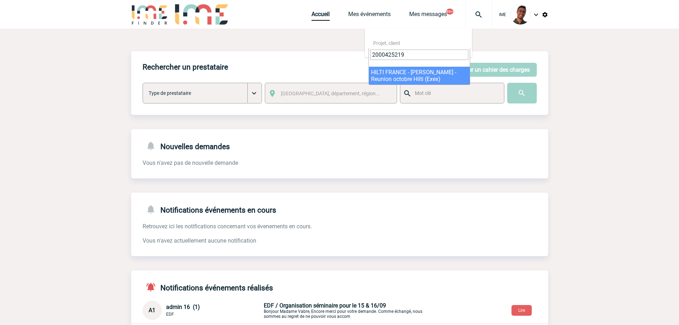
type input "2000425219"
select select "24720"
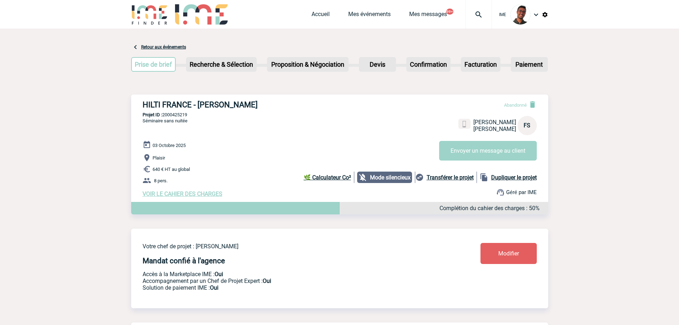
drag, startPoint x: 276, startPoint y: 105, endPoint x: 219, endPoint y: 105, distance: 56.7
click at [219, 105] on h3 "HILTI FRANCE - François SALIGNON" at bounding box center [250, 104] width 214 height 9
click at [177, 119] on p "Séminaire sans nuitée" at bounding box center [159, 129] width 56 height 23
click at [179, 115] on div "HILTI FRANCE - François SALIGNON Abandonné François SALIGNON HILTI FRANCE FS En…" at bounding box center [339, 148] width 417 height 108
click at [181, 113] on p "Projet ID : 2000425219" at bounding box center [339, 114] width 417 height 5
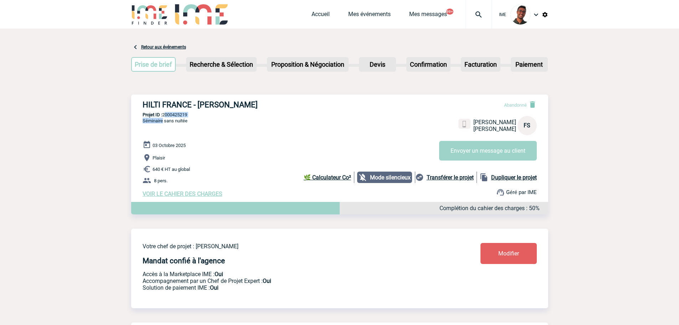
click at [181, 113] on p "Projet ID : 2000425219" at bounding box center [339, 114] width 417 height 5
copy p "2000425219"
click at [480, 15] on img at bounding box center [479, 14] width 26 height 9
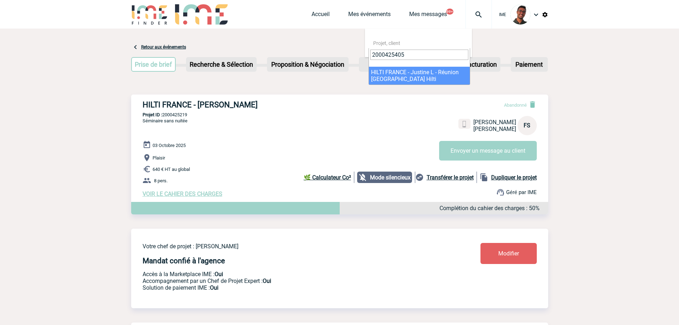
type input "2000425405"
select select "24906"
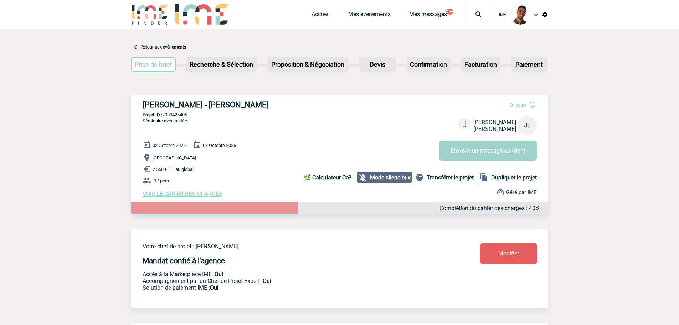
click at [481, 16] on img at bounding box center [479, 14] width 26 height 9
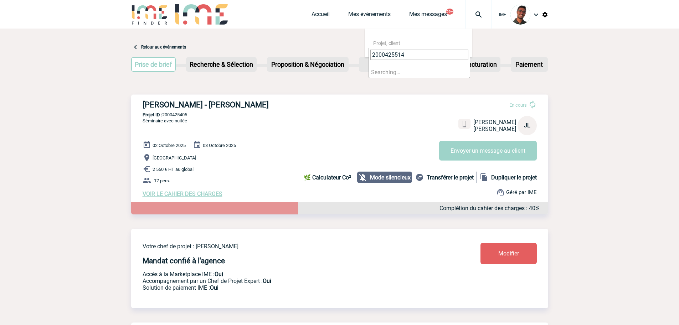
type input "2000425514"
select select "25015"
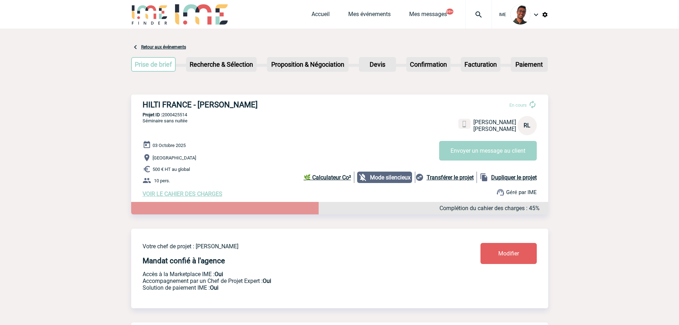
click at [484, 16] on img at bounding box center [479, 14] width 26 height 9
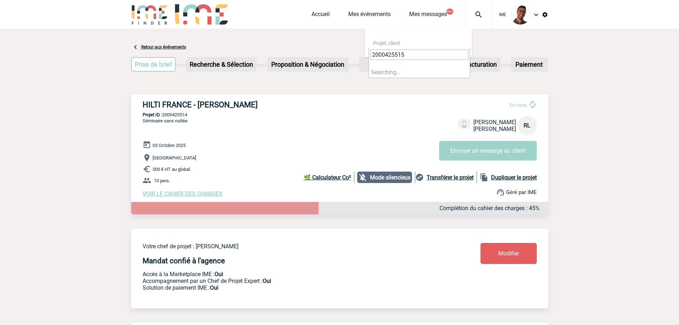
type input "2000425515"
select select "25016"
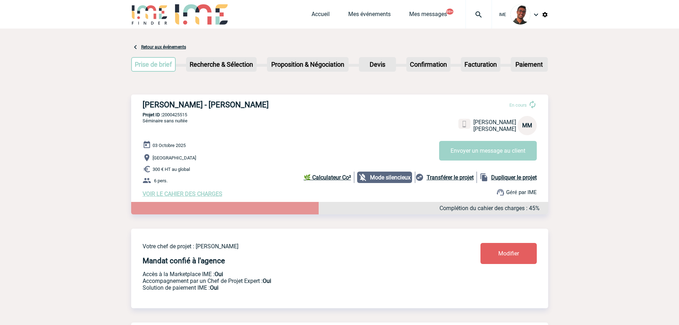
click at [476, 17] on img at bounding box center [479, 14] width 26 height 9
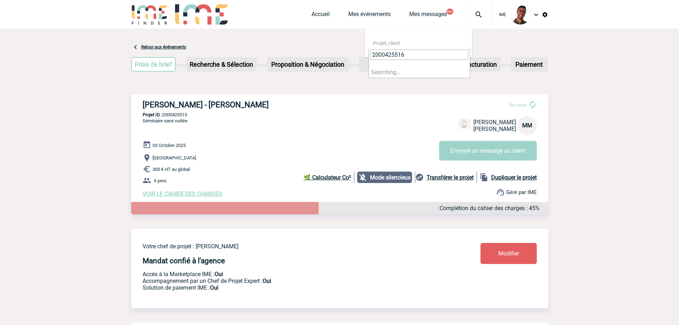
type input "2000425516"
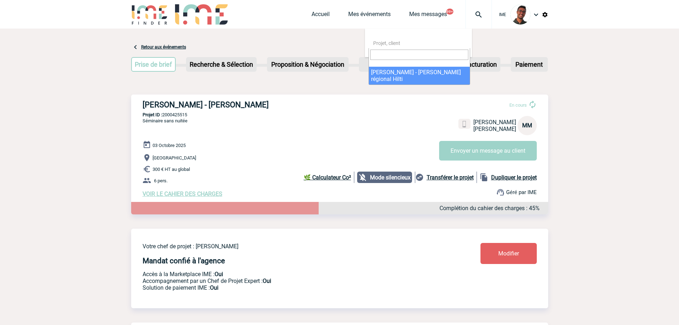
select select "25017"
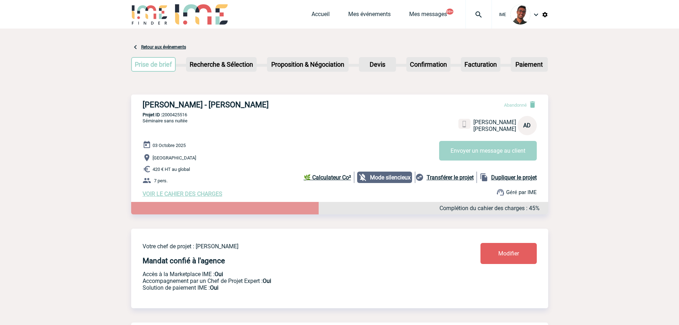
click at [481, 10] on img at bounding box center [479, 14] width 26 height 9
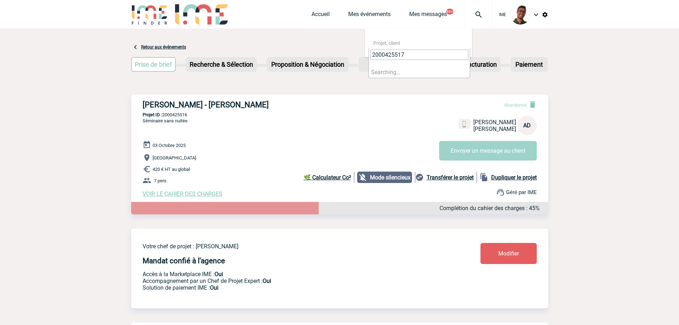
type input "2000425517"
select select "25018"
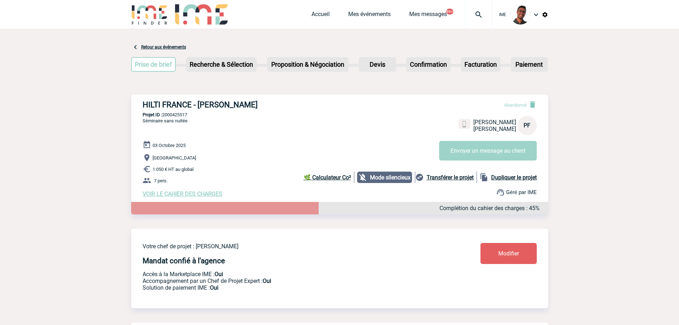
drag, startPoint x: 277, startPoint y: 104, endPoint x: 191, endPoint y: 110, distance: 85.4
click at [198, 105] on h3 "HILTI FRANCE - Pierre FONMARTY" at bounding box center [250, 104] width 214 height 9
click at [186, 114] on p "Projet ID : 2000425517" at bounding box center [339, 114] width 417 height 5
copy p "2000425517"
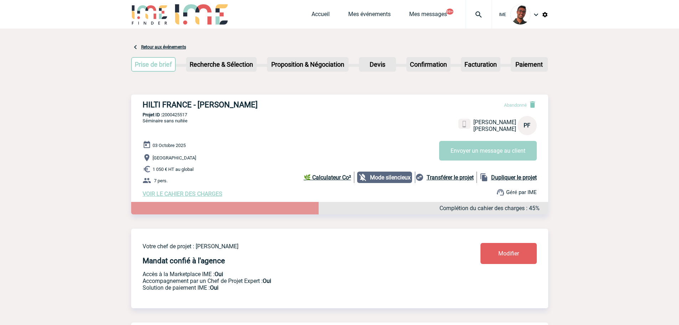
click at [215, 122] on div "HILTI FRANCE - Pierre FONMARTY Abandonné Pierre FONMARTY HILTI FRANCE PF Envoye…" at bounding box center [339, 148] width 417 height 108
click at [377, 13] on link "Mes événements" at bounding box center [369, 16] width 42 height 10
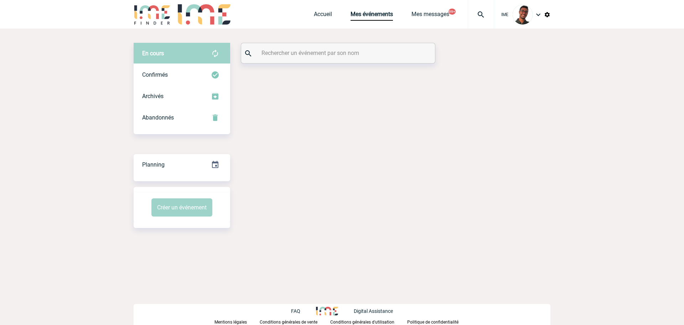
click at [357, 52] on input "text" at bounding box center [339, 53] width 159 height 10
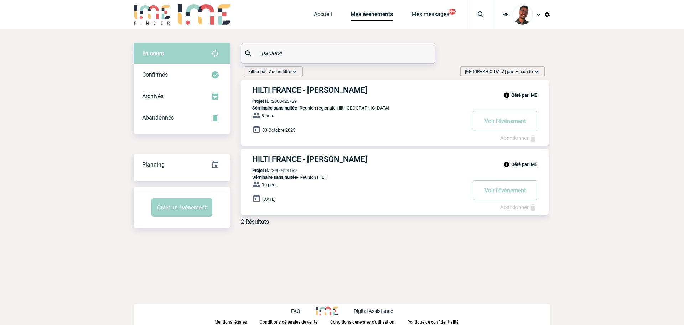
click at [276, 102] on p "Projet ID : 2000425729" at bounding box center [269, 100] width 56 height 5
click at [279, 169] on p "Projet ID : 2000424139" at bounding box center [269, 169] width 56 height 5
copy p "2000424139"
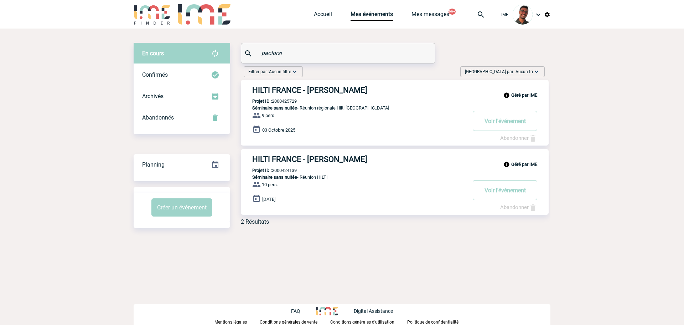
drag, startPoint x: 288, startPoint y: 54, endPoint x: 247, endPoint y: 58, distance: 41.5
click at [247, 58] on div "paolorsi" at bounding box center [338, 53] width 194 height 20
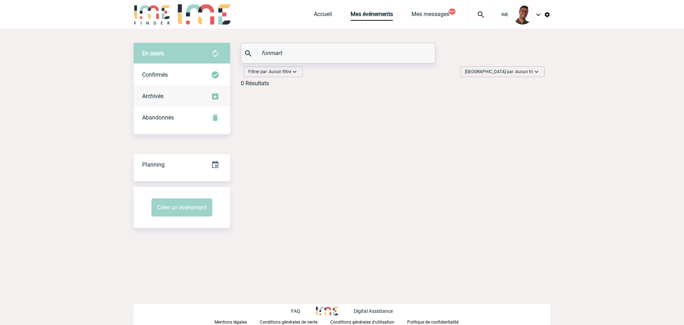
type input "fonmart"
click at [163, 105] on div "Archivés" at bounding box center [182, 96] width 97 height 21
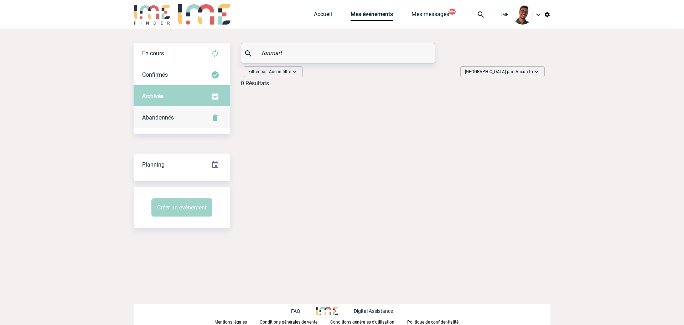
click at [164, 111] on div "Abandonnés" at bounding box center [182, 117] width 97 height 21
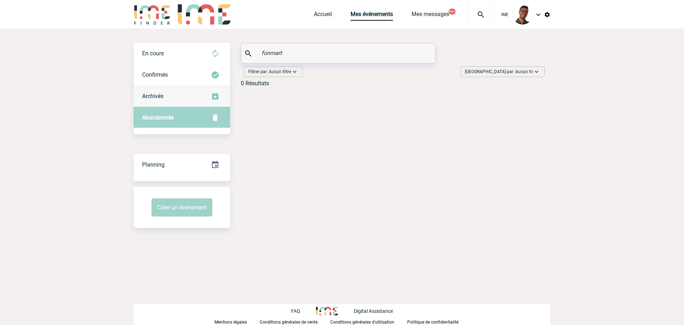
click at [208, 102] on div "Archivés" at bounding box center [182, 96] width 97 height 21
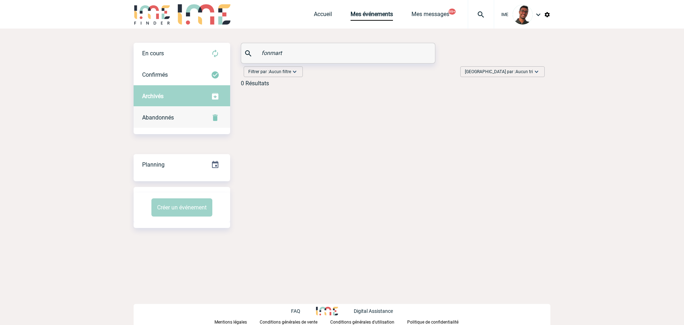
click at [196, 115] on div "Abandonnés" at bounding box center [182, 117] width 97 height 21
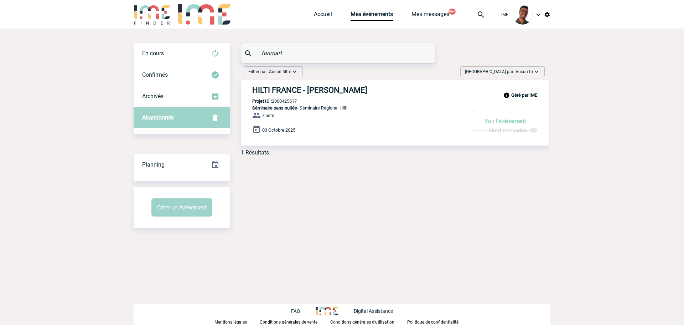
click at [292, 103] on p "Projet ID : 2000425517" at bounding box center [269, 100] width 56 height 5
copy p "2000425517"
drag, startPoint x: 310, startPoint y: 57, endPoint x: 258, endPoint y: 55, distance: 52.1
click at [258, 55] on div "fonmart" at bounding box center [338, 53] width 194 height 20
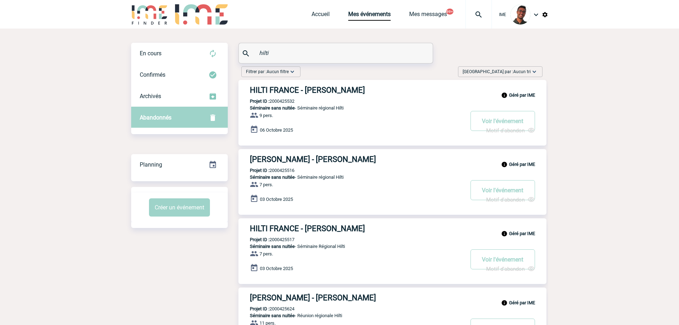
type input "hilti"
click at [477, 21] on div at bounding box center [478, 14] width 26 height 29
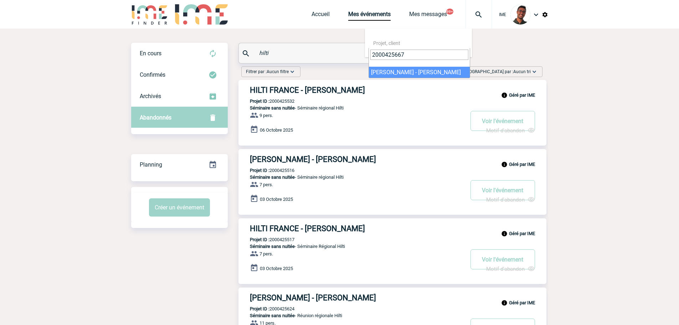
type input "2000425667"
select select "25168"
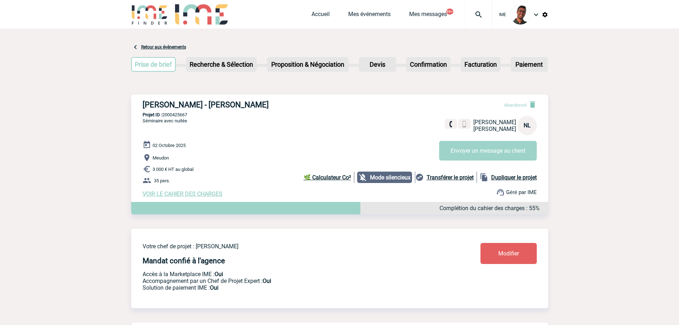
click at [180, 114] on p "Projet ID : 2000425667" at bounding box center [339, 114] width 417 height 5
copy p "2000425667"
click at [189, 114] on p "Projet ID : 2000425667" at bounding box center [339, 114] width 417 height 5
drag, startPoint x: 154, startPoint y: 146, endPoint x: 191, endPoint y: 143, distance: 37.5
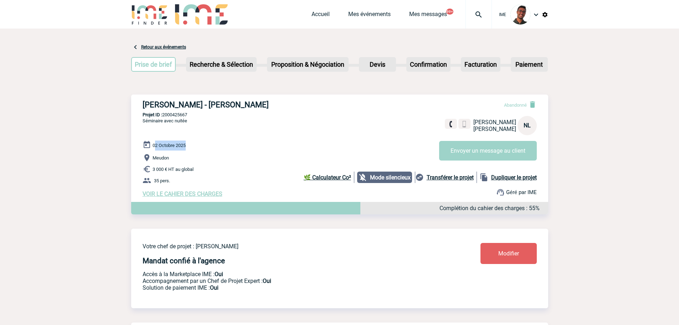
click at [191, 143] on div "02 Octobre 2025 Meudon 3 000 € HT au global 35 pers. VOIR LE CAHIER DES CHARGES…" at bounding box center [346, 168] width 406 height 57
click at [190, 145] on div "02 Octobre 2025 Meudon 3 000 € HT au global 35 pers. VOIR LE CAHIER DES CHARGES…" at bounding box center [346, 168] width 406 height 57
drag, startPoint x: 188, startPoint y: 146, endPoint x: 154, endPoint y: 144, distance: 34.3
click at [154, 144] on div "02 Octobre 2025 Meudon 3 000 € HT au global 35 pers. VOIR LE CAHIER DES CHARGES…" at bounding box center [346, 168] width 406 height 57
click at [154, 144] on span "02 Octobre 2025" at bounding box center [169, 145] width 33 height 5
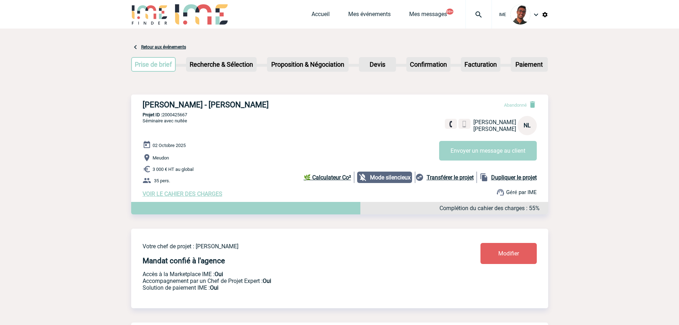
click at [323, 119] on div "HILTI FRANCE - Nathalie LEGUET Abandonné Nathalie LEGUET HILTI FRANCE NL Envoye…" at bounding box center [339, 148] width 417 height 108
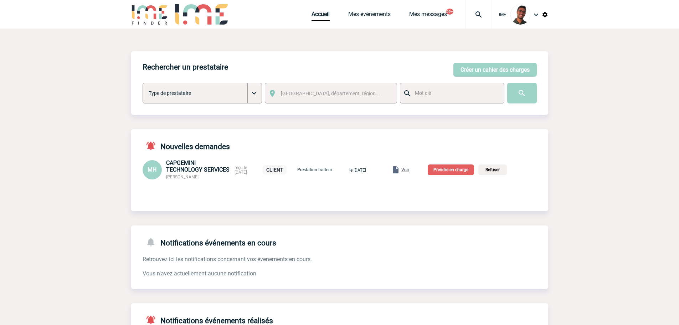
click at [474, 11] on img at bounding box center [479, 14] width 26 height 9
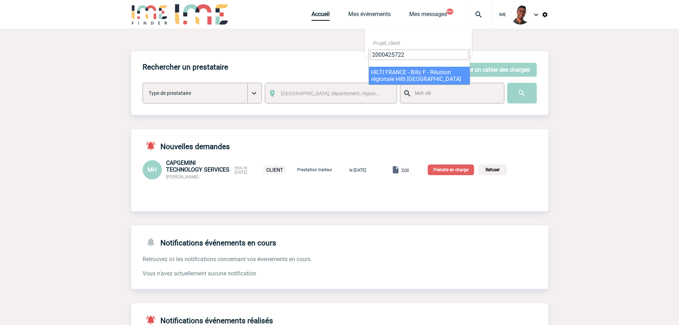
type input "2000425722"
select select "25223"
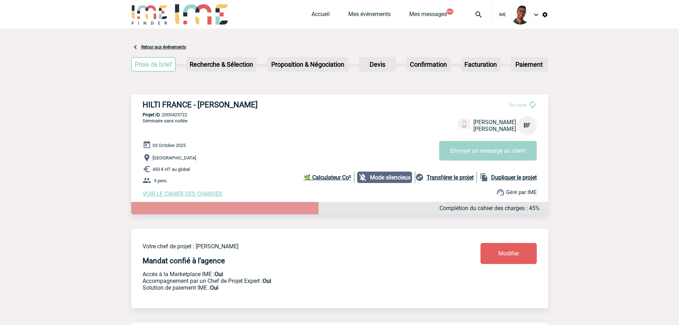
click at [469, 18] on img at bounding box center [479, 14] width 26 height 9
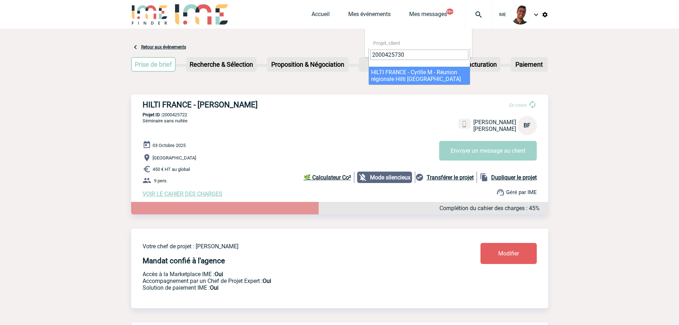
type input "2000425730"
select select "25231"
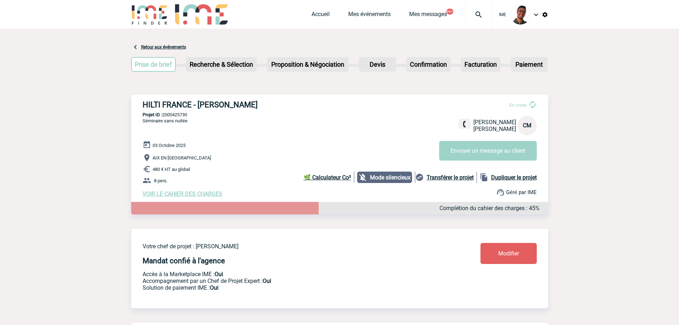
click at [470, 15] on img at bounding box center [479, 14] width 26 height 9
paste input "2000425729"
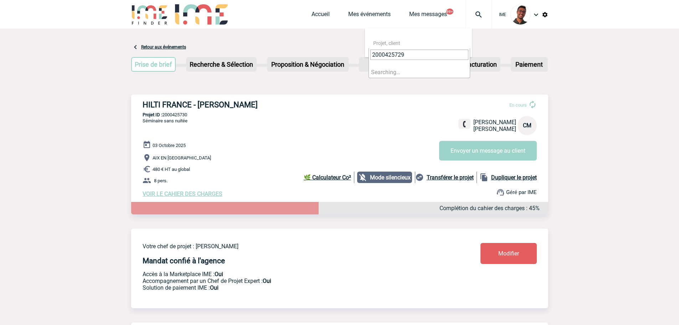
type input "2000425729"
select select "25230"
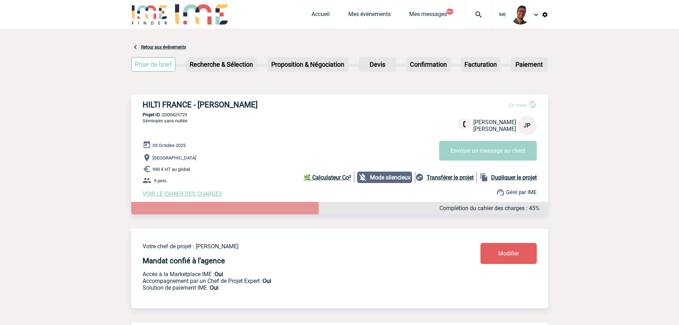
click at [475, 16] on img at bounding box center [479, 14] width 26 height 9
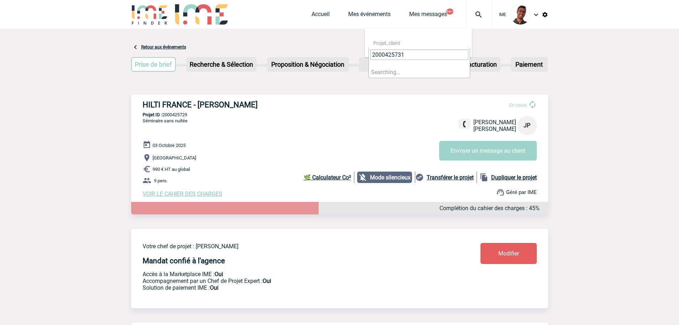
type input "2000425731"
click at [398, 74] on li "Searching…" at bounding box center [419, 72] width 101 height 11
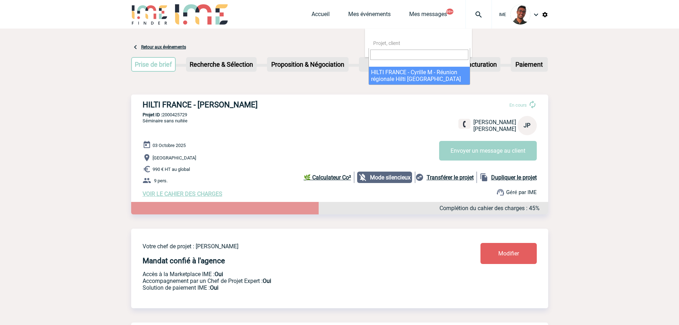
select select "25232"
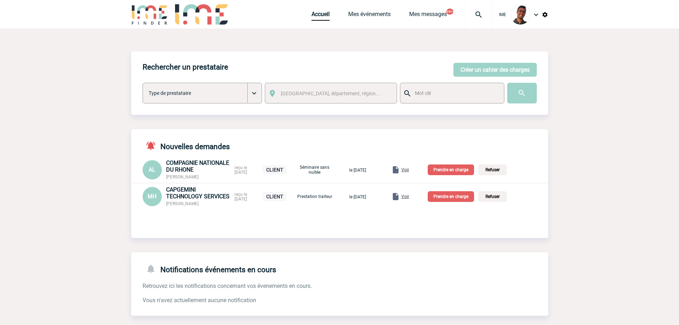
click at [475, 11] on img at bounding box center [479, 14] width 26 height 9
type input "2000425722"
select select "25223"
click at [476, 16] on img at bounding box center [479, 14] width 26 height 9
type input "2000425730"
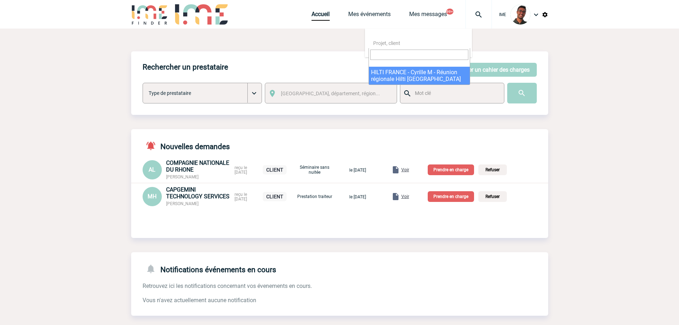
select select "25231"
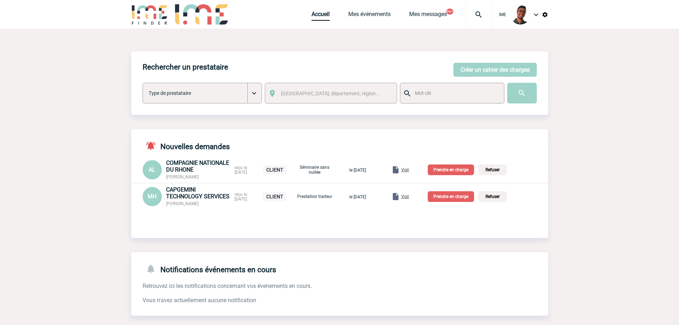
click at [475, 17] on img at bounding box center [479, 14] width 26 height 9
type input "2000425729"
select select "25230"
click at [480, 14] on img at bounding box center [479, 14] width 26 height 9
type input "2000425731"
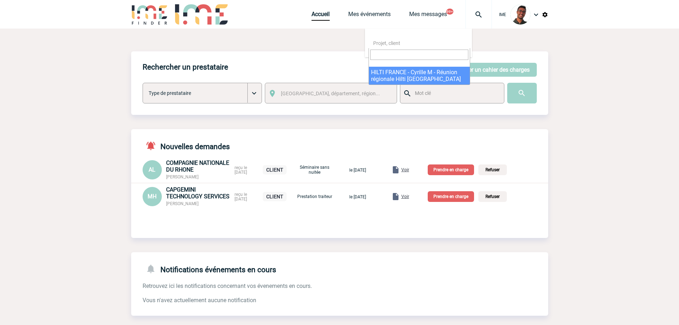
select select "25232"
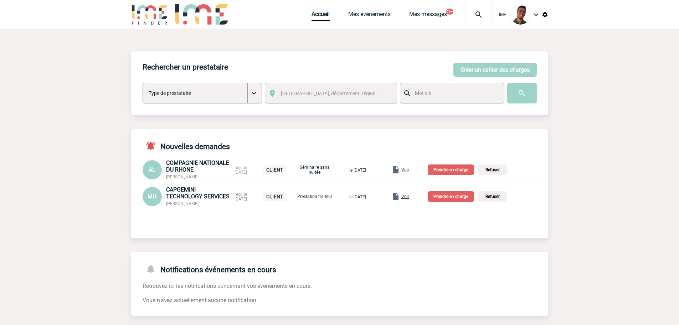
click at [480, 19] on img at bounding box center [479, 14] width 26 height 9
type input "2000425733"
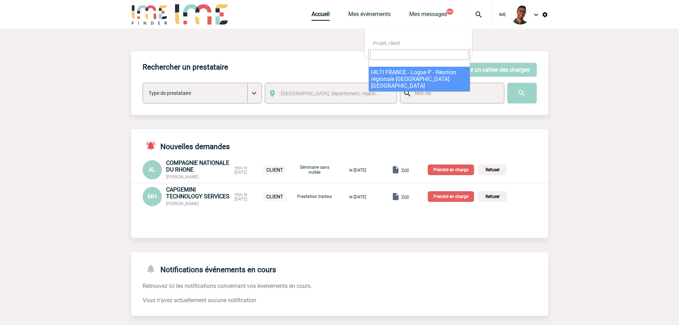
select select "25234"
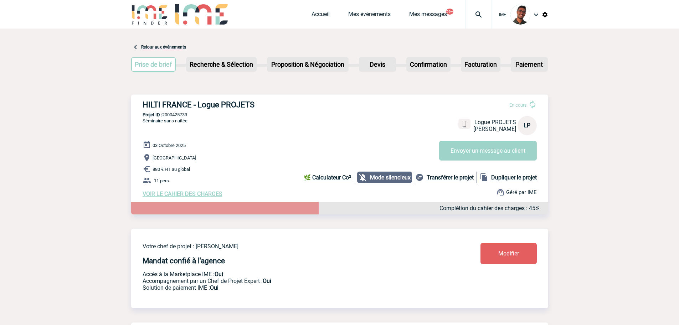
click at [203, 194] on span "VOIR LE CAHIER DES CHARGES" at bounding box center [183, 193] width 80 height 7
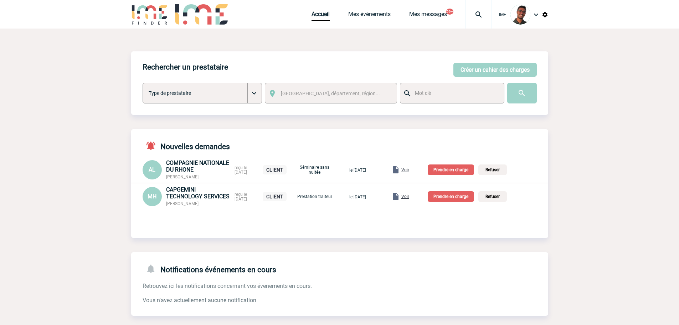
click at [478, 14] on img at bounding box center [479, 14] width 26 height 9
type input "2000425734"
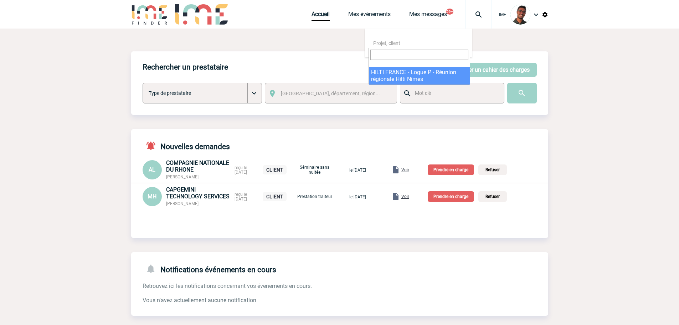
select select "25235"
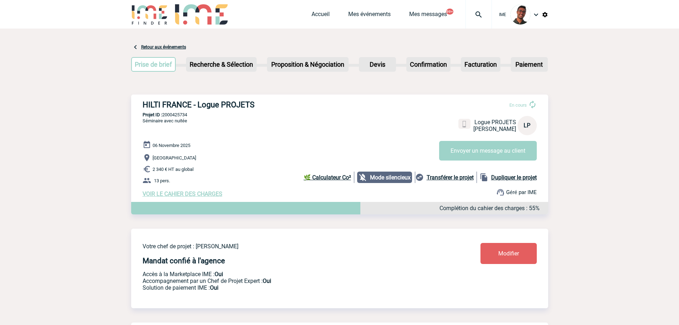
click at [269, 120] on div "HILTI FRANCE - Logue PROJETS En cours Logue PROJETS HILTI FRANCE LP Envoyer un …" at bounding box center [339, 148] width 417 height 108
click at [192, 191] on div "06 Novembre 2025 Nîmes 2 340 € HT au global 13 pers. VOIR LE CAHIER DES CHARGES…" at bounding box center [346, 168] width 406 height 57
click at [190, 194] on span "VOIR LE CAHIER DES CHARGES" at bounding box center [183, 193] width 80 height 7
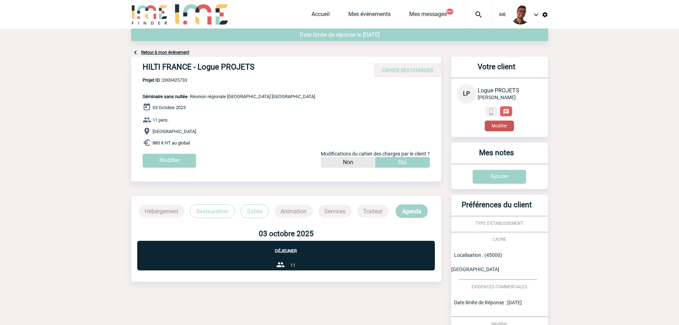
click at [502, 125] on button "Modifier" at bounding box center [499, 125] width 29 height 11
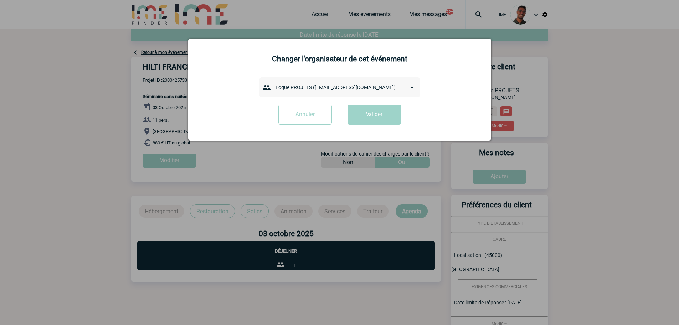
click at [325, 97] on div "admin 7068 (7068@ime-finder.com) Adrien DAVID (adrien.david@hilti.com) Adrien R…" at bounding box center [339, 87] width 160 height 20
click at [330, 92] on select "admin 7068 ([EMAIL_ADDRESS][DOMAIN_NAME]) [PERSON_NAME] ([PERSON_NAME][EMAIL_AD…" at bounding box center [343, 87] width 143 height 10
select select "133028"
click at [272, 83] on select "admin 7068 (7068@ime-finder.com) Adrien DAVID (adrien.david@hilti.com) Adrien R…" at bounding box center [343, 87] width 143 height 10
click at [378, 110] on button "Valider" at bounding box center [373, 114] width 53 height 20
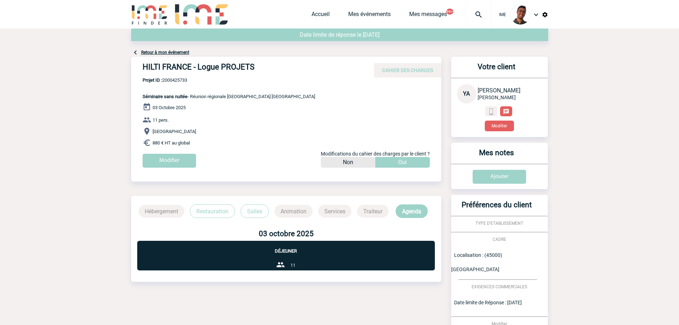
click at [174, 55] on link "Retour à mon événement" at bounding box center [165, 52] width 48 height 5
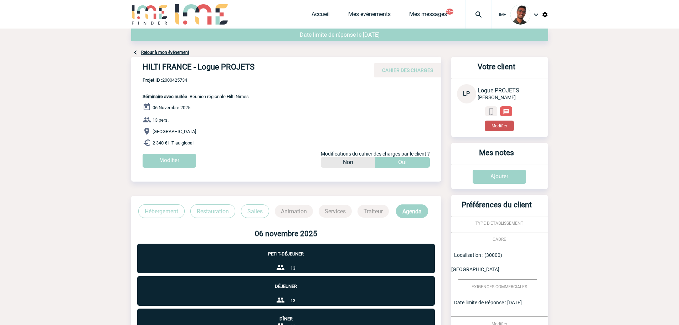
click at [504, 124] on button "Modifier" at bounding box center [499, 125] width 29 height 11
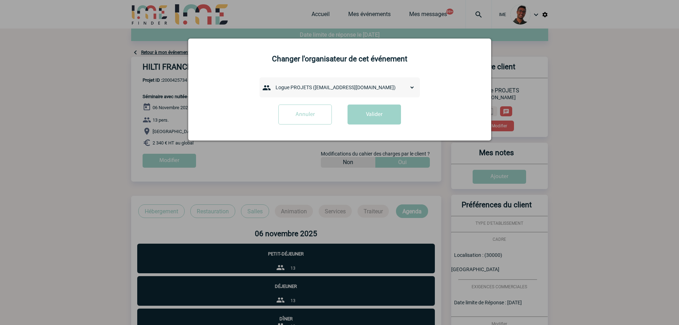
click at [357, 88] on select "admin 7068 ([EMAIL_ADDRESS][DOMAIN_NAME]) [PERSON_NAME] ([PERSON_NAME][EMAIL_AD…" at bounding box center [343, 87] width 143 height 10
select select "132275"
click at [272, 83] on select "admin 7068 ([EMAIL_ADDRESS][DOMAIN_NAME]) [PERSON_NAME] ([PERSON_NAME][EMAIL_AD…" at bounding box center [343, 87] width 143 height 10
click at [363, 113] on button "Valider" at bounding box center [373, 114] width 53 height 20
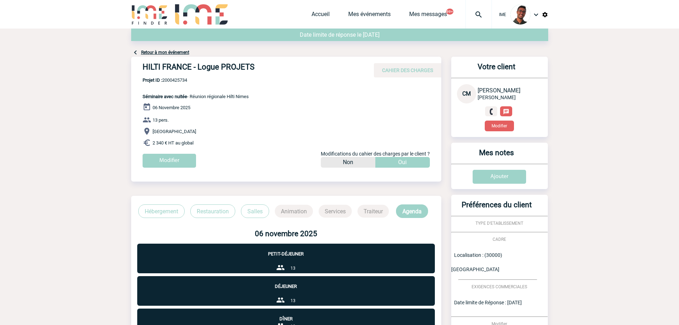
click at [170, 50] on link "Retour à mon événement" at bounding box center [165, 52] width 48 height 5
